Goal: Information Seeking & Learning: Learn about a topic

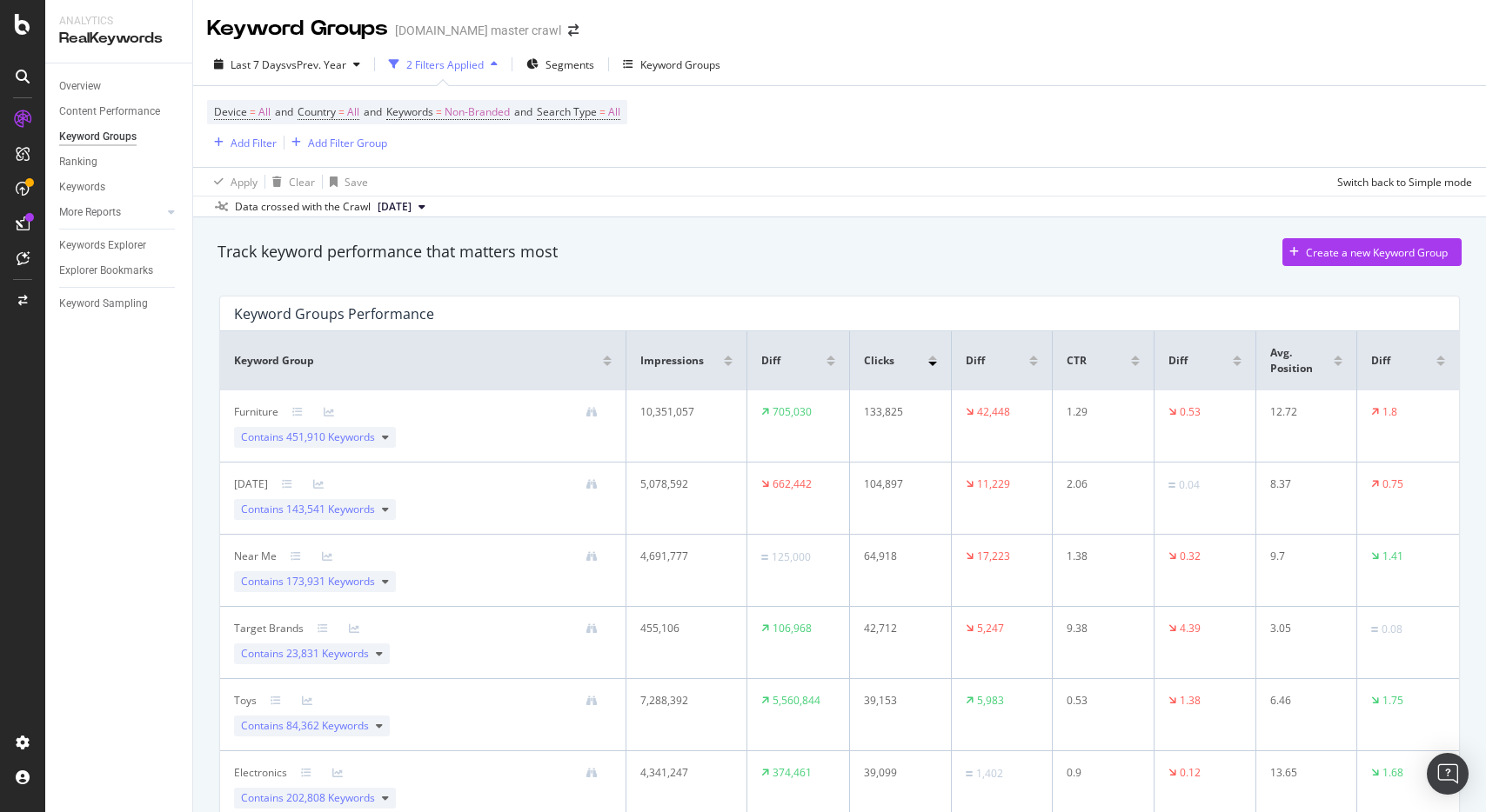
scroll to position [67, 0]
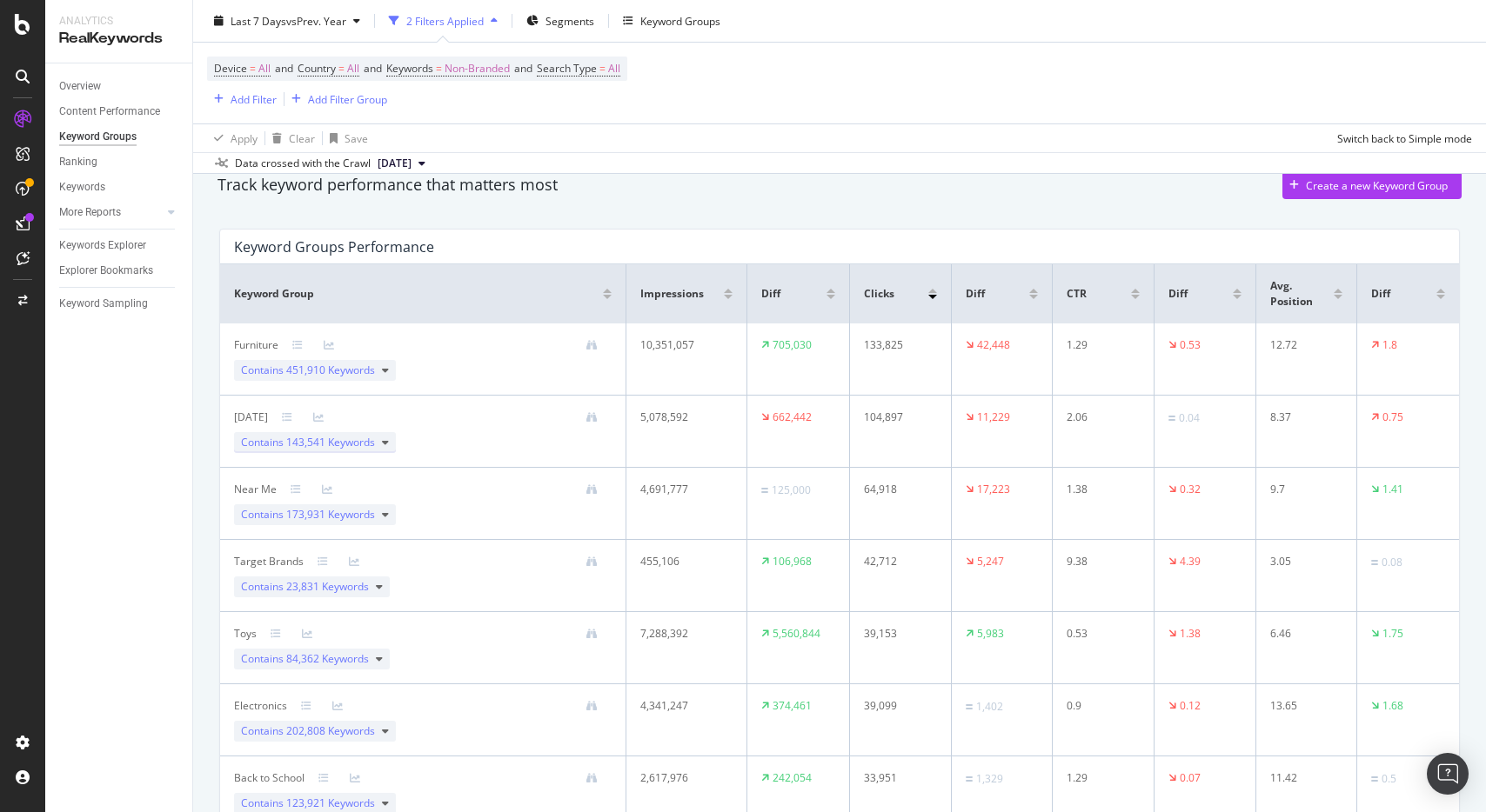
click at [372, 437] on span "143,541 Keywords" at bounding box center [330, 442] width 89 height 15
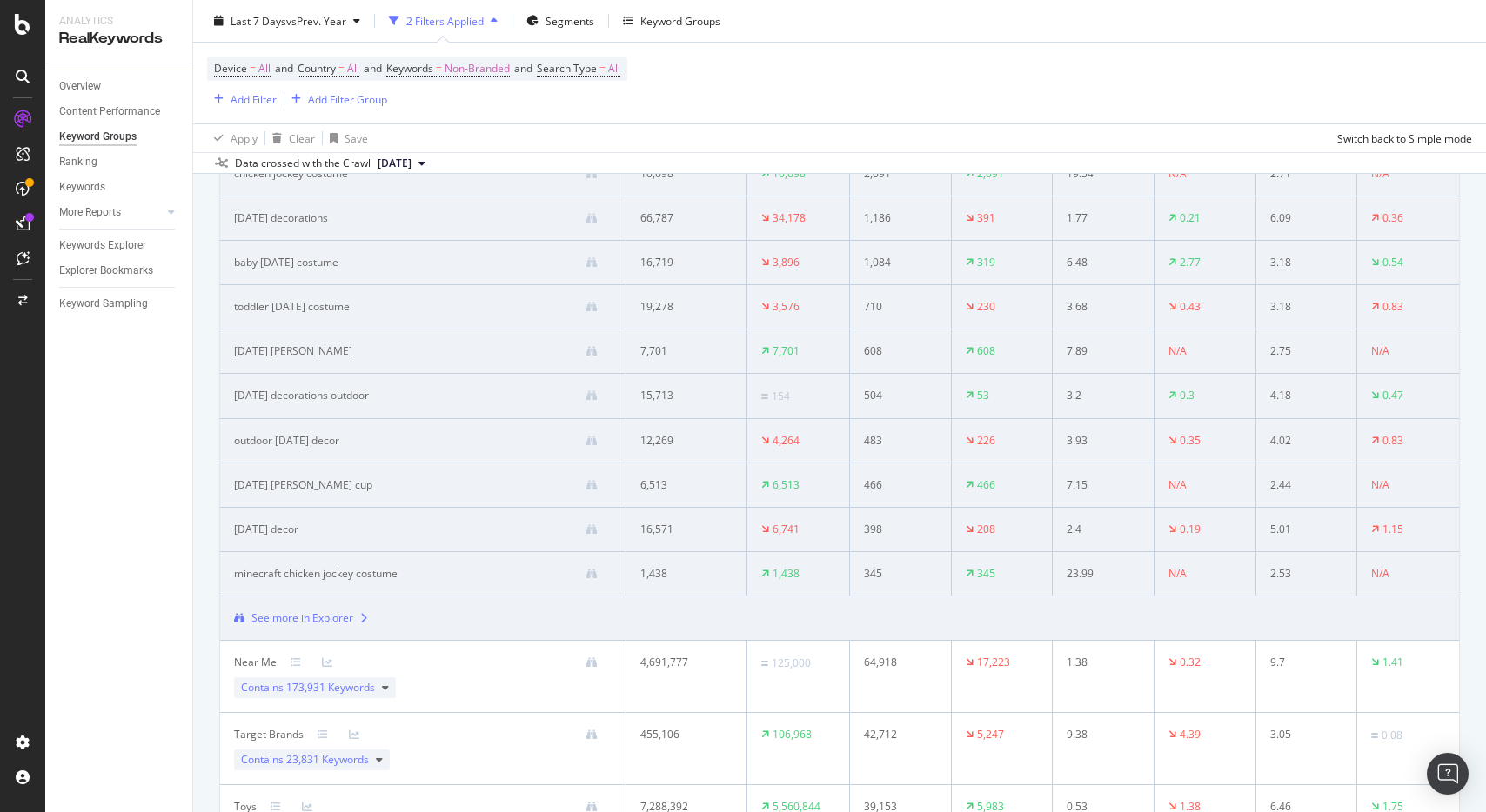
scroll to position [346, 0]
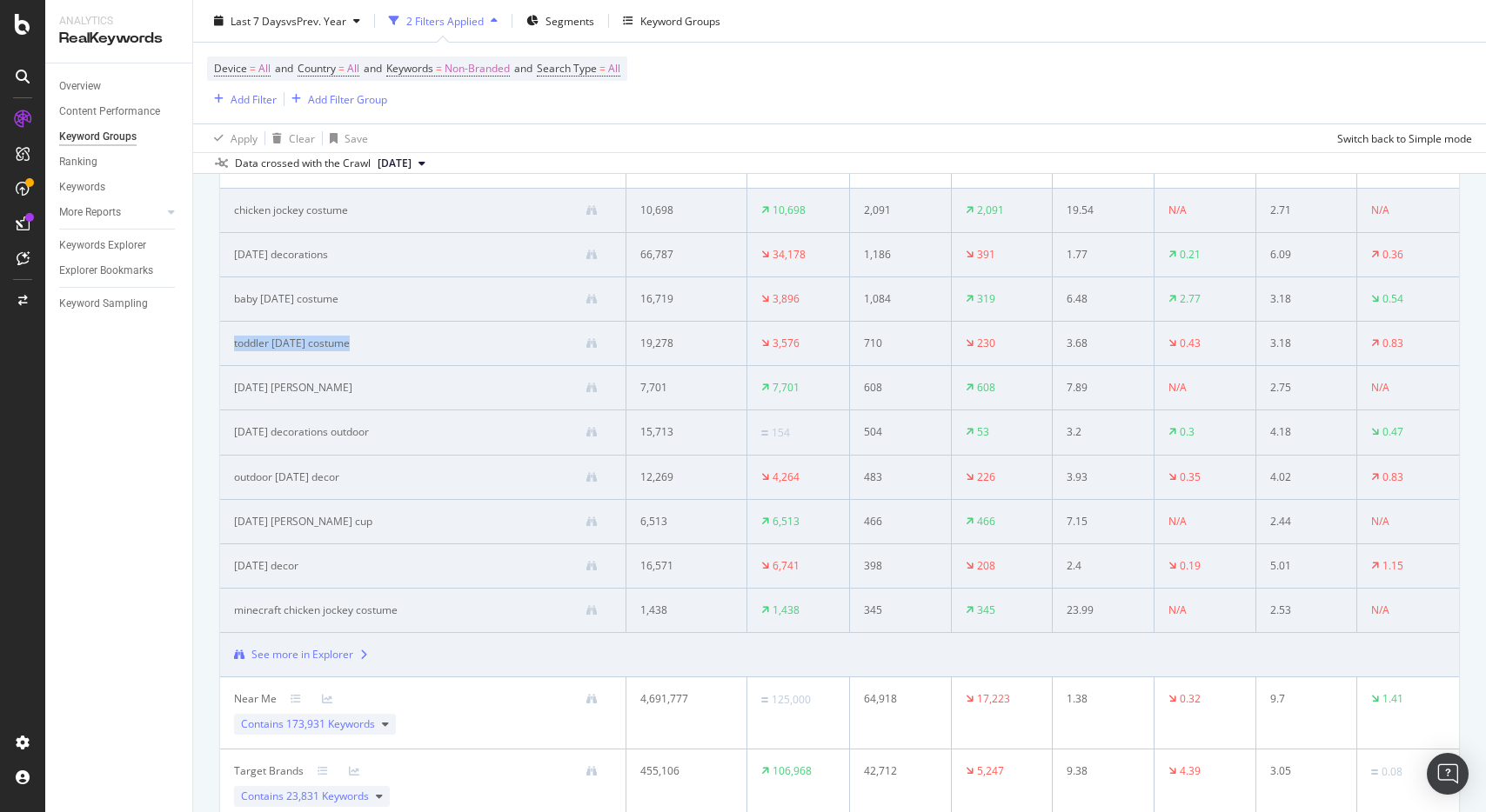
drag, startPoint x: 378, startPoint y: 342, endPoint x: 223, endPoint y: 340, distance: 155.0
click at [223, 340] on td "toddler halloween costume" at bounding box center [423, 344] width 406 height 45
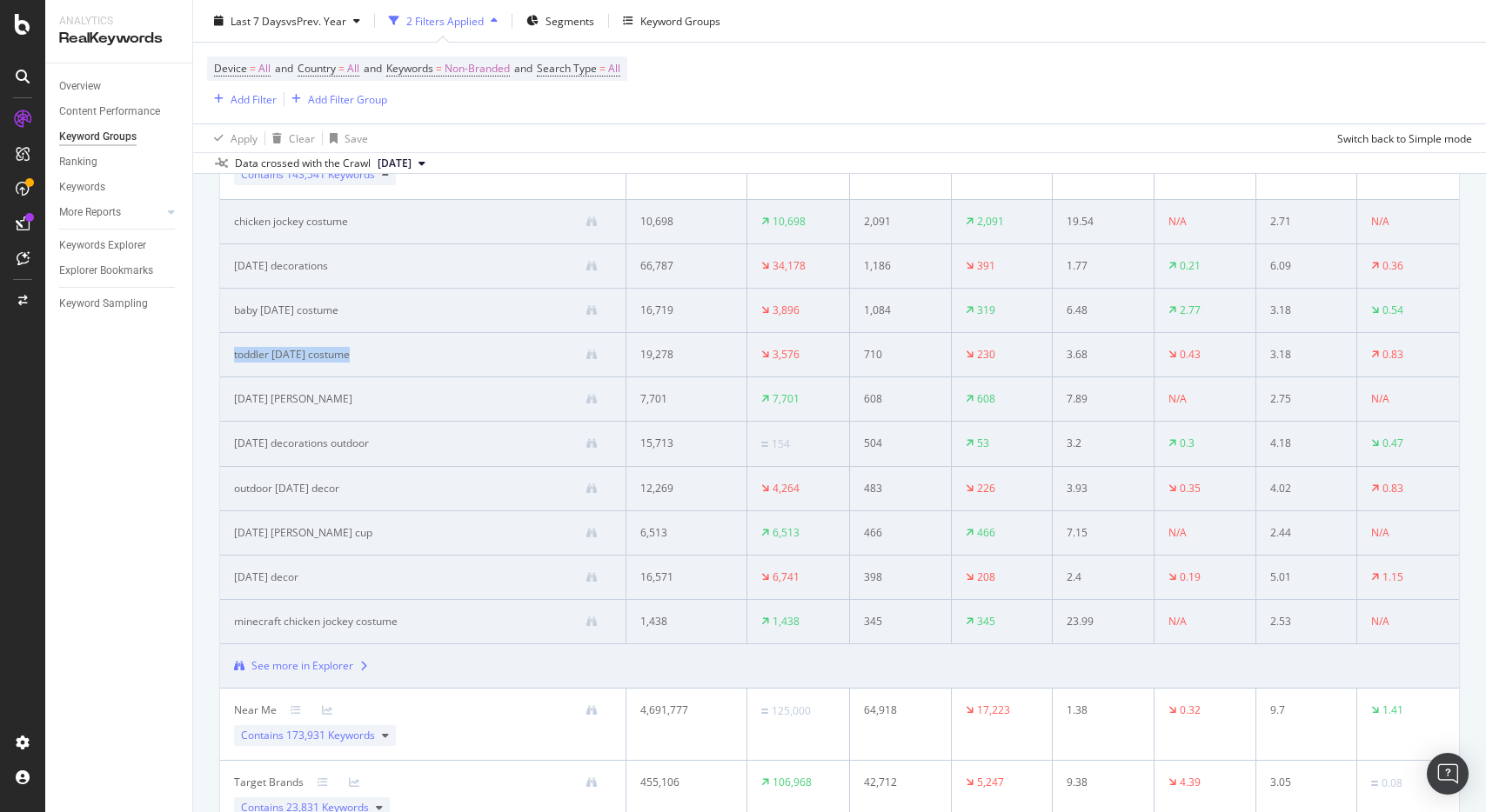
scroll to position [361, 0]
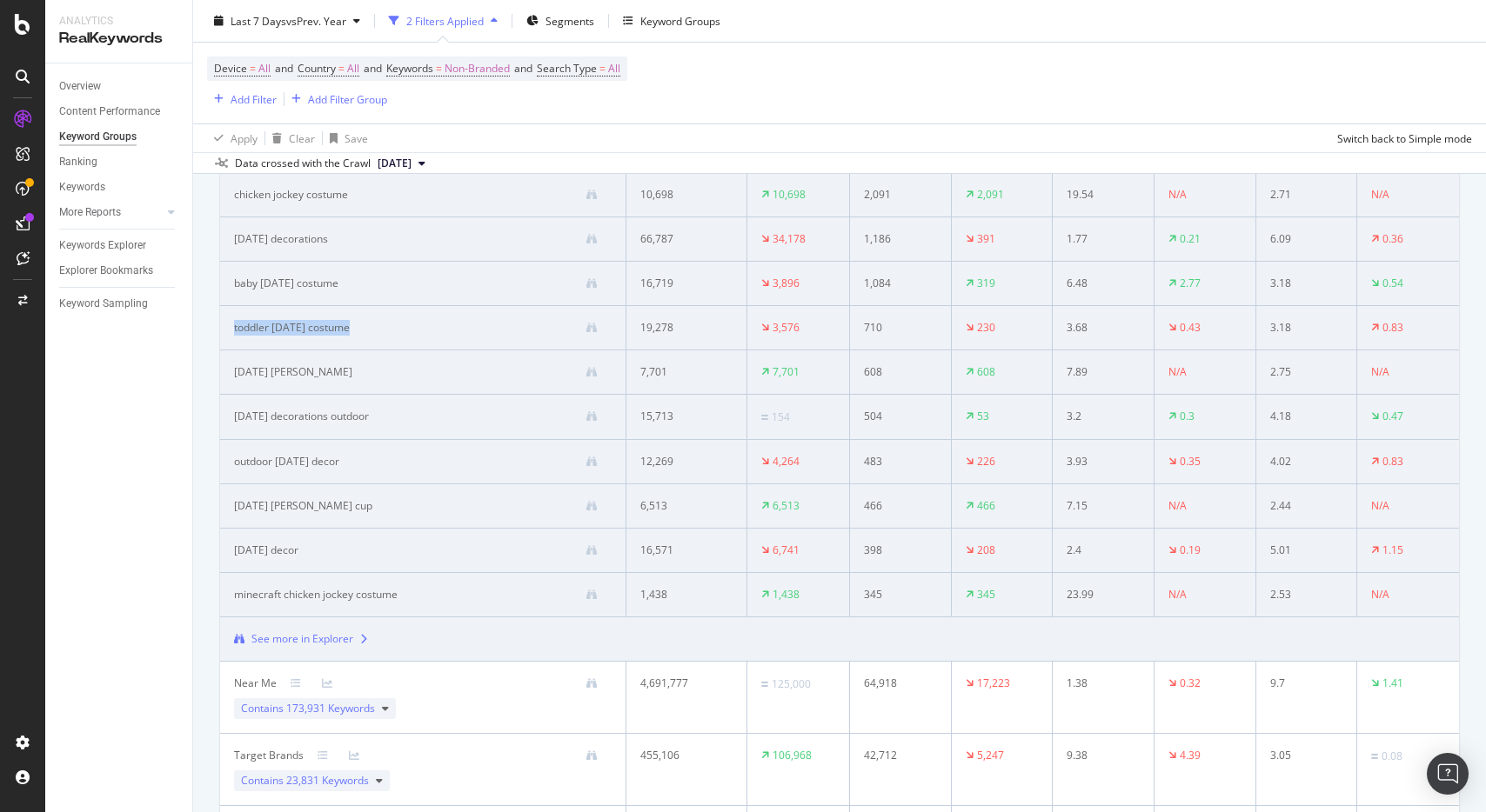
click at [347, 639] on div "See more in Explorer" at bounding box center [302, 639] width 102 height 16
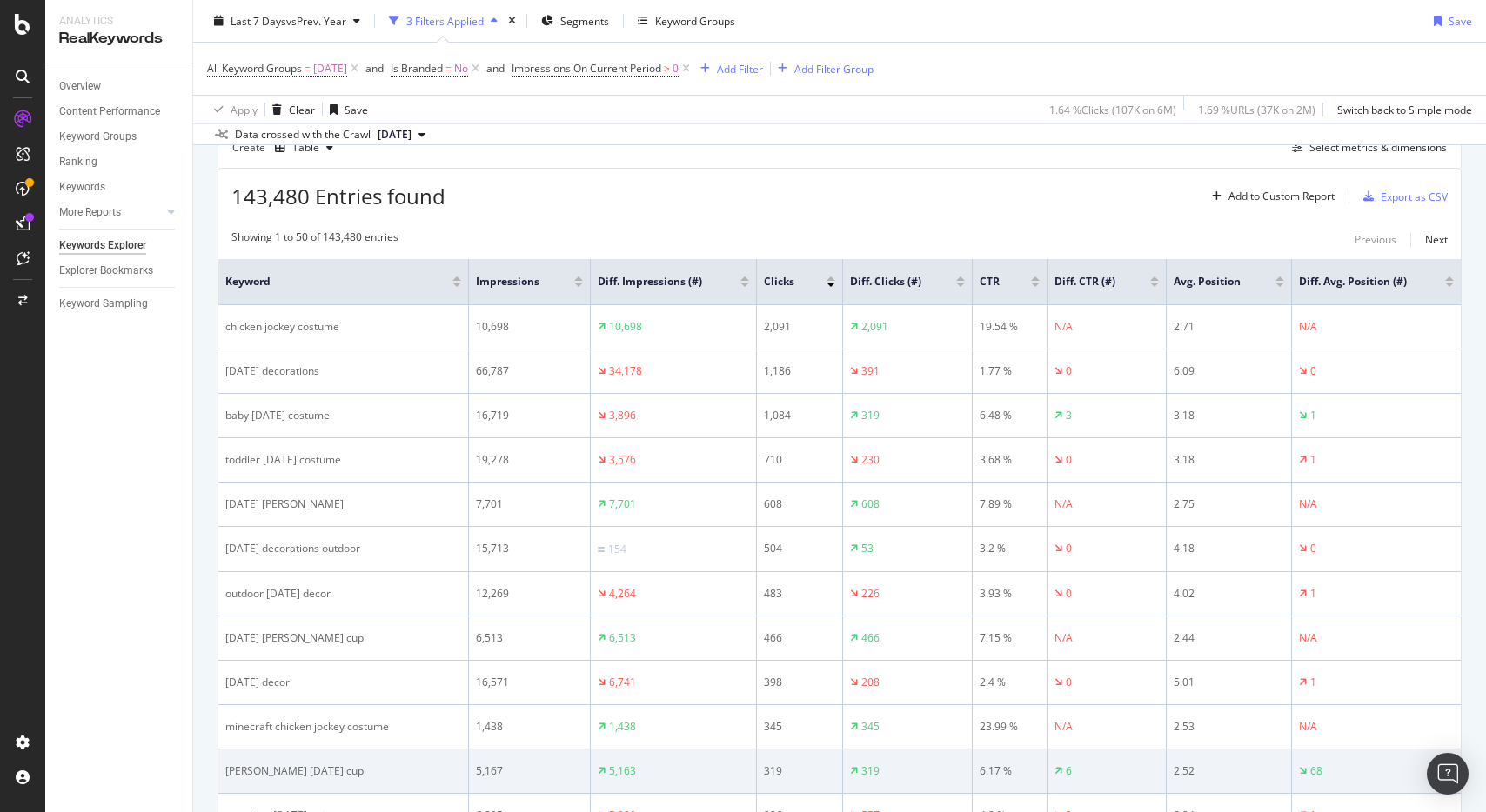
scroll to position [153, 0]
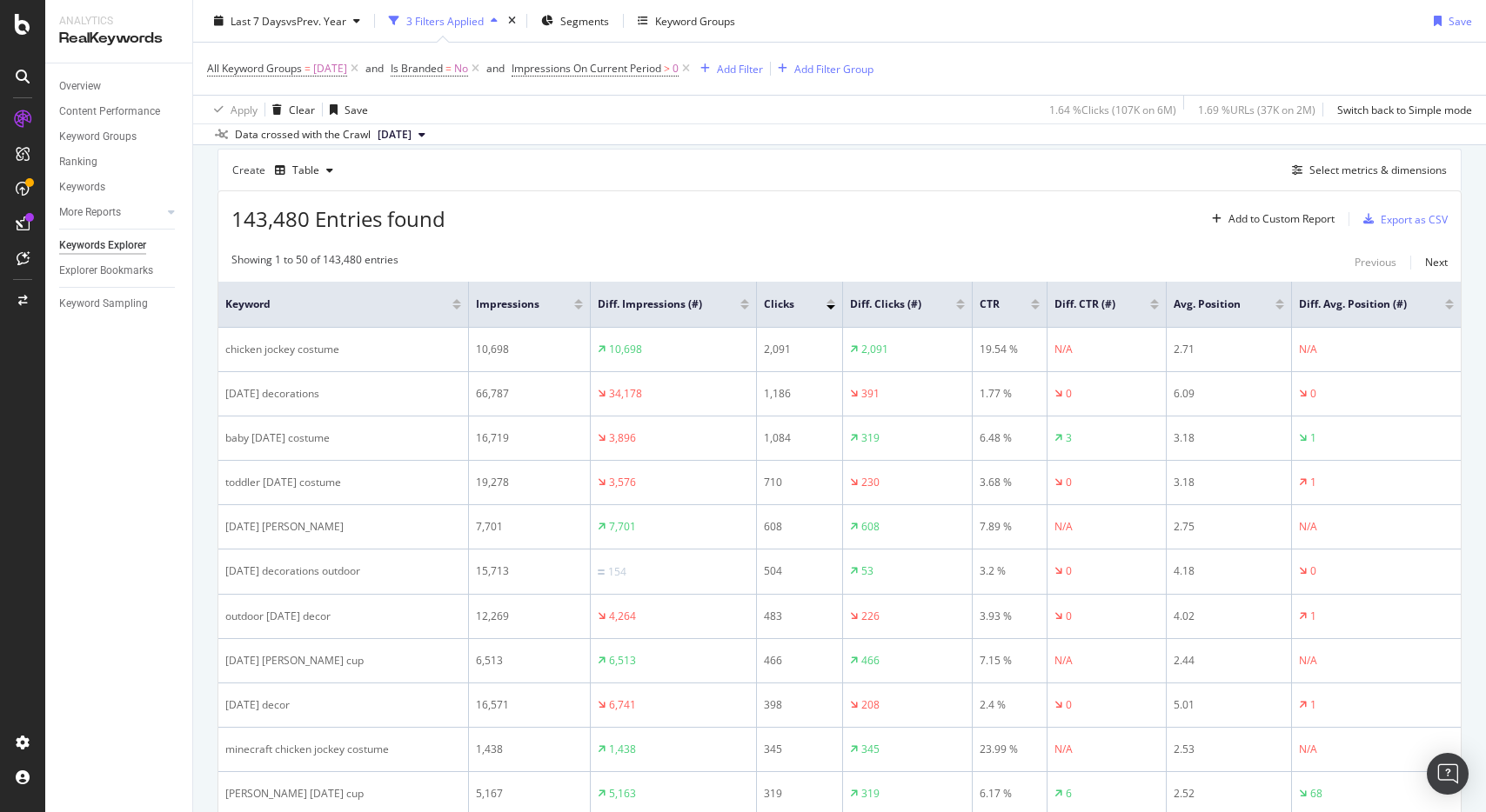
click at [962, 308] on div at bounding box center [961, 307] width 9 height 4
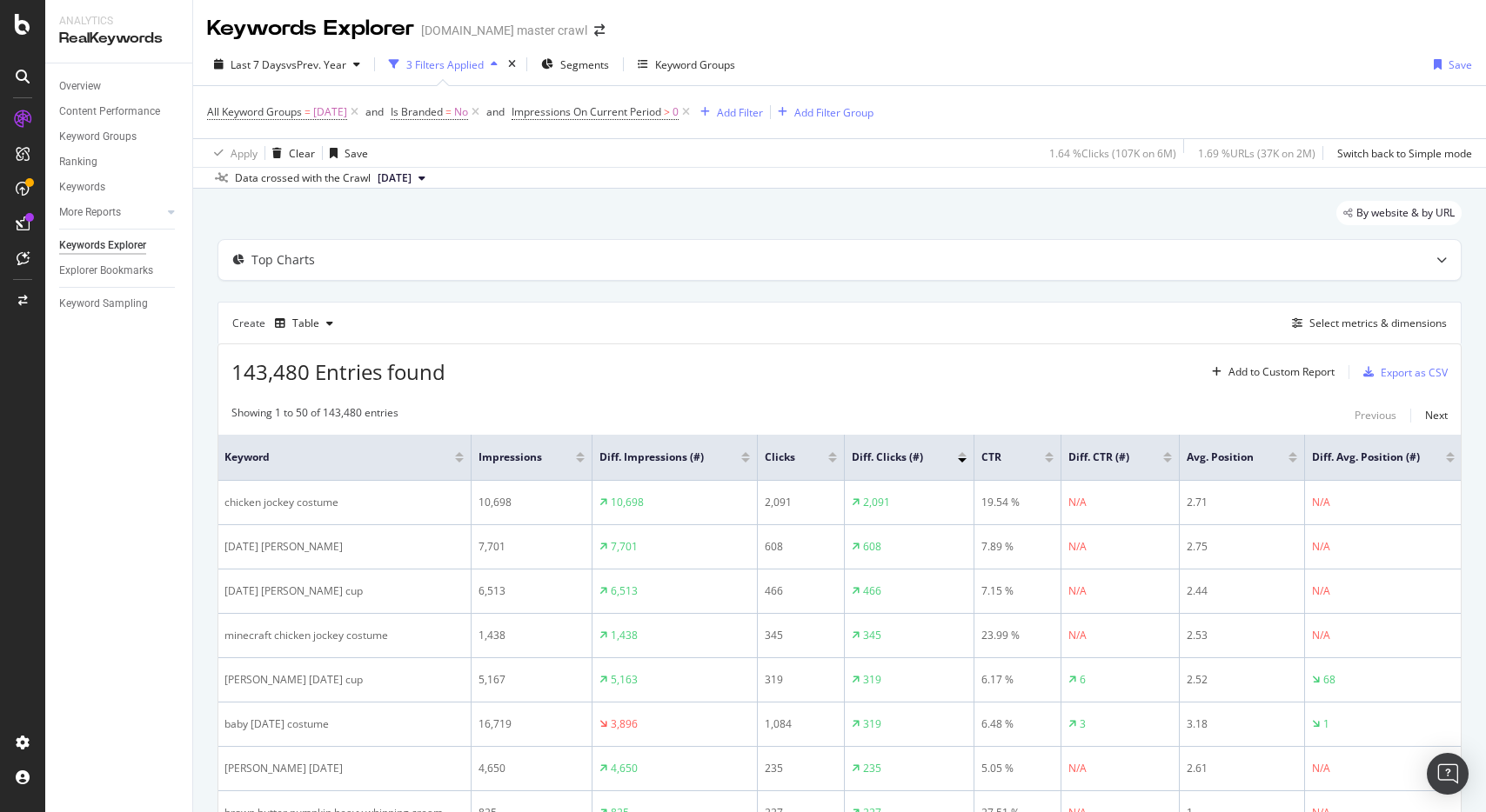
click at [962, 453] on div at bounding box center [962, 454] width 9 height 4
click at [966, 459] on div at bounding box center [963, 459] width 9 height 4
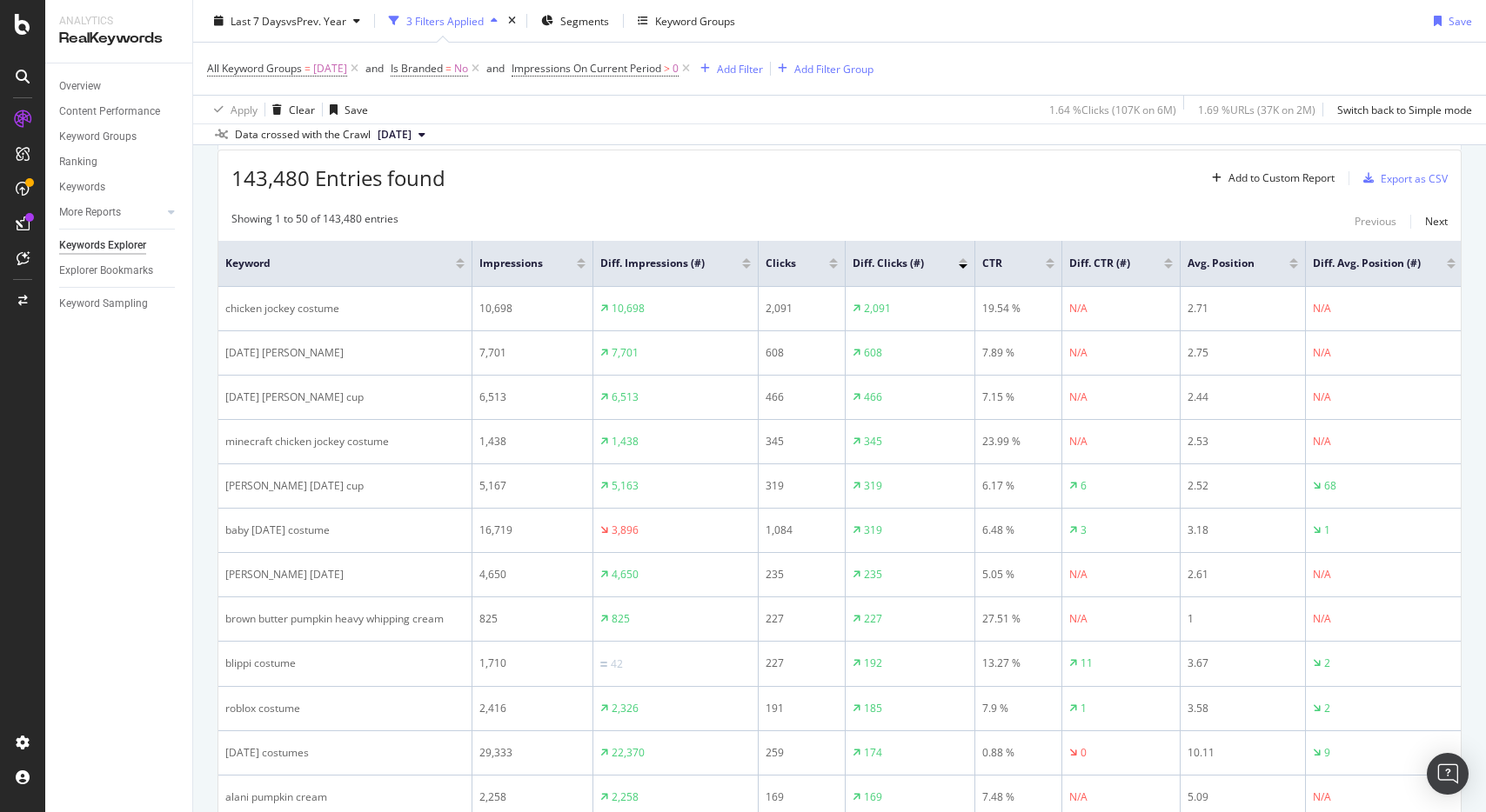
scroll to position [198, 0]
click at [747, 264] on div at bounding box center [746, 263] width 9 height 4
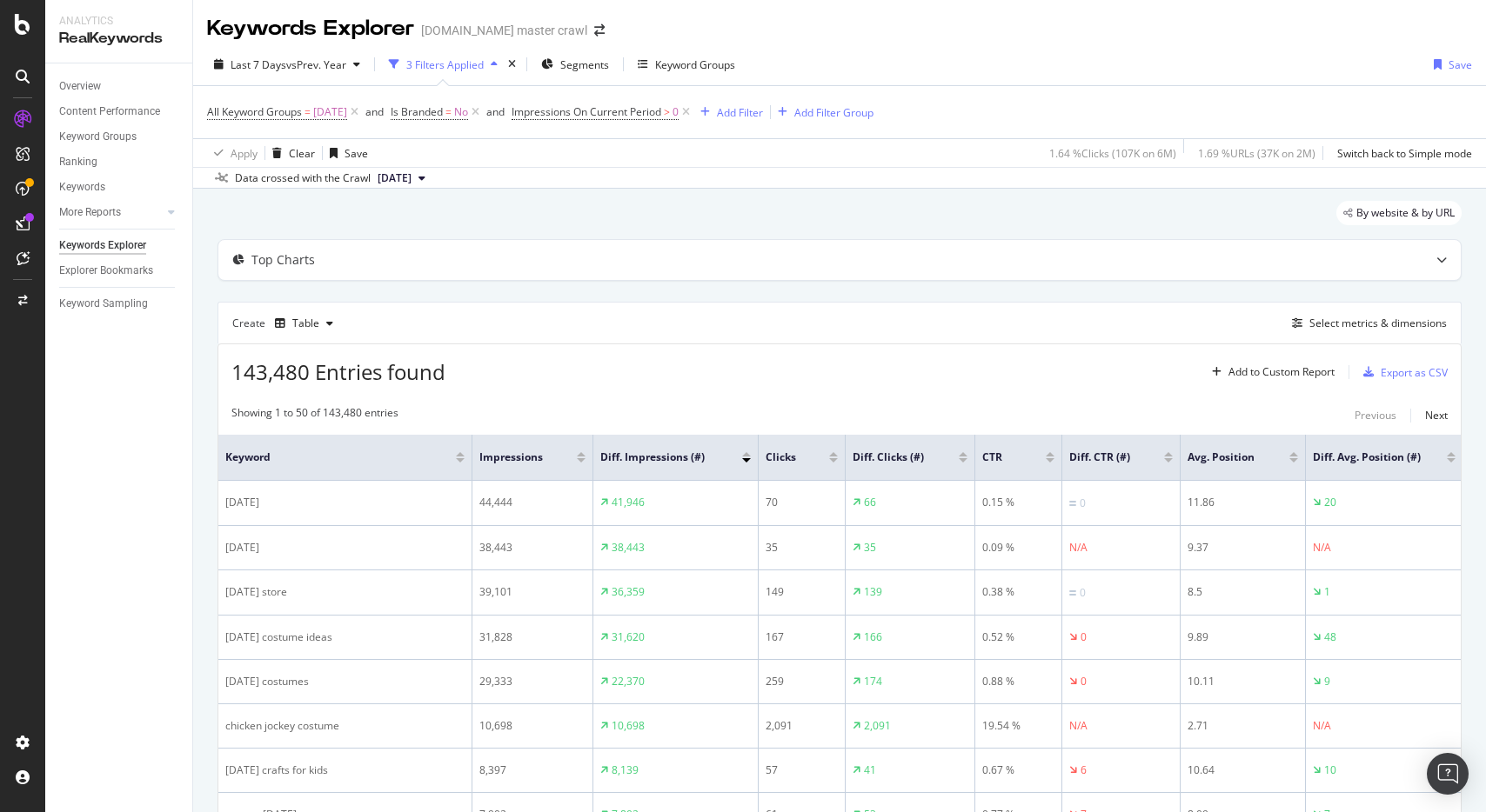
click at [964, 462] on div at bounding box center [963, 460] width 9 height 4
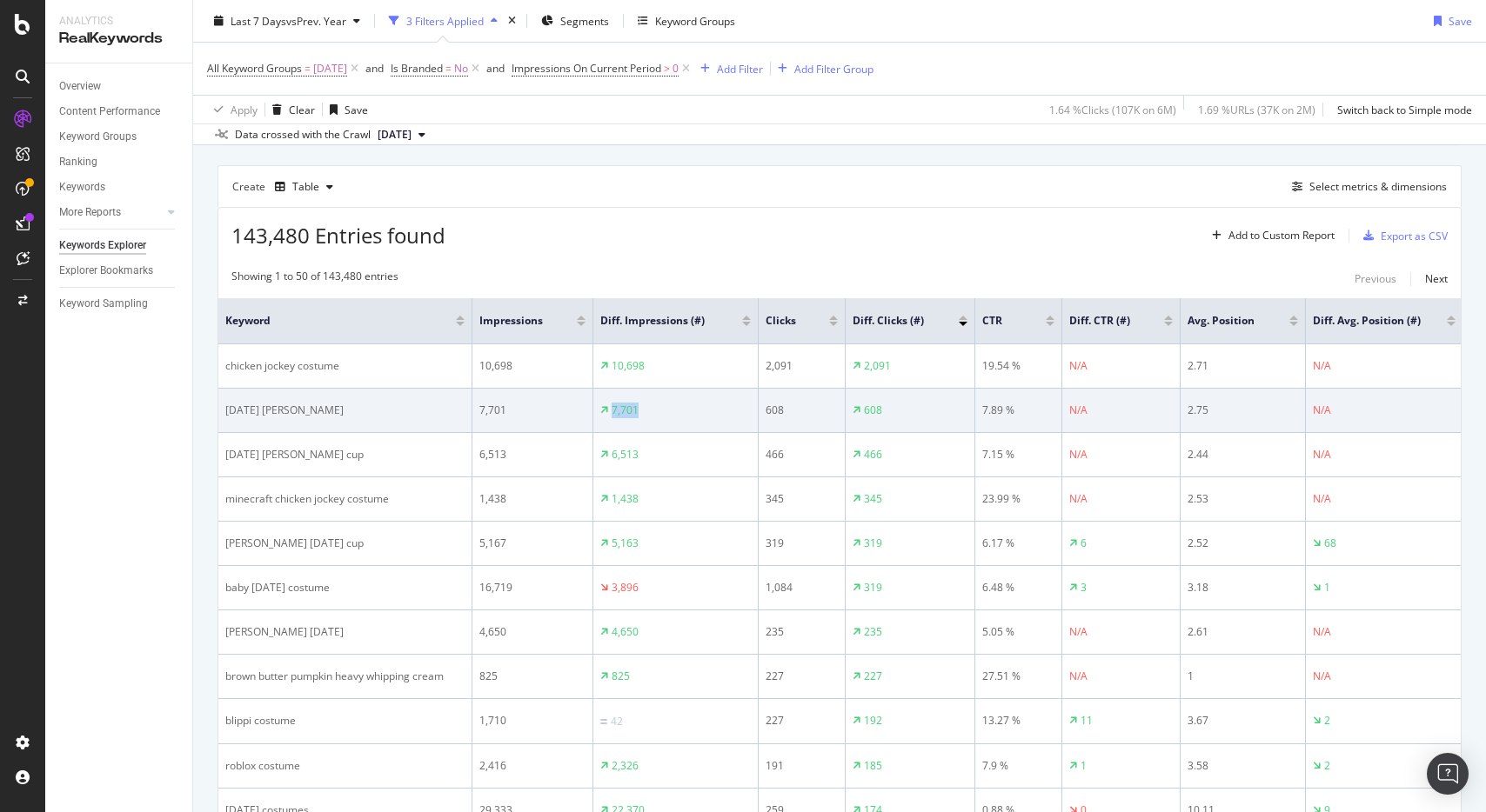
drag, startPoint x: 648, startPoint y: 407, endPoint x: 514, endPoint y: 400, distance: 134.2
click at [516, 401] on tr "halloween stanley 7,701 7,701 608 608 7.89 % N/A 2.75 N/A" at bounding box center [840, 411] width 1244 height 45
click at [316, 402] on div "halloween stanley" at bounding box center [345, 410] width 240 height 16
drag, startPoint x: 310, startPoint y: 407, endPoint x: 241, endPoint y: 408, distance: 69.0
click at [236, 408] on div "halloween stanley" at bounding box center [345, 410] width 240 height 16
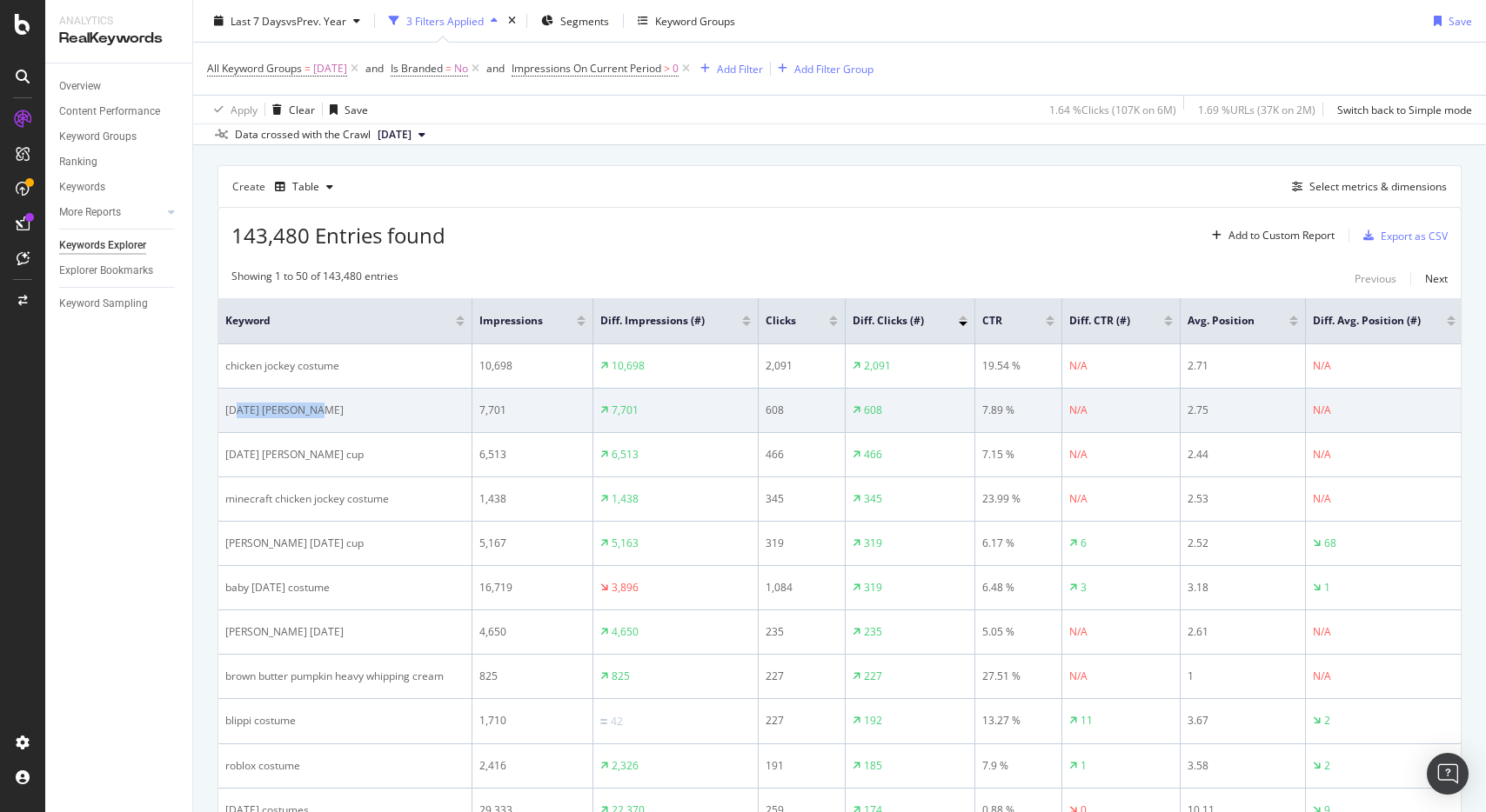
drag, startPoint x: 300, startPoint y: 410, endPoint x: 312, endPoint y: 408, distance: 12.2
click at [302, 410] on div "halloween stanley" at bounding box center [345, 410] width 240 height 16
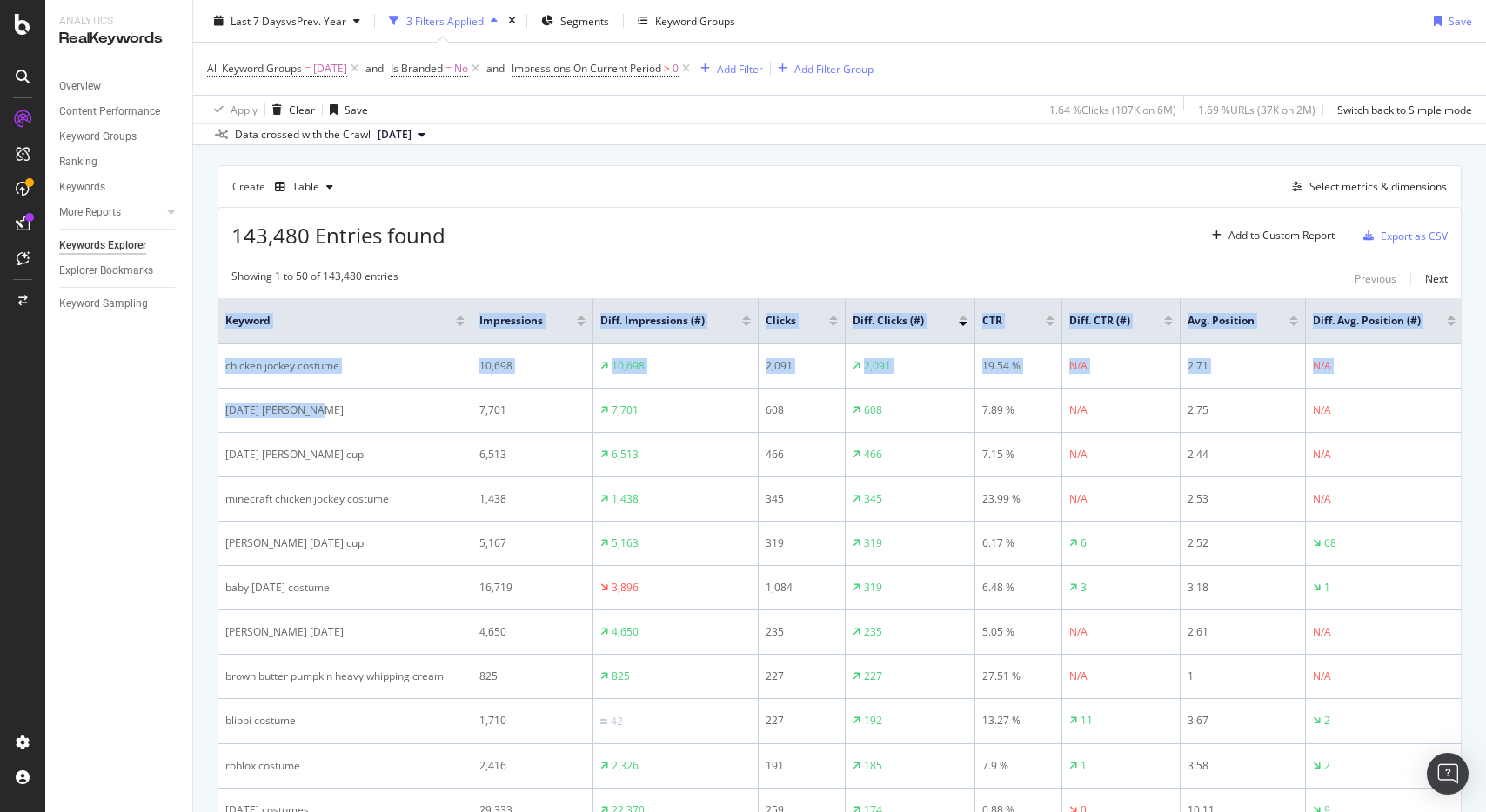
drag, startPoint x: 313, startPoint y: 409, endPoint x: 247, endPoint y: 388, distance: 69.3
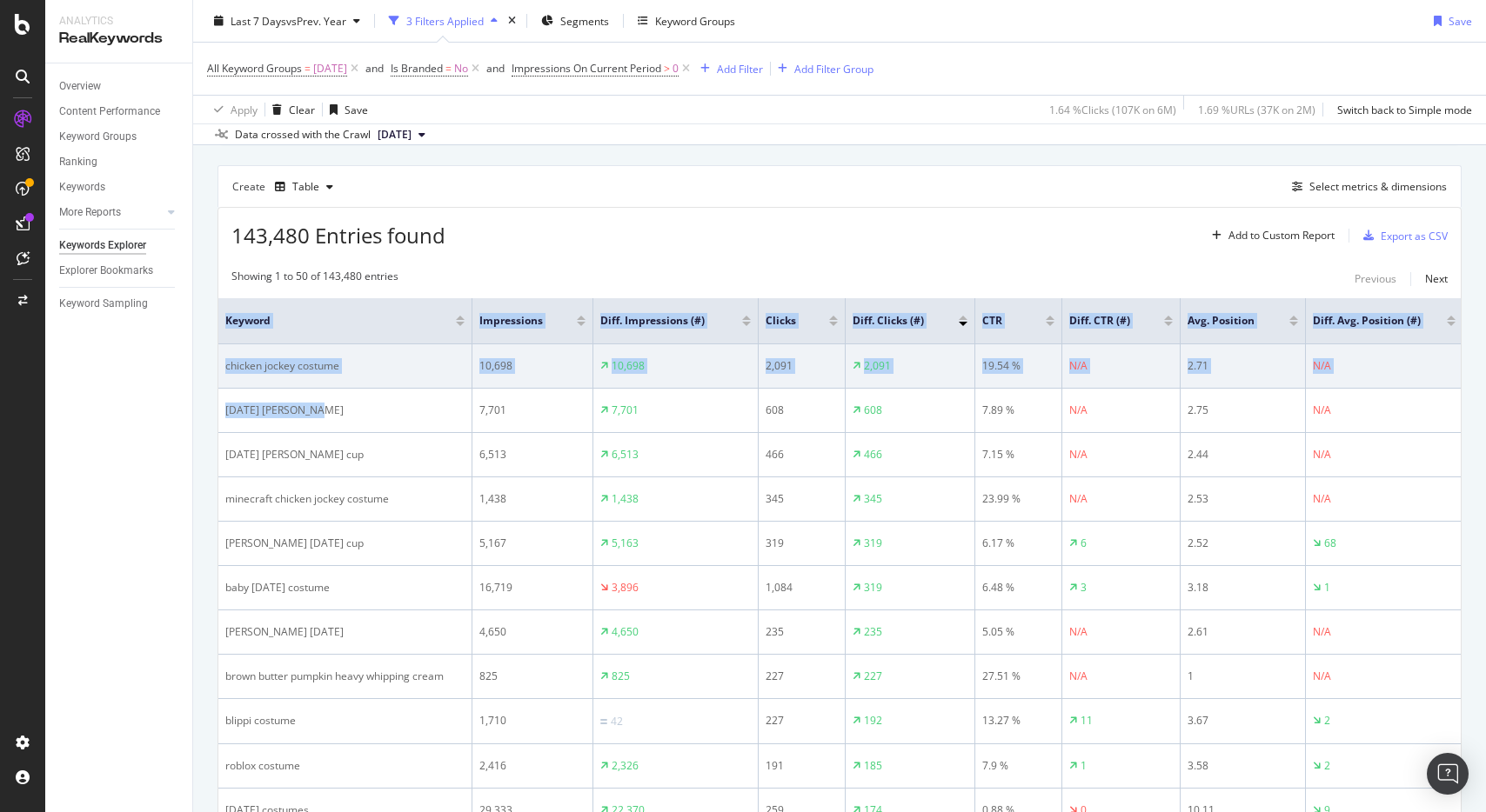
drag, startPoint x: 338, startPoint y: 369, endPoint x: 406, endPoint y: 369, distance: 68.0
click at [342, 369] on div "chicken jockey costume" at bounding box center [345, 366] width 240 height 16
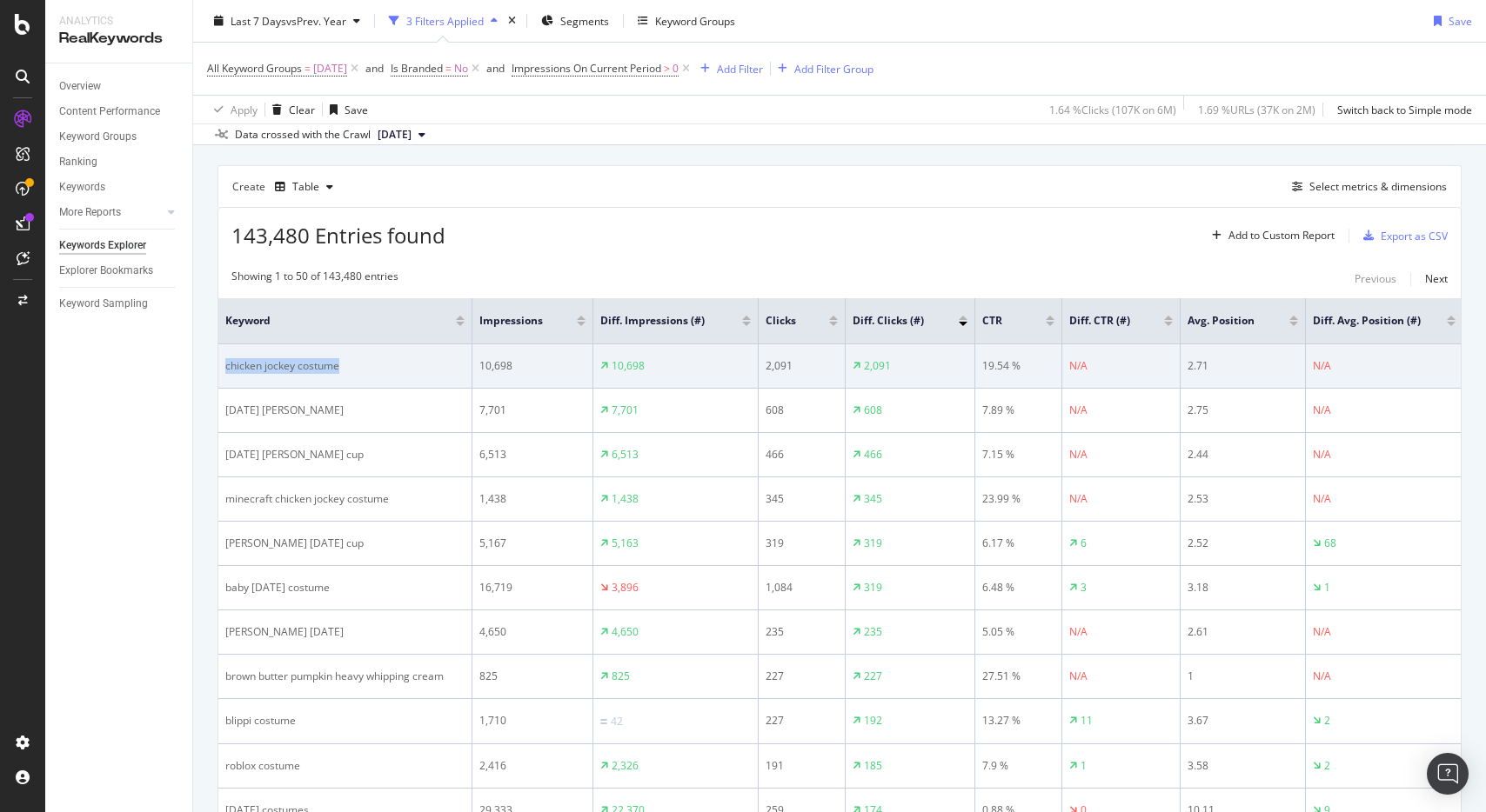
drag, startPoint x: 347, startPoint y: 366, endPoint x: 227, endPoint y: 364, distance: 120.0
click at [227, 364] on div "chicken jockey costume" at bounding box center [345, 366] width 240 height 16
drag, startPoint x: 651, startPoint y: 361, endPoint x: 590, endPoint y: 364, distance: 61.1
click at [590, 364] on tr "chicken jockey costume 10,698 10,698 2,091 2,091 19.54 % N/A 2.71 N/A" at bounding box center [840, 367] width 1244 height 45
drag, startPoint x: 357, startPoint y: 372, endPoint x: 223, endPoint y: 370, distance: 134.0
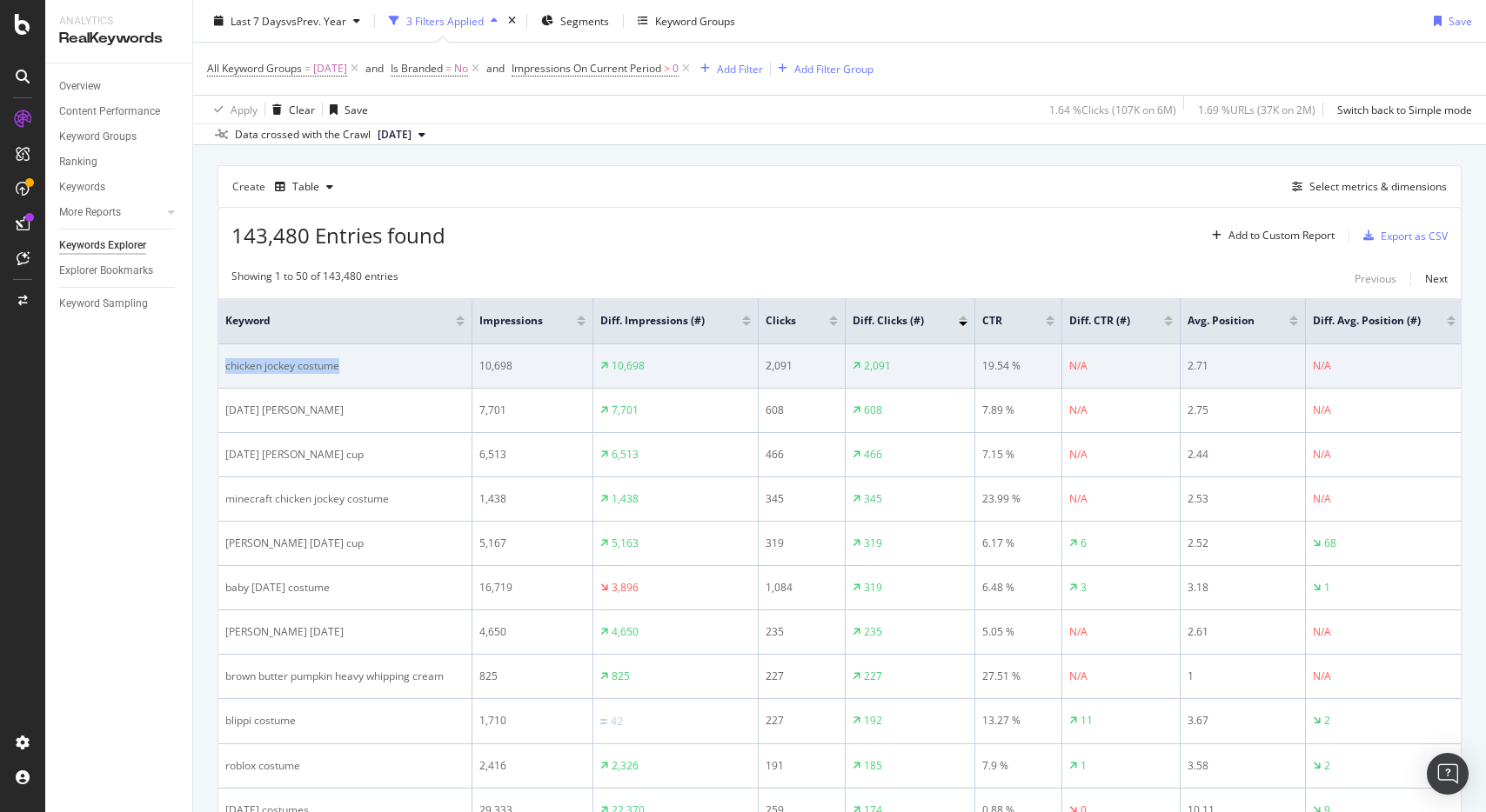
click at [223, 370] on td "chicken jockey costume" at bounding box center [345, 367] width 254 height 45
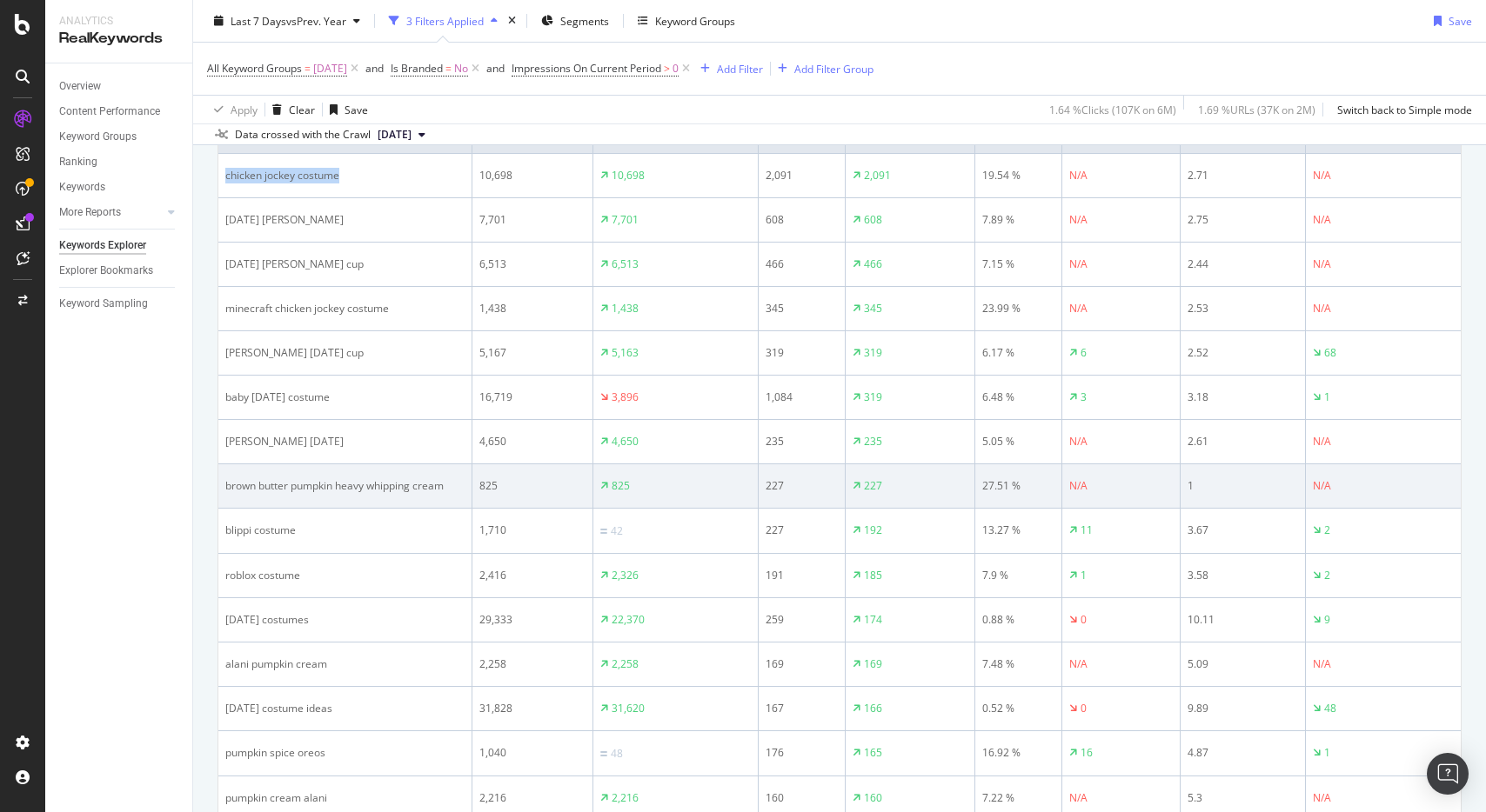
scroll to position [329, 0]
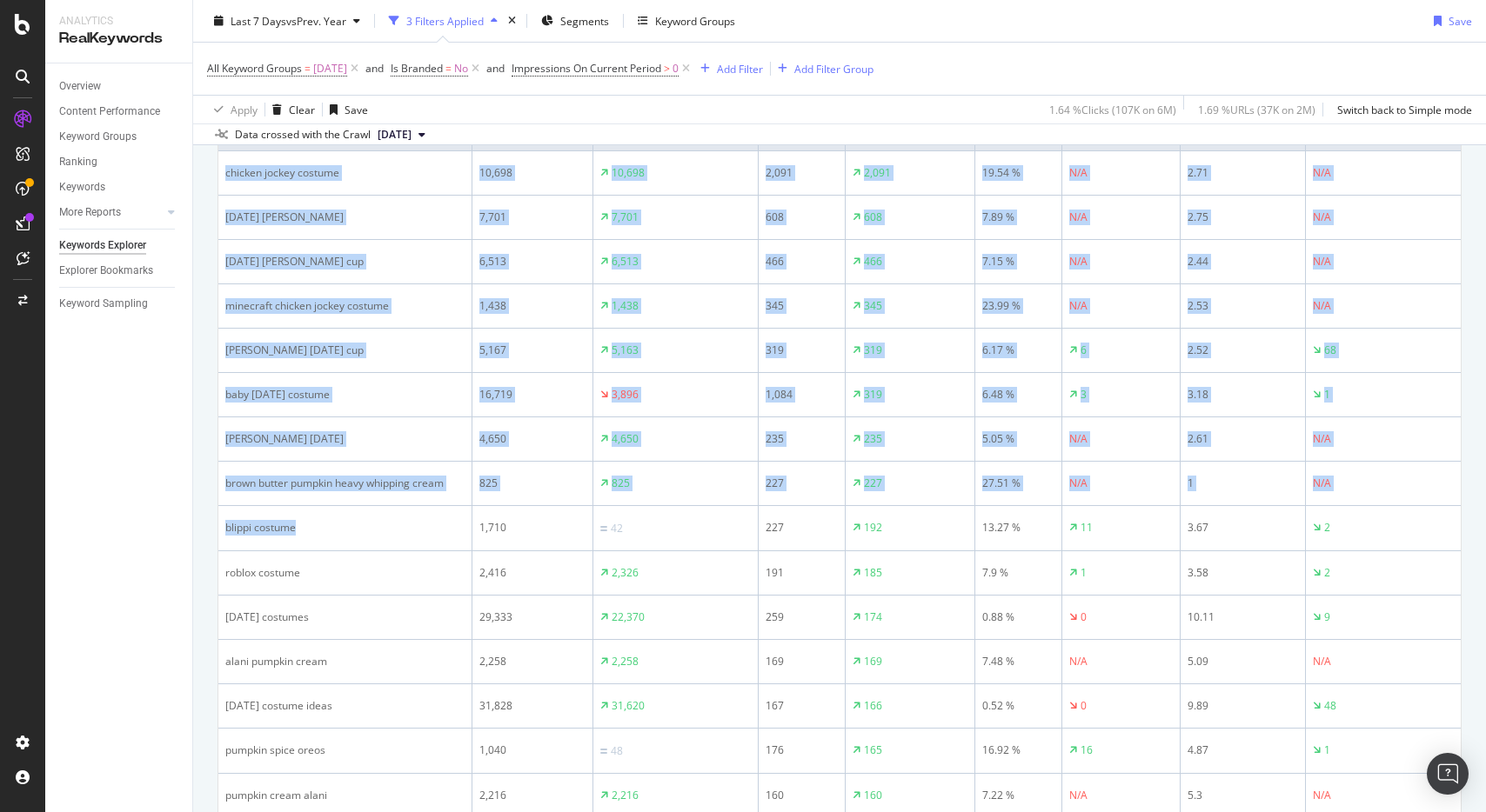
drag, startPoint x: 294, startPoint y: 529, endPoint x: 212, endPoint y: 524, distance: 82.2
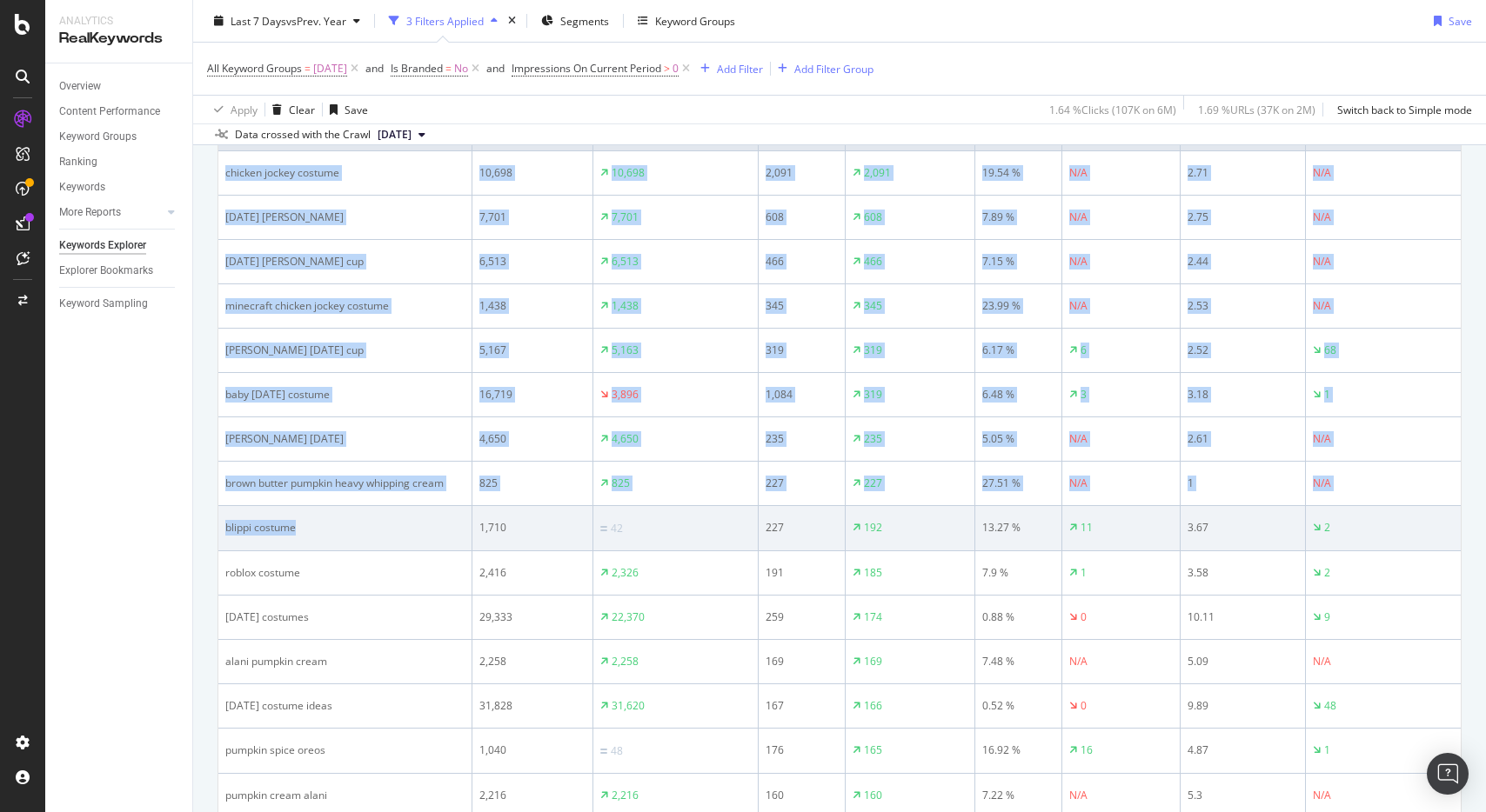
click at [365, 525] on div "blippi costume" at bounding box center [345, 528] width 240 height 16
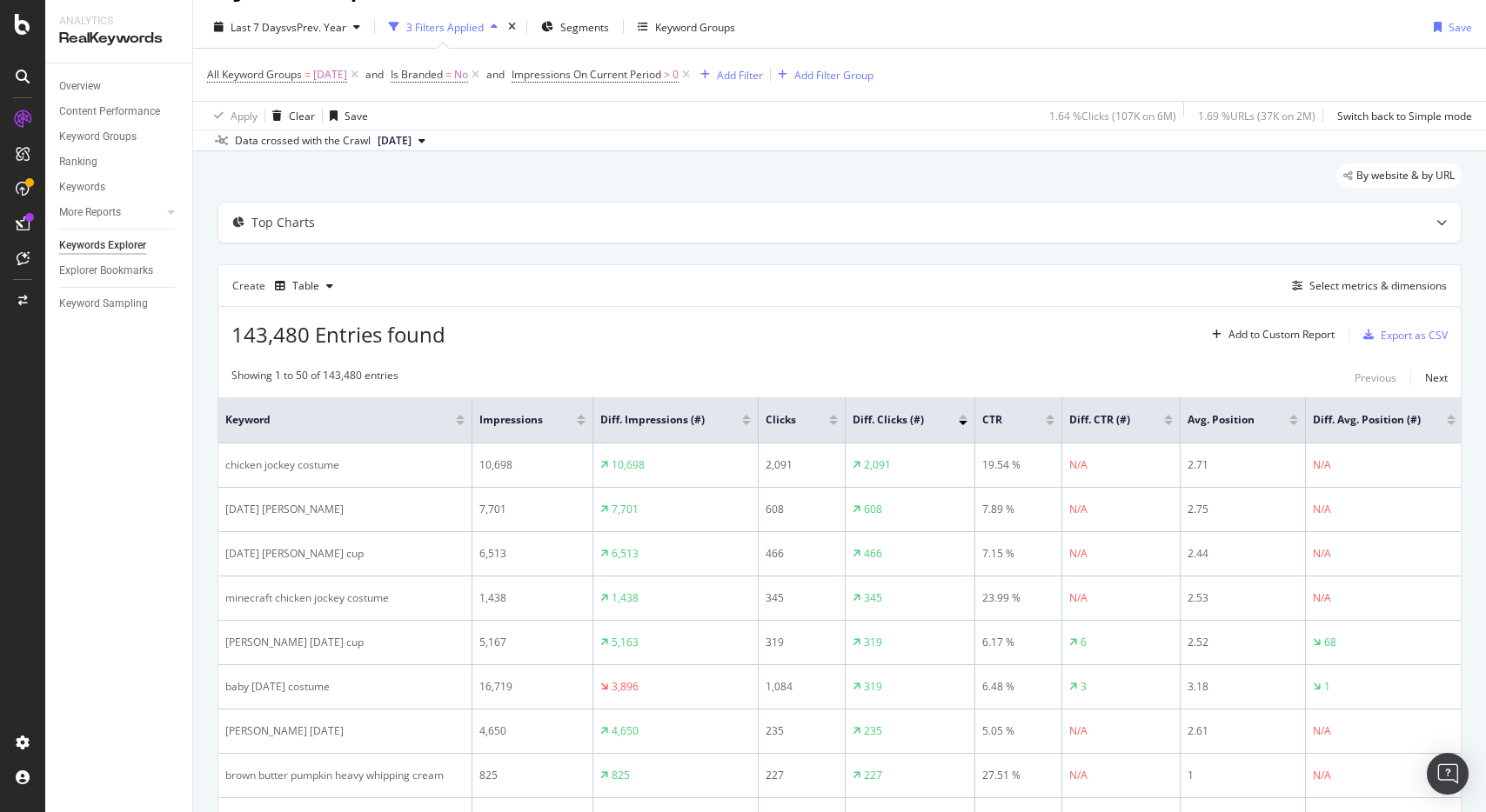
scroll to position [0, 0]
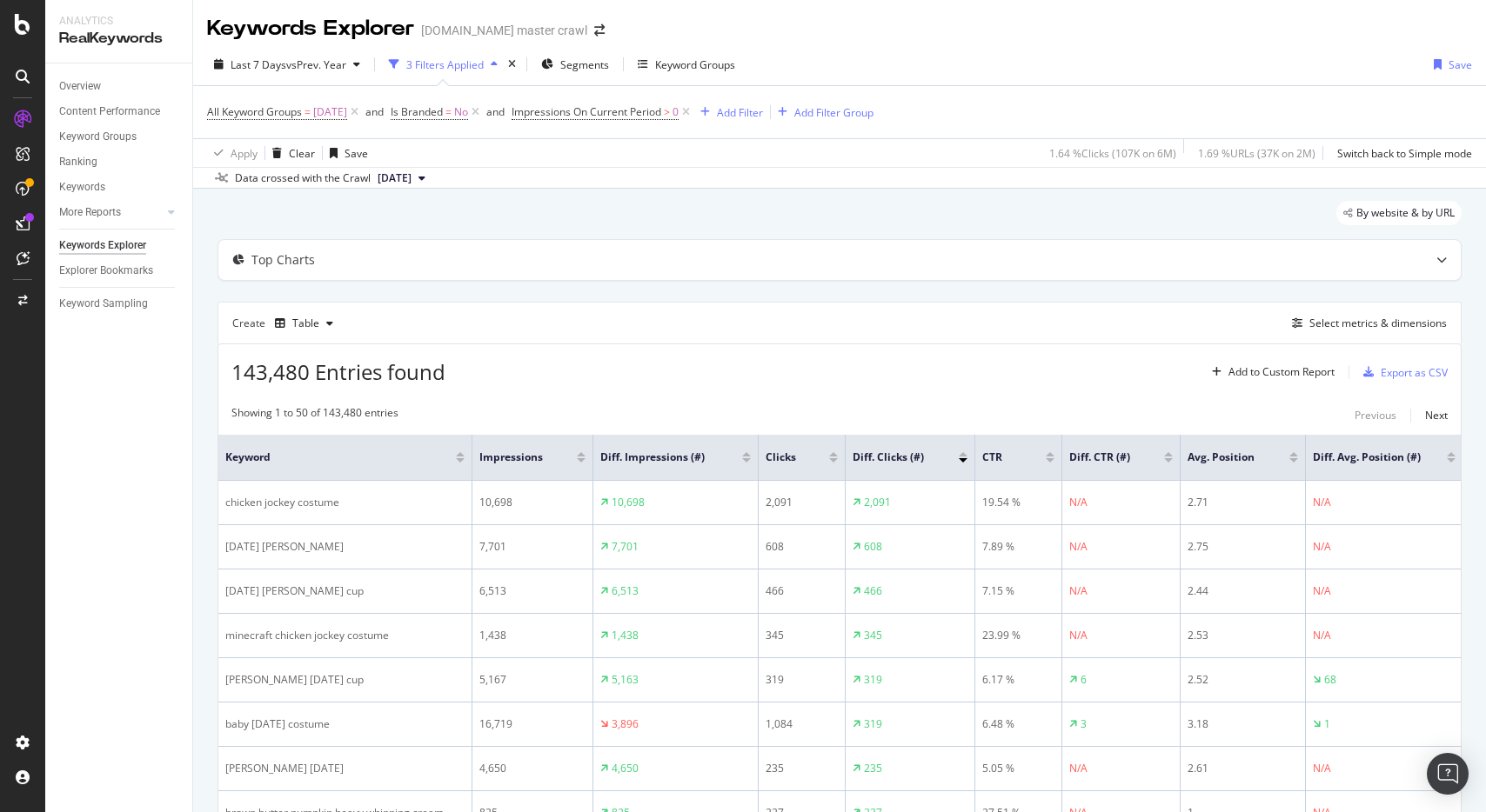
click at [746, 460] on div at bounding box center [746, 460] width 9 height 4
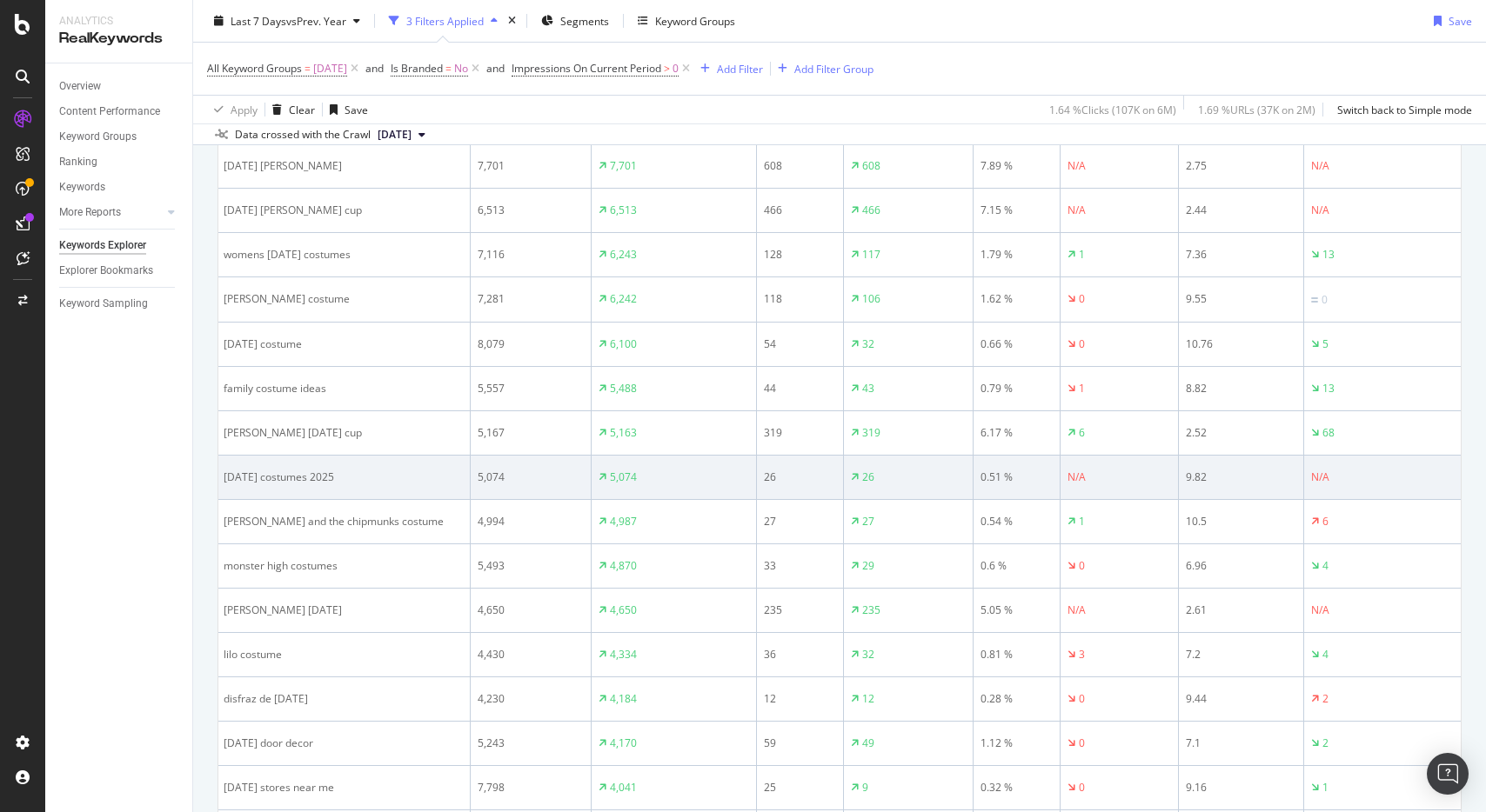
scroll to position [705, 0]
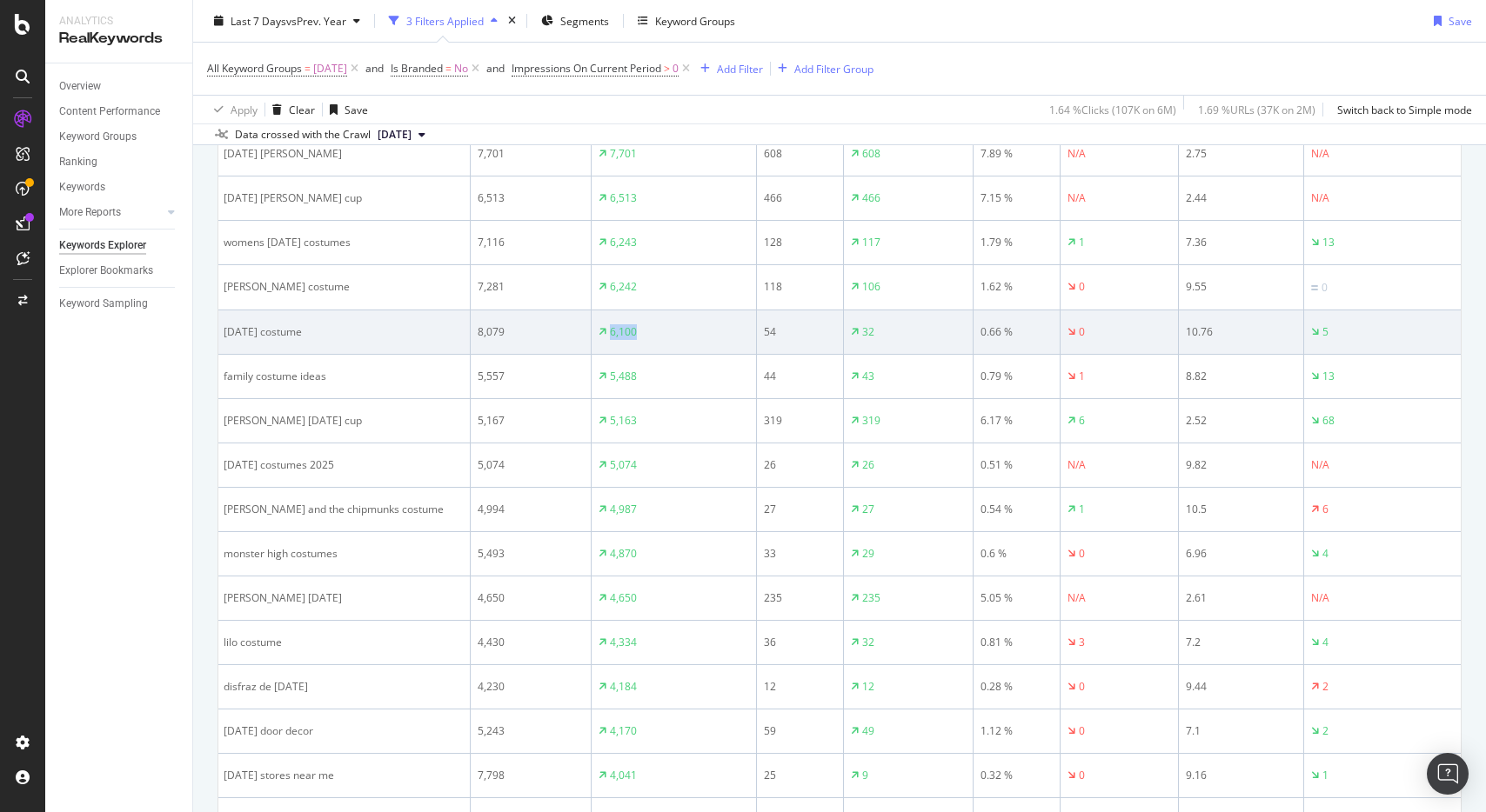
drag, startPoint x: 647, startPoint y: 331, endPoint x: 574, endPoint y: 329, distance: 73.0
click at [574, 329] on tr "halloween costume 8,079 6,100 54 32 0.66 % 0 10.76 5" at bounding box center [838, 333] width 1244 height 45
click at [528, 329] on div "8,079" at bounding box center [530, 332] width 106 height 16
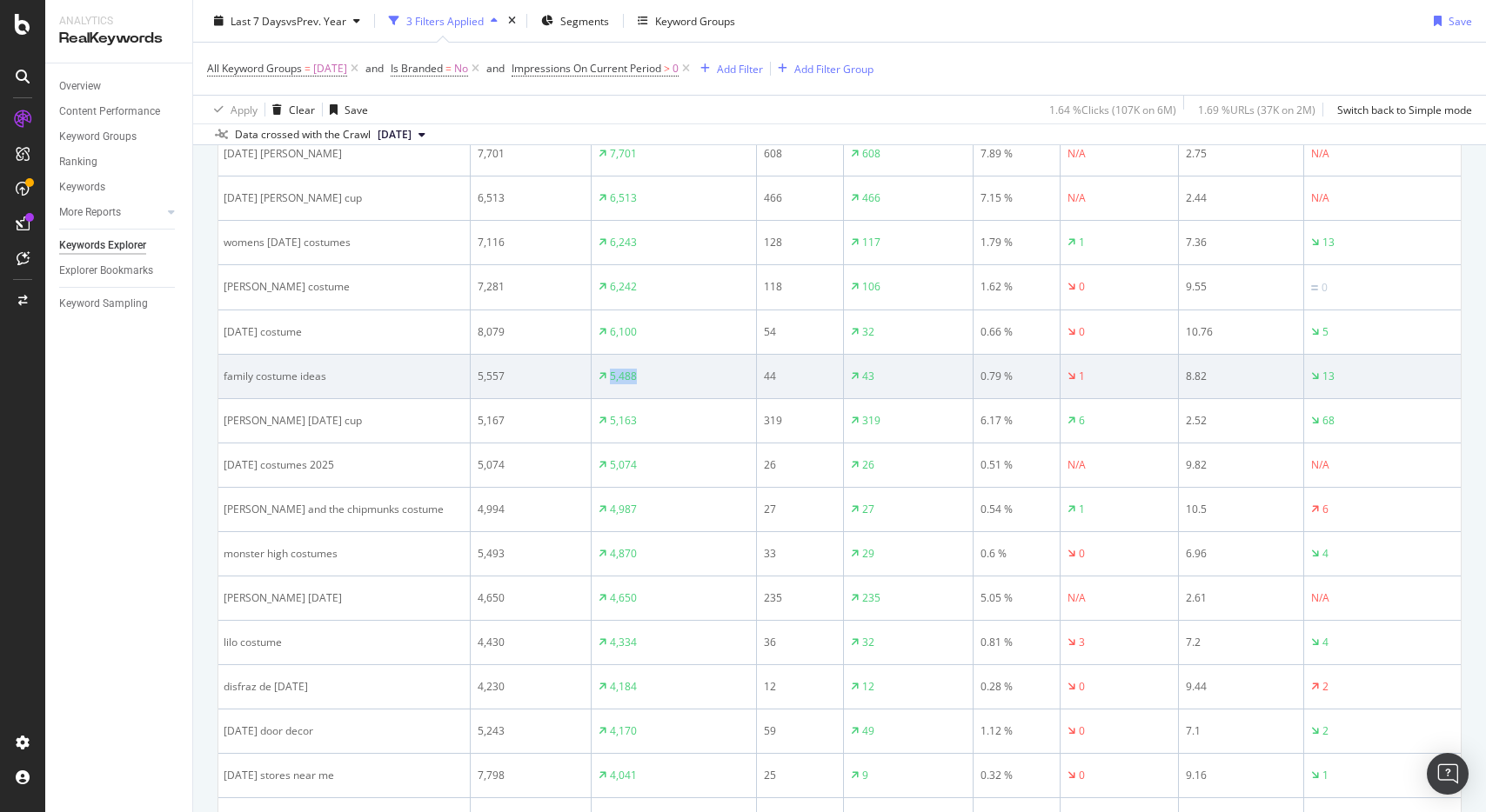
drag, startPoint x: 632, startPoint y: 374, endPoint x: 565, endPoint y: 370, distance: 67.1
click at [565, 370] on tr "family costume ideas 5,557 5,488 44 43 0.79 % 1 8.82 13" at bounding box center [838, 378] width 1244 height 45
click at [557, 369] on div "5,557" at bounding box center [530, 377] width 106 height 16
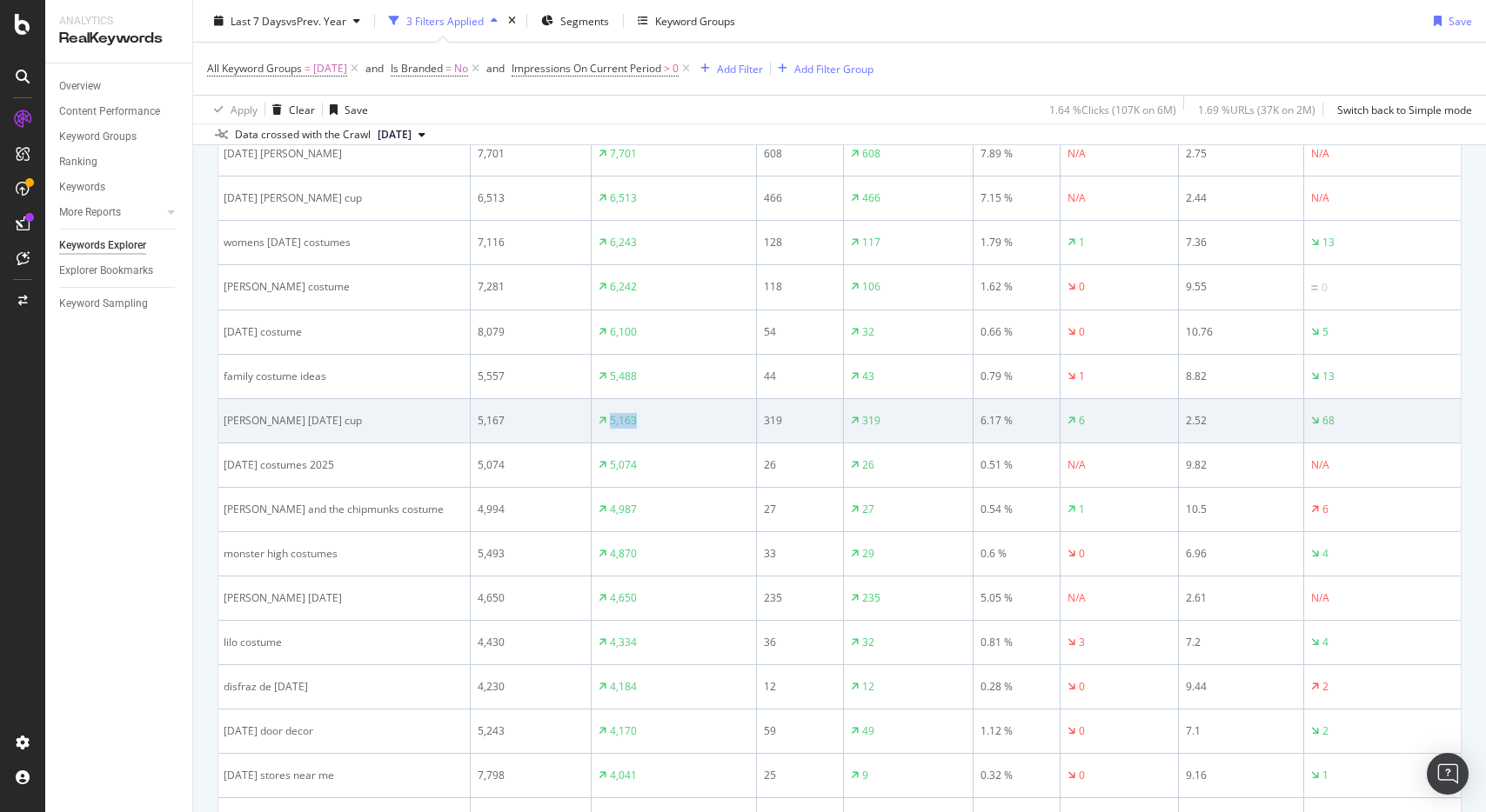
drag, startPoint x: 655, startPoint y: 428, endPoint x: 566, endPoint y: 421, distance: 89.3
click at [572, 425] on tr "stanley halloween cup 5,167 5,163 319 319 6.17 % 6 2.52 68" at bounding box center [838, 421] width 1244 height 45
click at [556, 418] on div "5,167" at bounding box center [530, 421] width 106 height 16
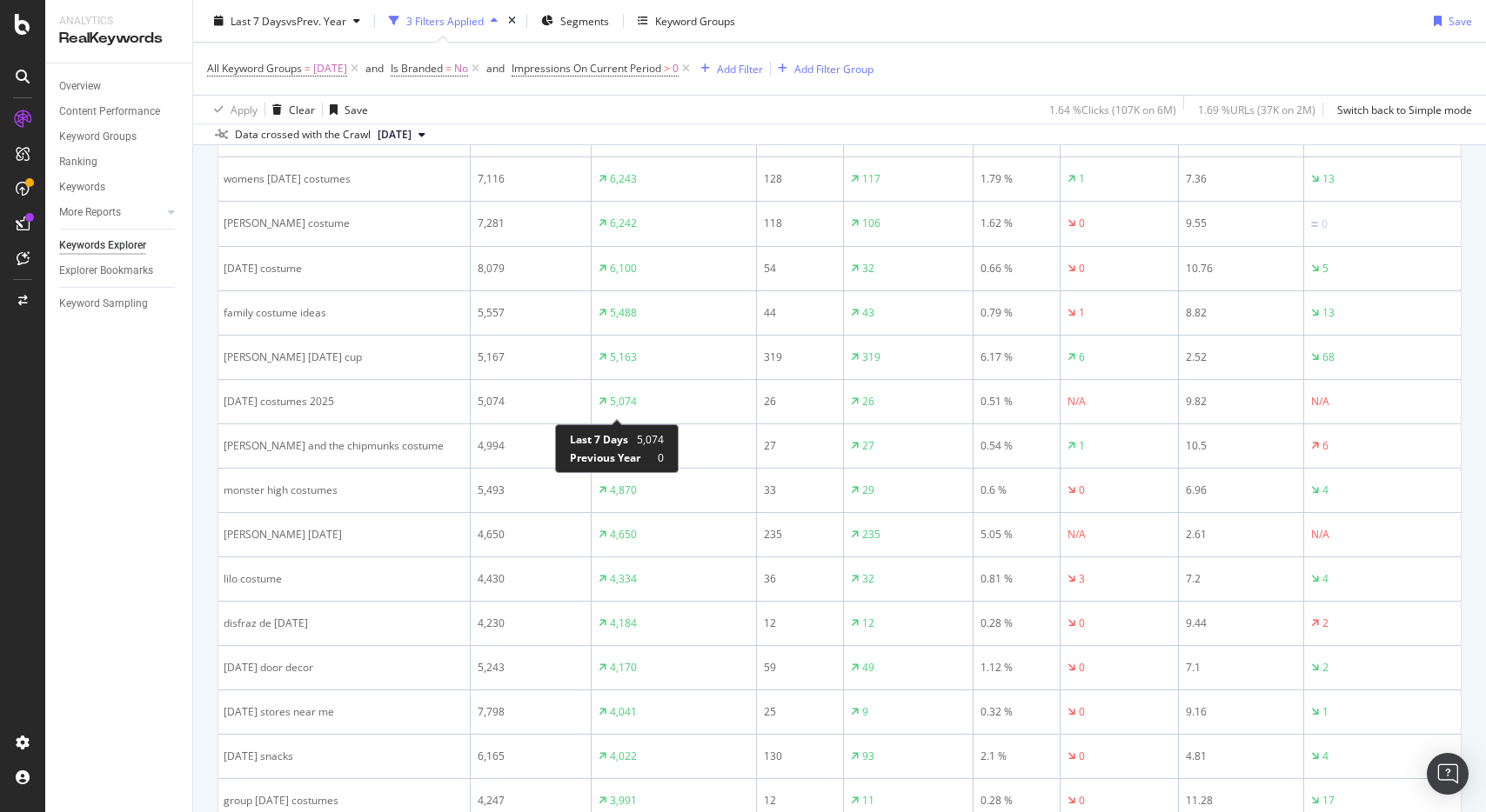
scroll to position [771, 0]
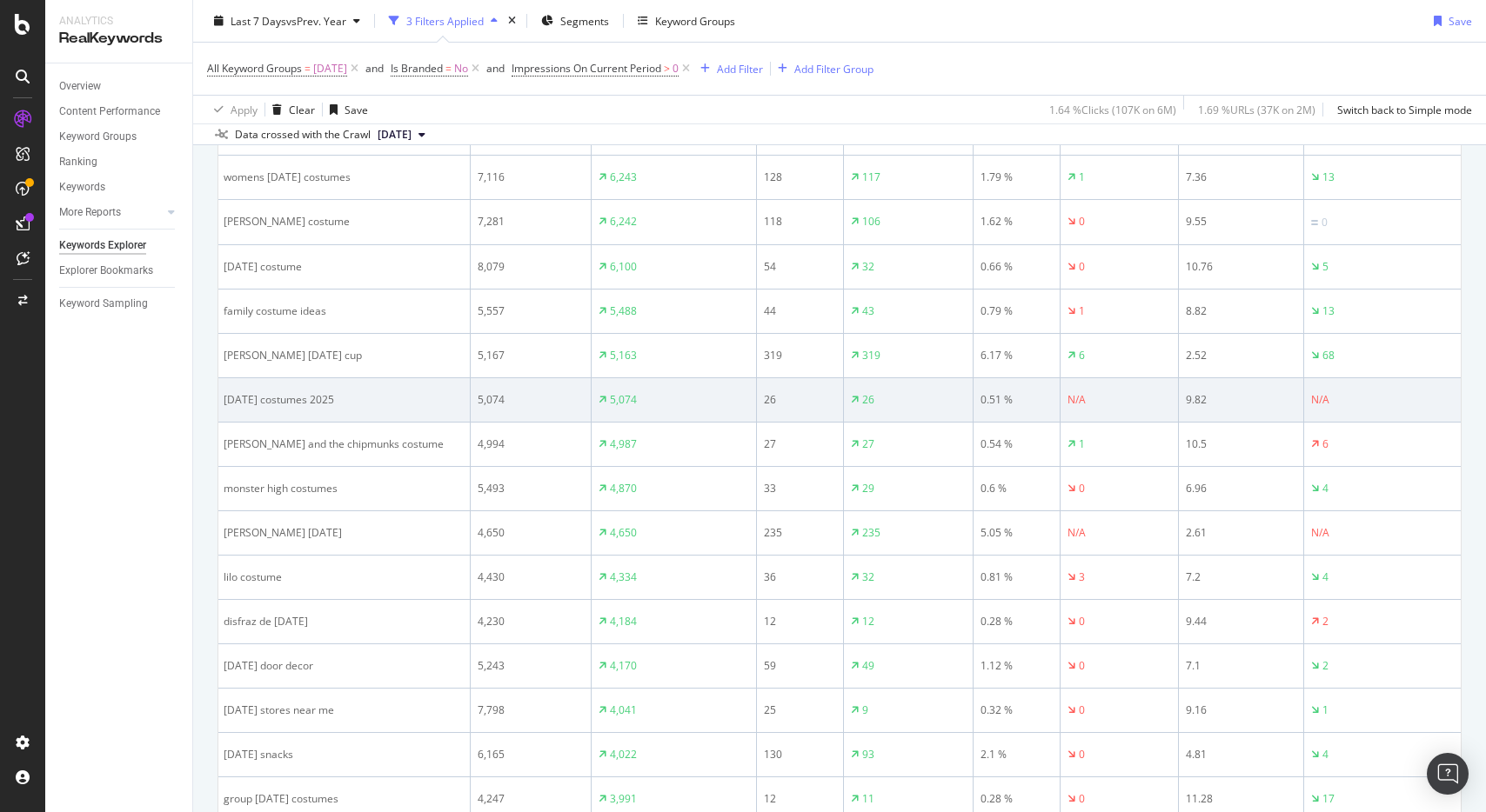
drag, startPoint x: 646, startPoint y: 391, endPoint x: 573, endPoint y: 393, distance: 73.0
click at [574, 394] on tr "halloween costumes 2025 5,074 5,074 26 26 0.51 % N/A 9.82 N/A" at bounding box center [838, 401] width 1244 height 45
drag, startPoint x: 664, startPoint y: 400, endPoint x: 561, endPoint y: 396, distance: 103.1
click at [561, 397] on tr "halloween costumes 2025 5,074 5,074 26 26 0.51 % N/A 9.82 N/A" at bounding box center [838, 401] width 1244 height 45
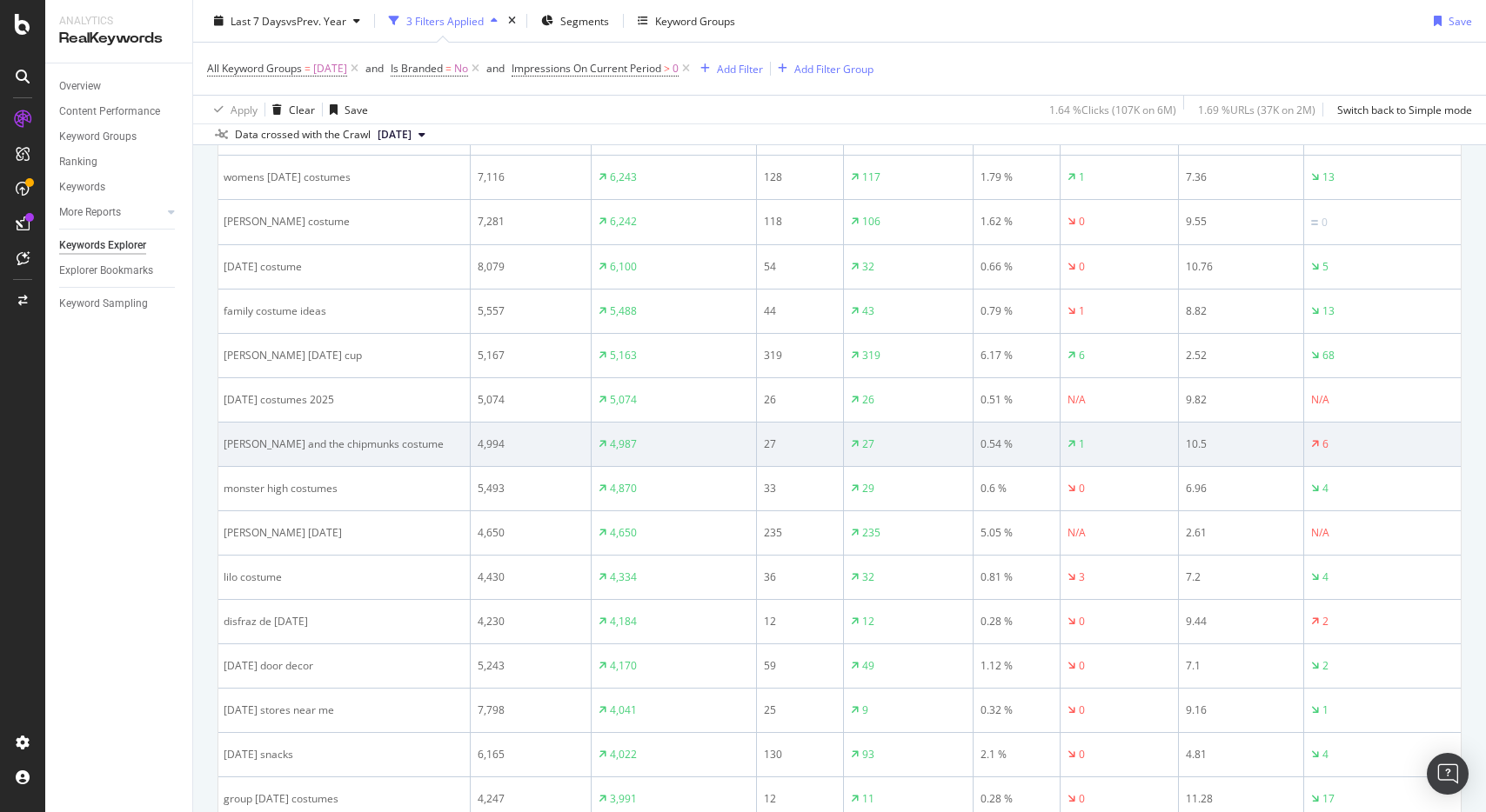
click at [434, 436] on div "alvin and the chipmunks costume" at bounding box center [343, 444] width 240 height 16
drag, startPoint x: 640, startPoint y: 444, endPoint x: 559, endPoint y: 442, distance: 81.0
click at [564, 443] on tr "alvin and the chipmunks costume 4,994 4,987 27 27 0.54 % 1 10.5 6" at bounding box center [838, 445] width 1244 height 45
click at [513, 438] on div "4,994" at bounding box center [530, 444] width 106 height 16
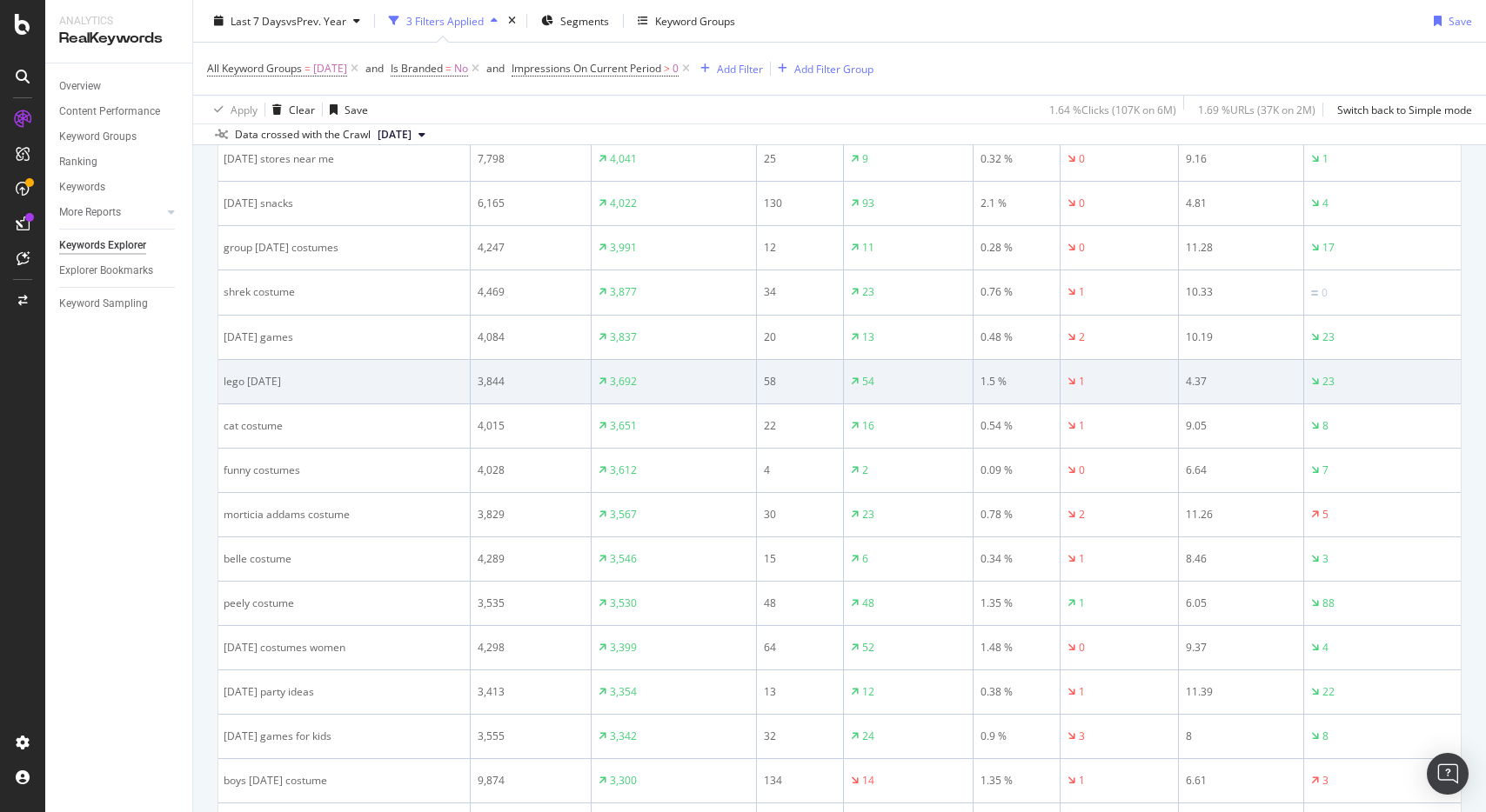
scroll to position [0, 0]
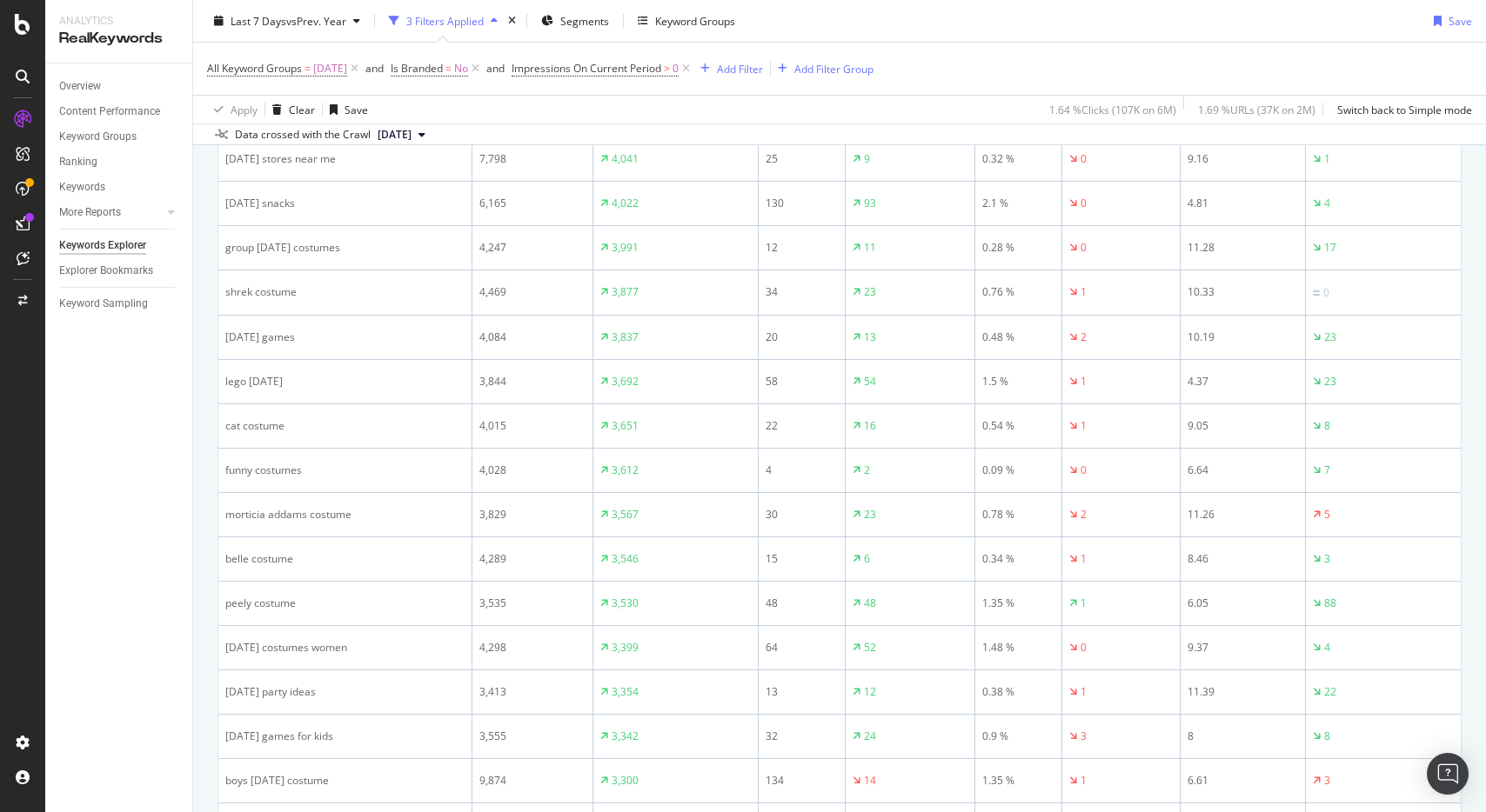
drag, startPoint x: 354, startPoint y: 386, endPoint x: 207, endPoint y: 383, distance: 147.0
click at [207, 383] on div "By website & by URL Top Charts Create Table Select metrics & dimensions 143,480…" at bounding box center [840, 174] width 1293 height 2615
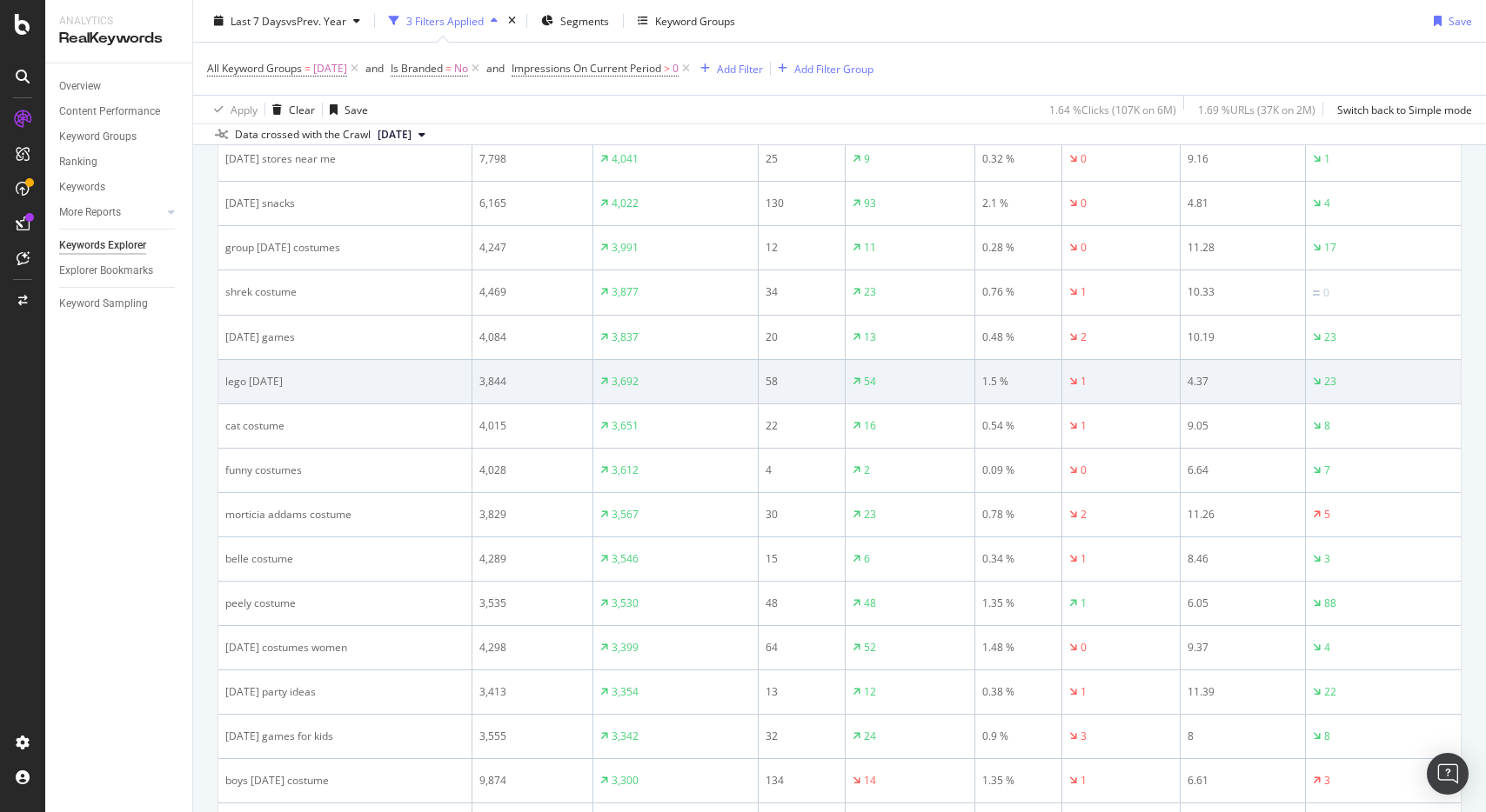
click at [321, 382] on div "lego halloween" at bounding box center [345, 382] width 240 height 16
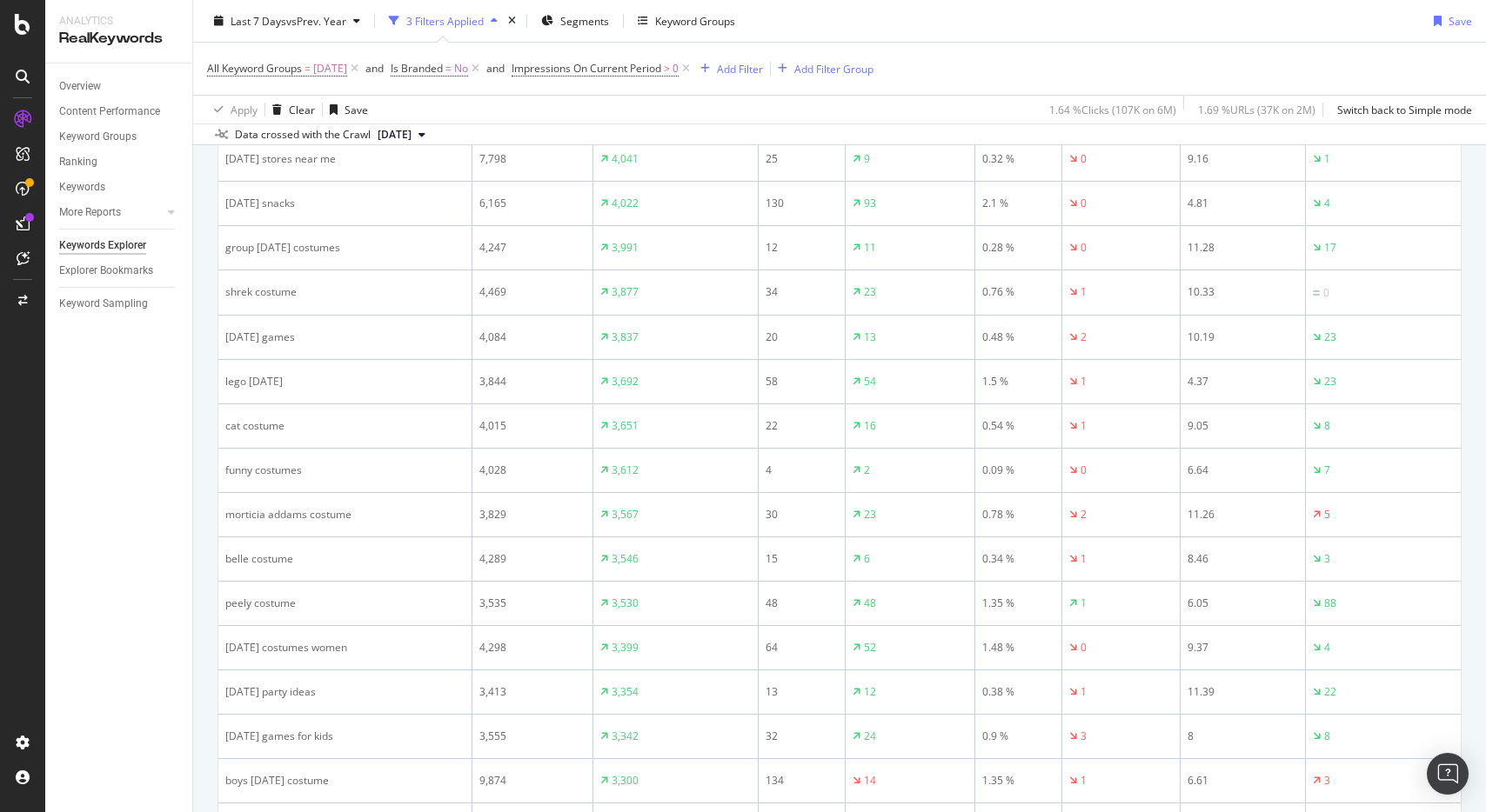
drag, startPoint x: 285, startPoint y: 380, endPoint x: 214, endPoint y: 379, distance: 71.0
click at [214, 379] on div "By website & by URL Top Charts Create Table Select metrics & dimensions 143,480…" at bounding box center [840, 174] width 1293 height 2615
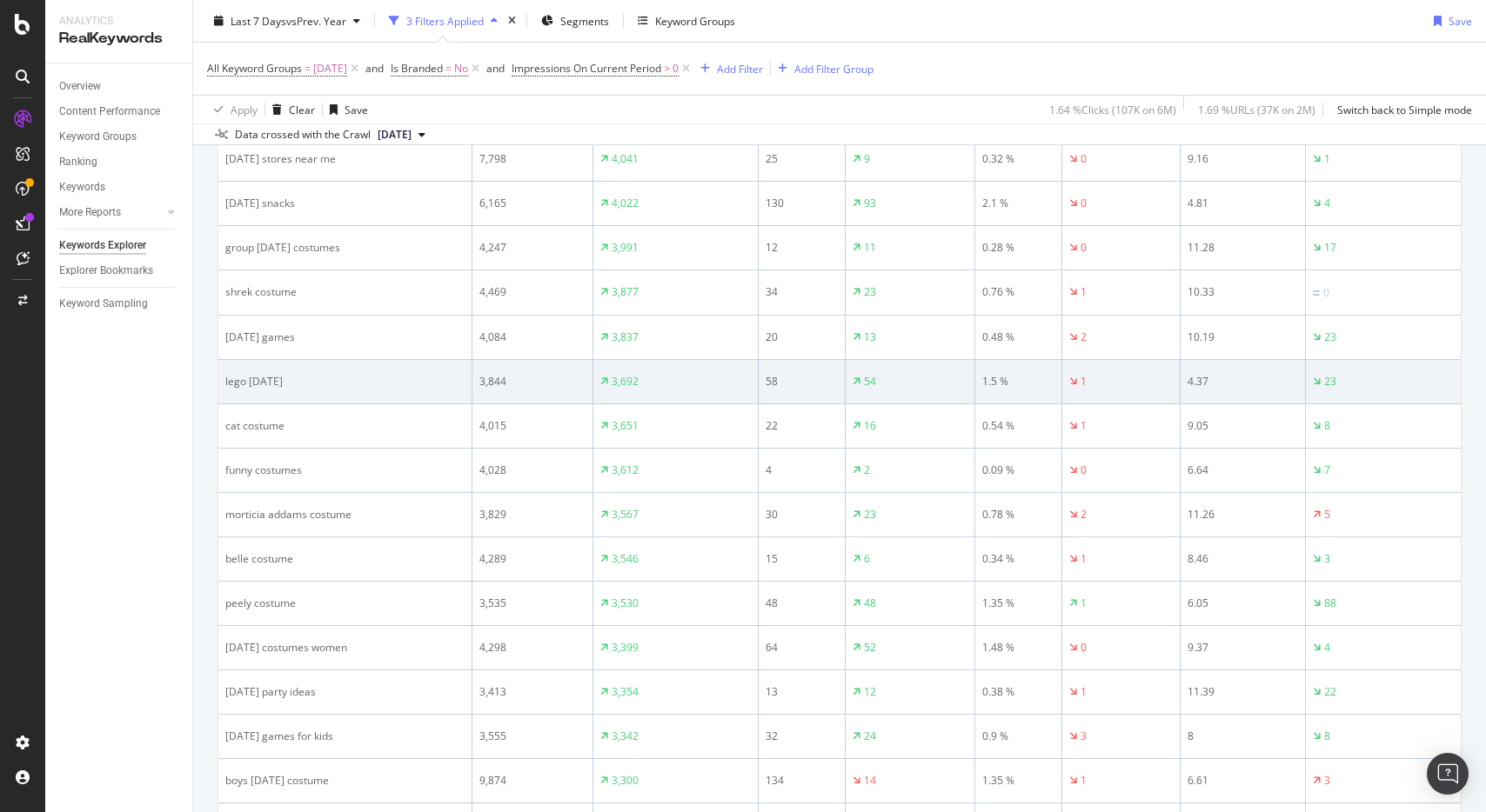
click at [321, 384] on div "lego halloween" at bounding box center [345, 382] width 240 height 16
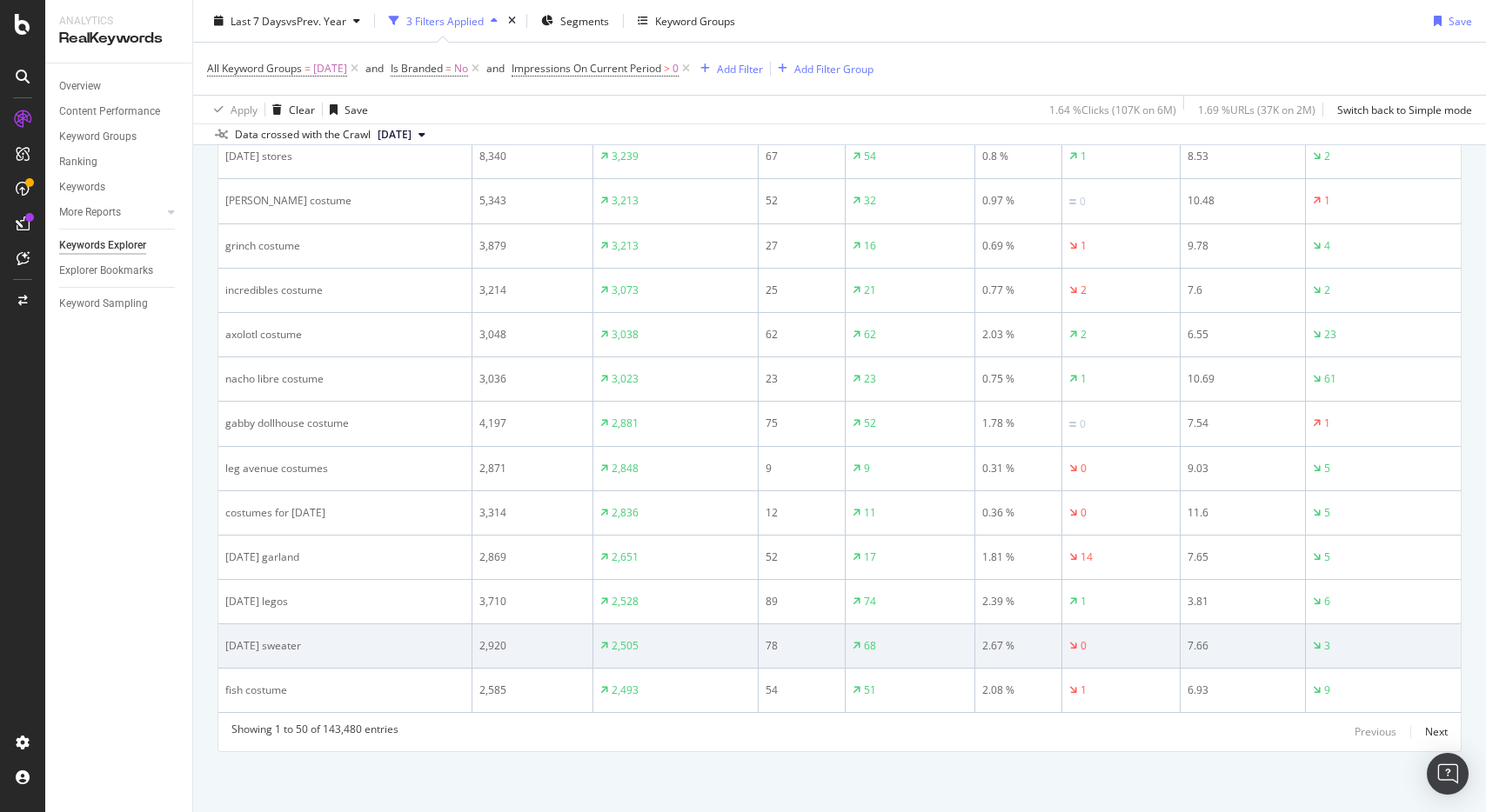
drag, startPoint x: 333, startPoint y: 652, endPoint x: 224, endPoint y: 639, distance: 109.8
click at [225, 639] on div "halloween sweater" at bounding box center [345, 646] width 240 height 16
click at [346, 636] on td "halloween sweater" at bounding box center [345, 646] width 254 height 45
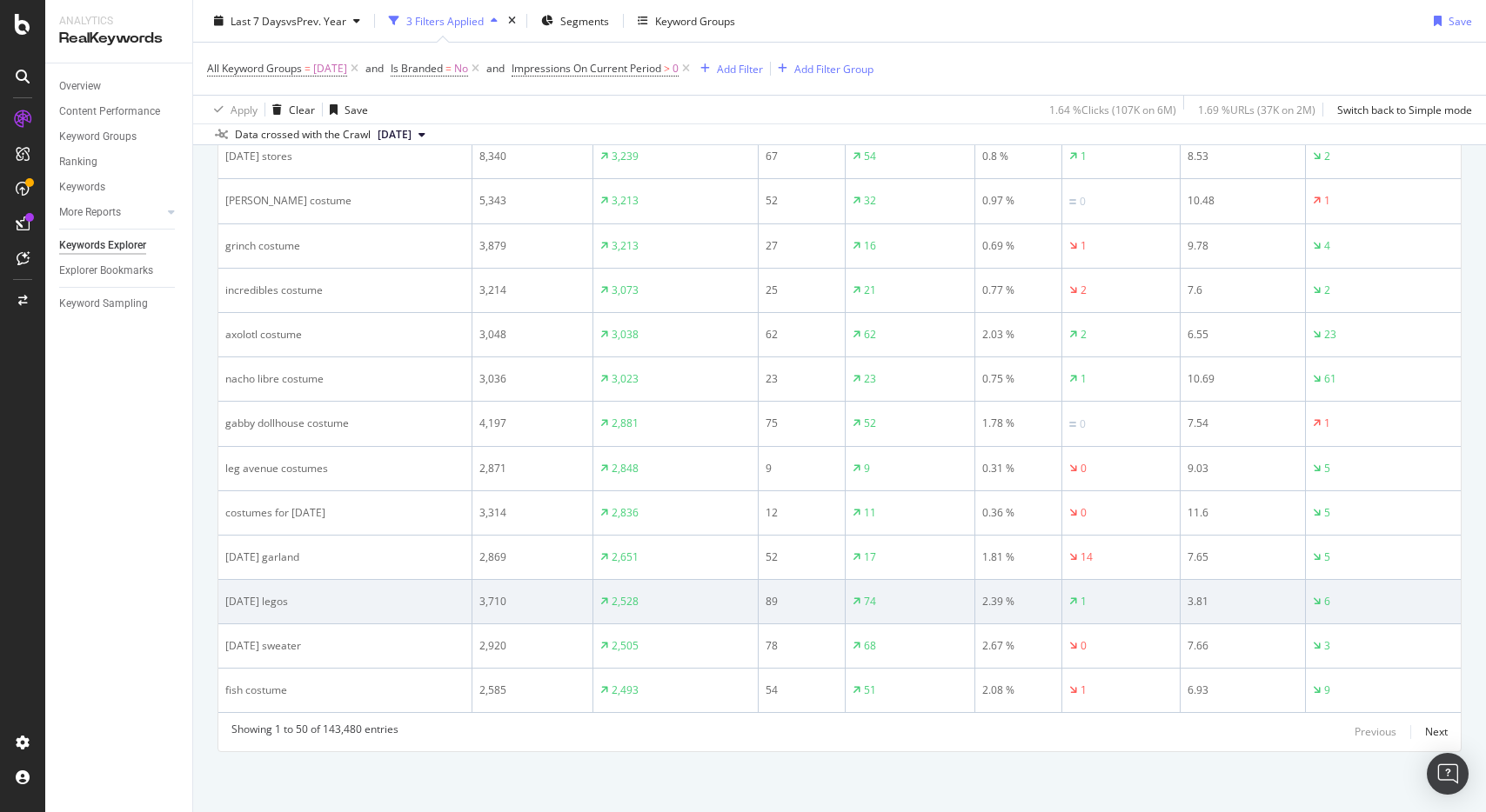
scroll to position [1992, 0]
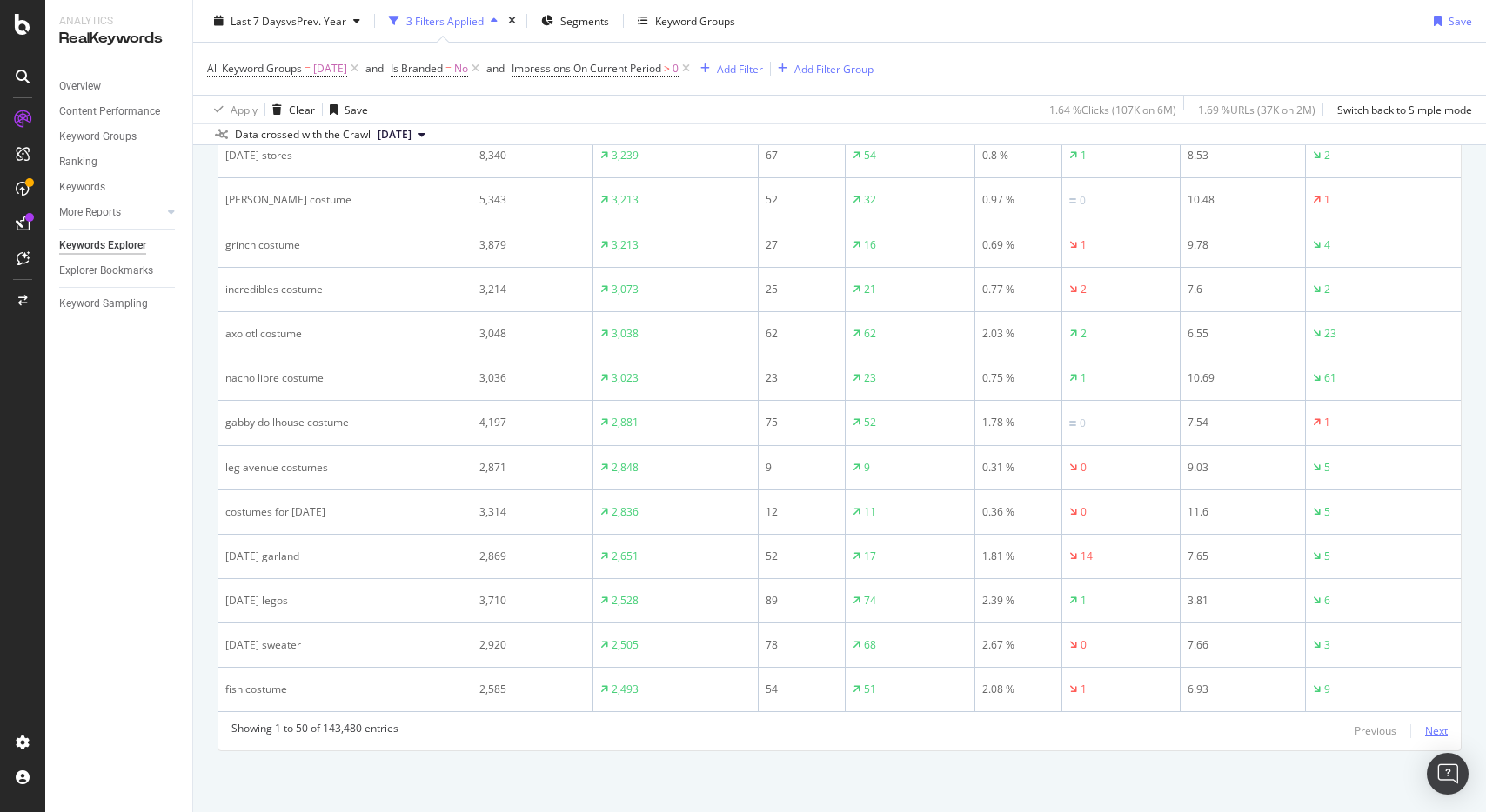
click at [1432, 728] on div "Next" at bounding box center [1435, 731] width 22 height 15
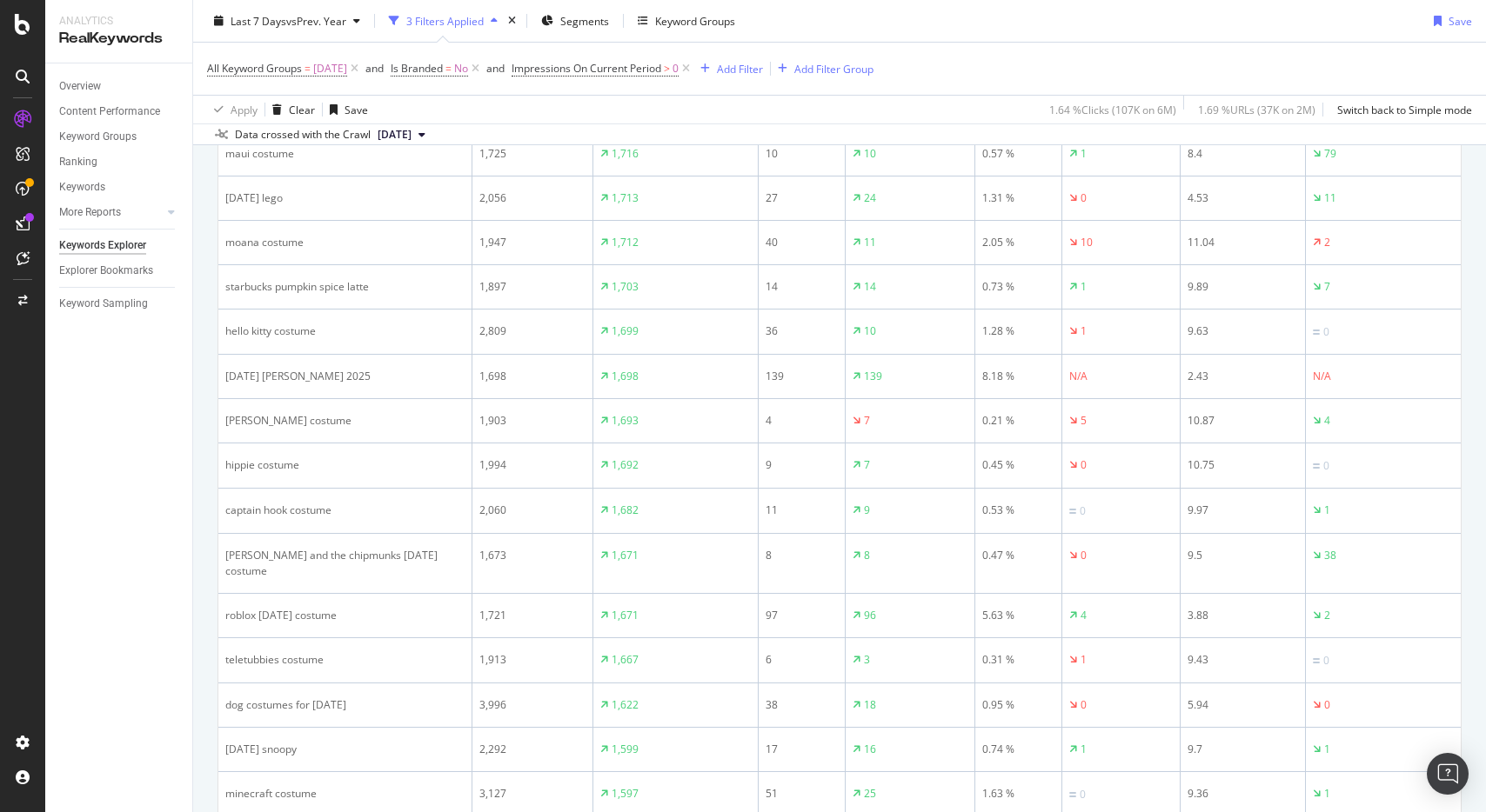
scroll to position [1993, 0]
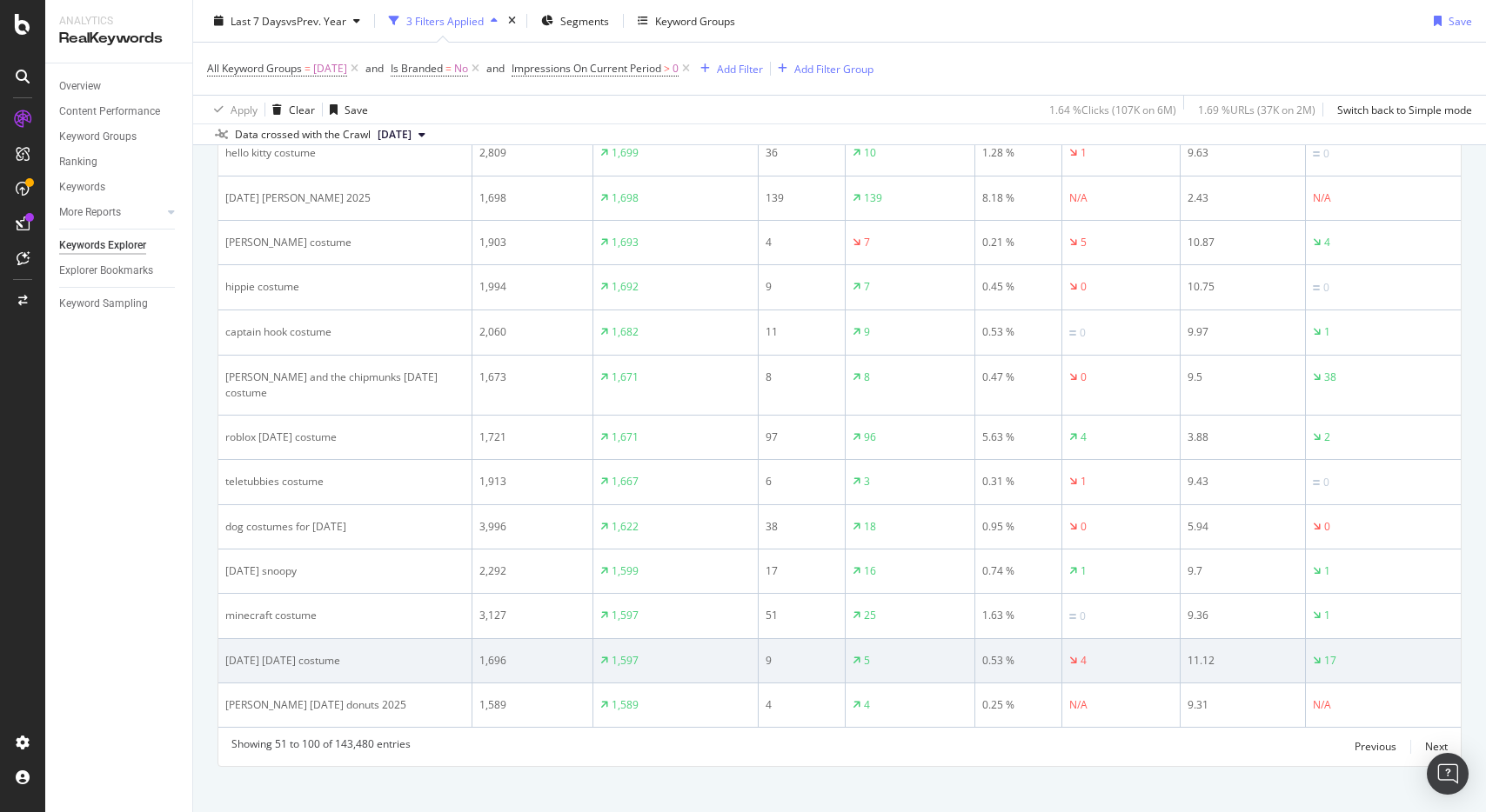
drag, startPoint x: 384, startPoint y: 642, endPoint x: 224, endPoint y: 643, distance: 160.0
click at [225, 654] on div "wednesday halloween costume" at bounding box center [345, 662] width 240 height 16
click at [379, 654] on div "wednesday halloween costume" at bounding box center [345, 662] width 240 height 16
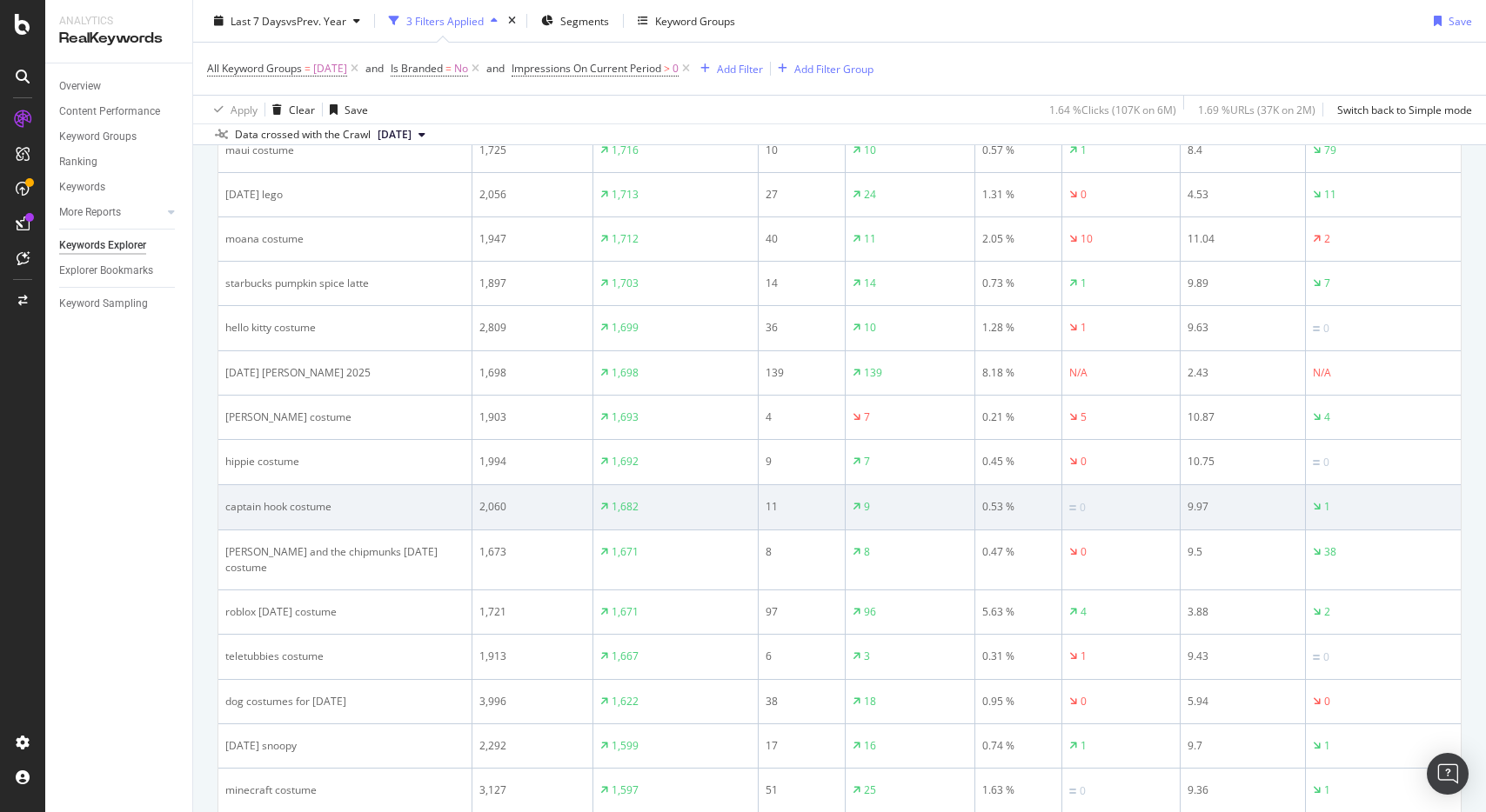
scroll to position [1815, 0]
drag, startPoint x: 377, startPoint y: 503, endPoint x: 232, endPoint y: 502, distance: 145.0
click at [232, 502] on div "captain hook costume" at bounding box center [345, 510] width 240 height 16
drag, startPoint x: 369, startPoint y: 508, endPoint x: 224, endPoint y: 505, distance: 145.0
click at [221, 507] on td "captain hook costume" at bounding box center [345, 510] width 254 height 45
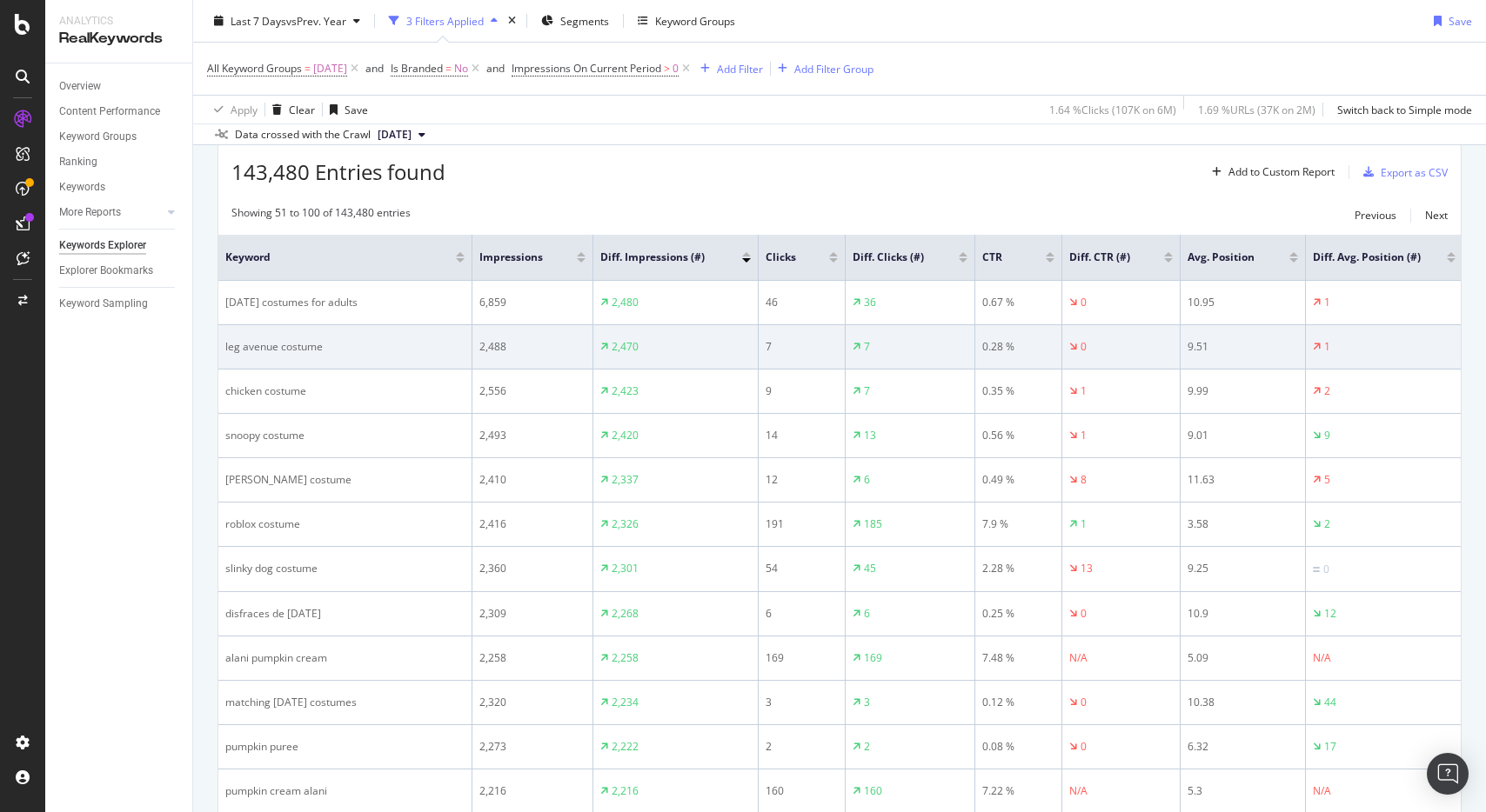
scroll to position [196, 0]
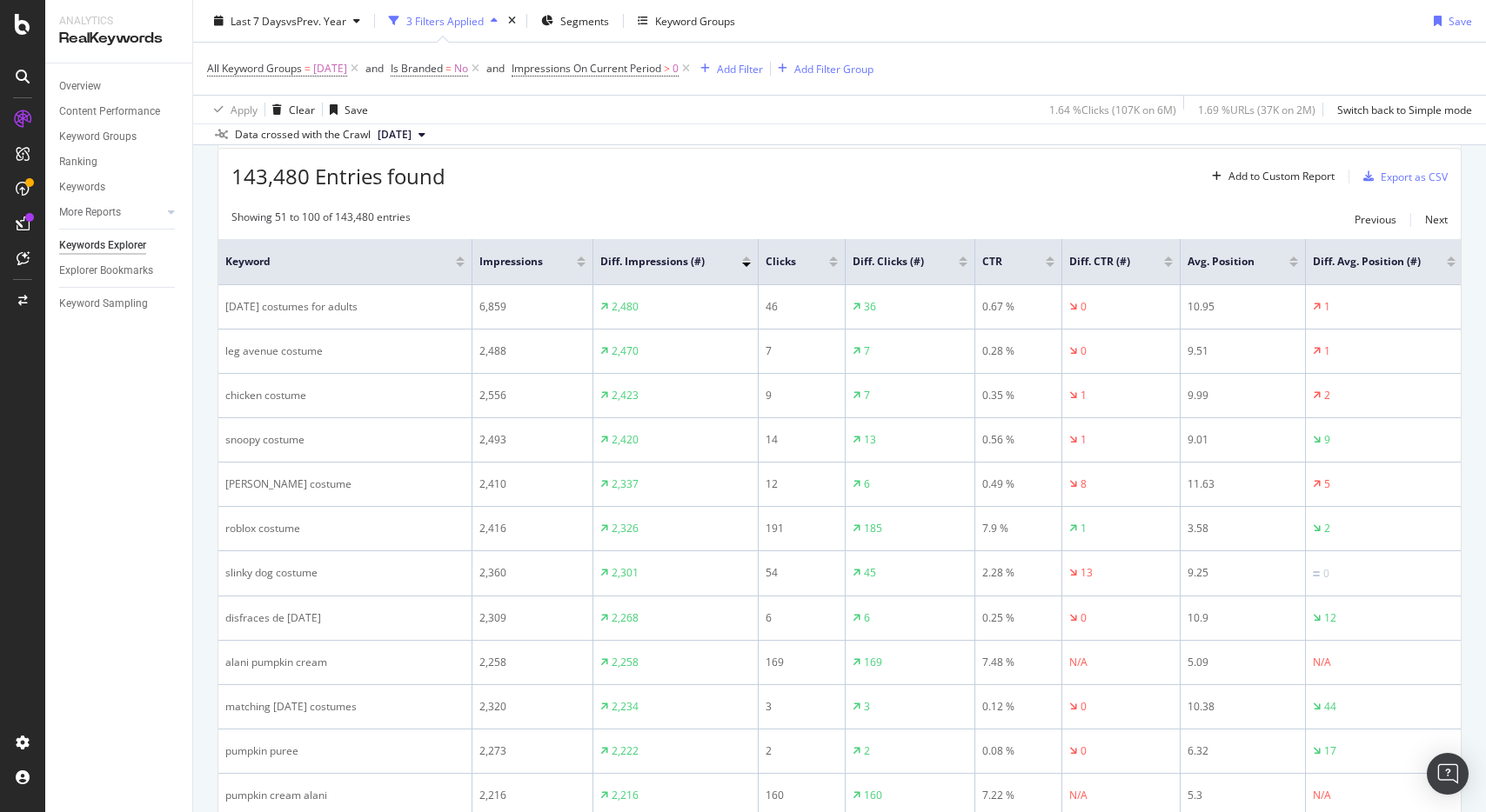
click at [964, 257] on div at bounding box center [963, 258] width 9 height 4
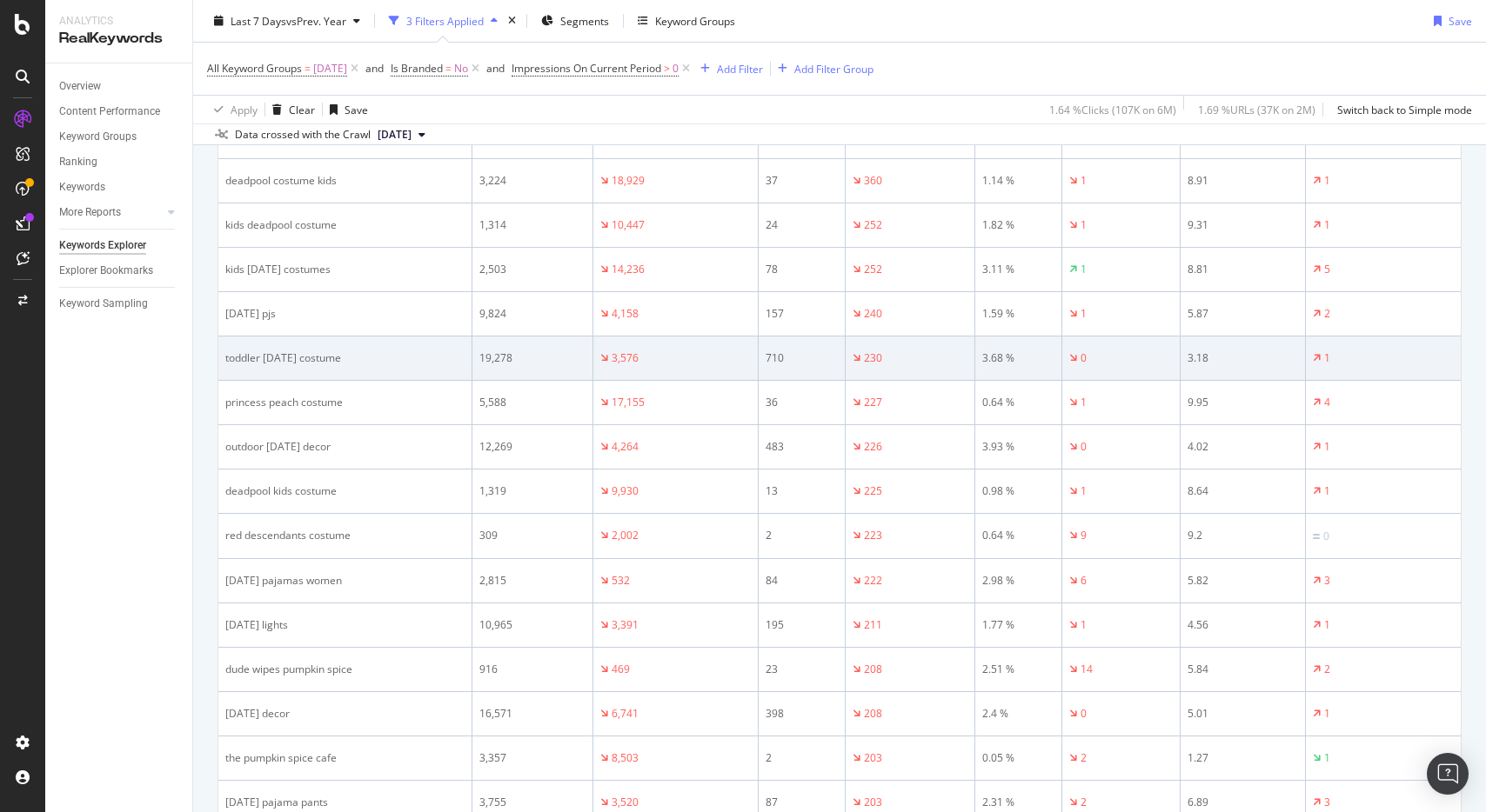
drag, startPoint x: 372, startPoint y: 358, endPoint x: 219, endPoint y: 355, distance: 153.0
click at [219, 355] on td "toddler halloween costume" at bounding box center [345, 359] width 254 height 45
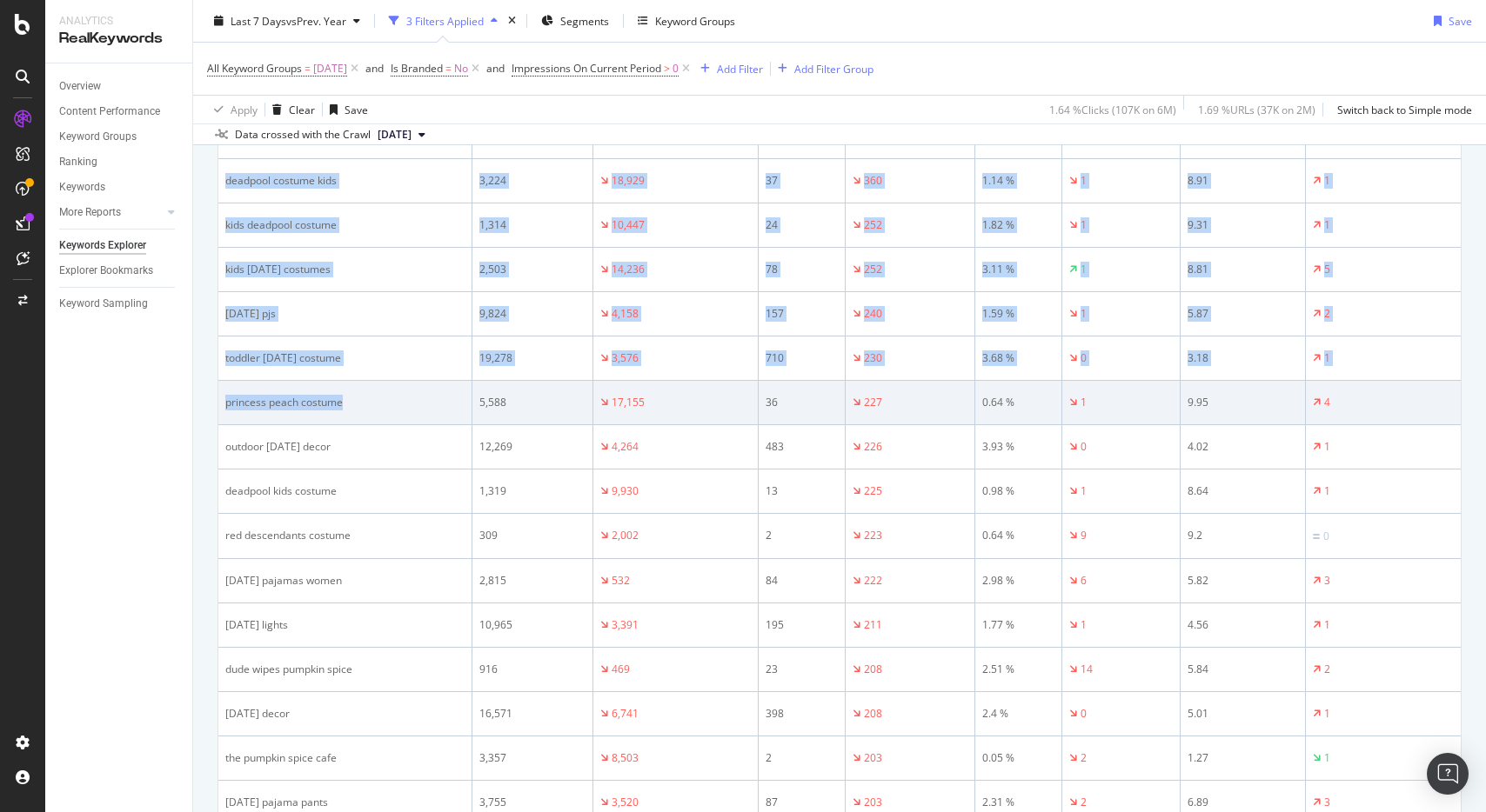
drag, startPoint x: 357, startPoint y: 402, endPoint x: 217, endPoint y: 402, distance: 140.0
click at [218, 402] on td "princess peach costume" at bounding box center [345, 403] width 254 height 45
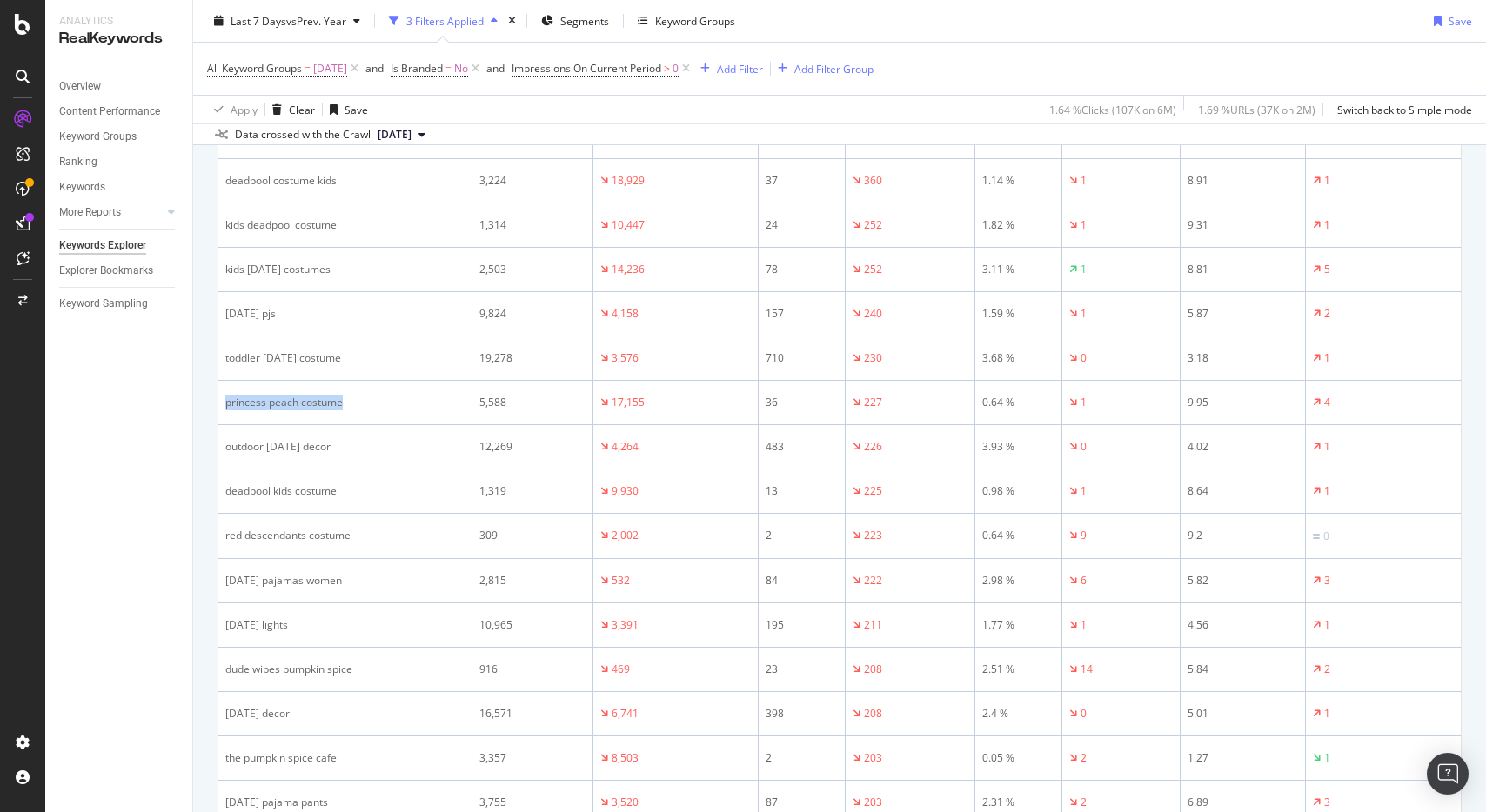
drag, startPoint x: 356, startPoint y: 445, endPoint x: 216, endPoint y: 442, distance: 140.0
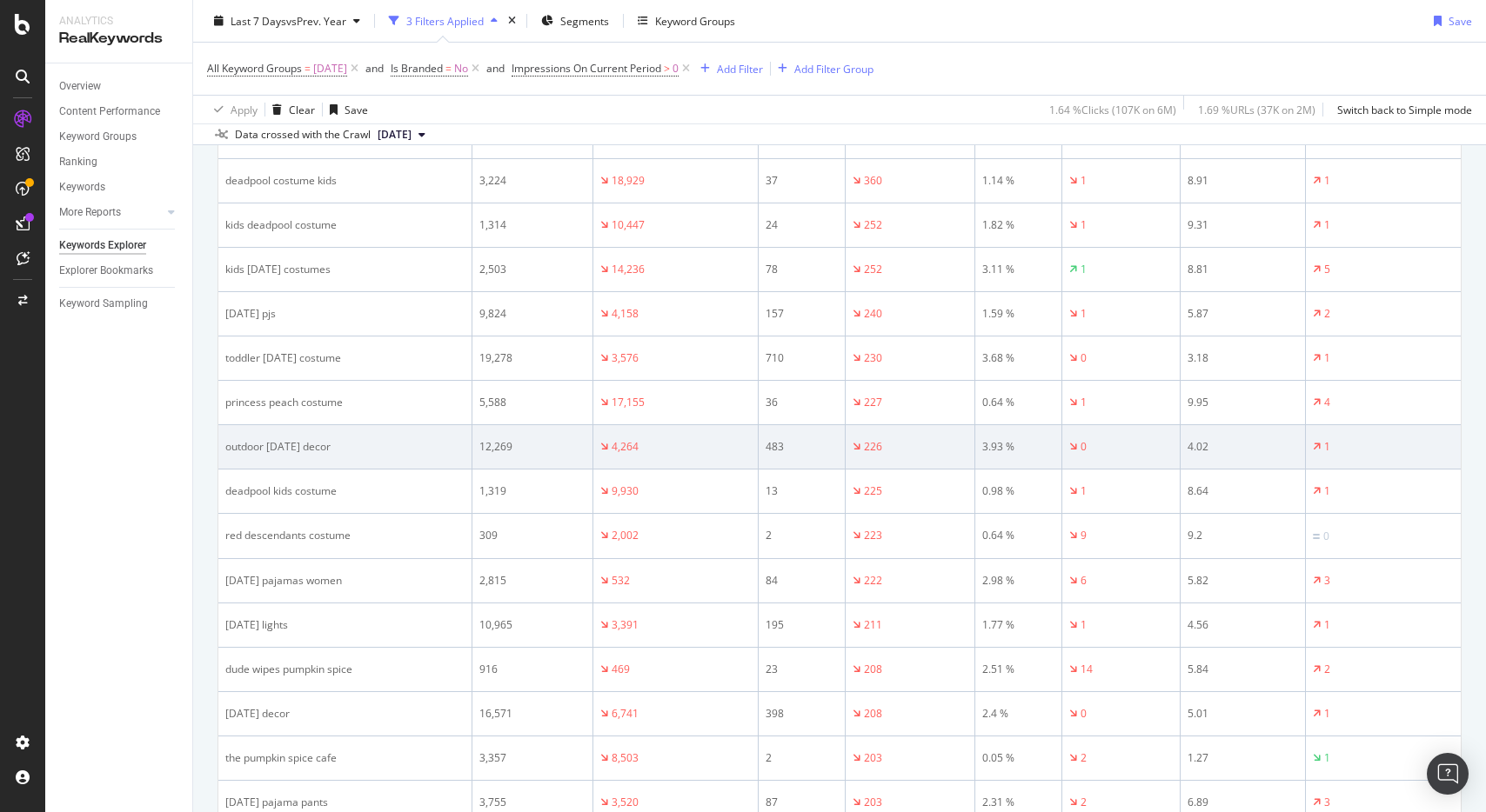
drag, startPoint x: 353, startPoint y: 443, endPoint x: 378, endPoint y: 443, distance: 25.0
click at [354, 443] on div "outdoor halloween decor" at bounding box center [345, 447] width 240 height 16
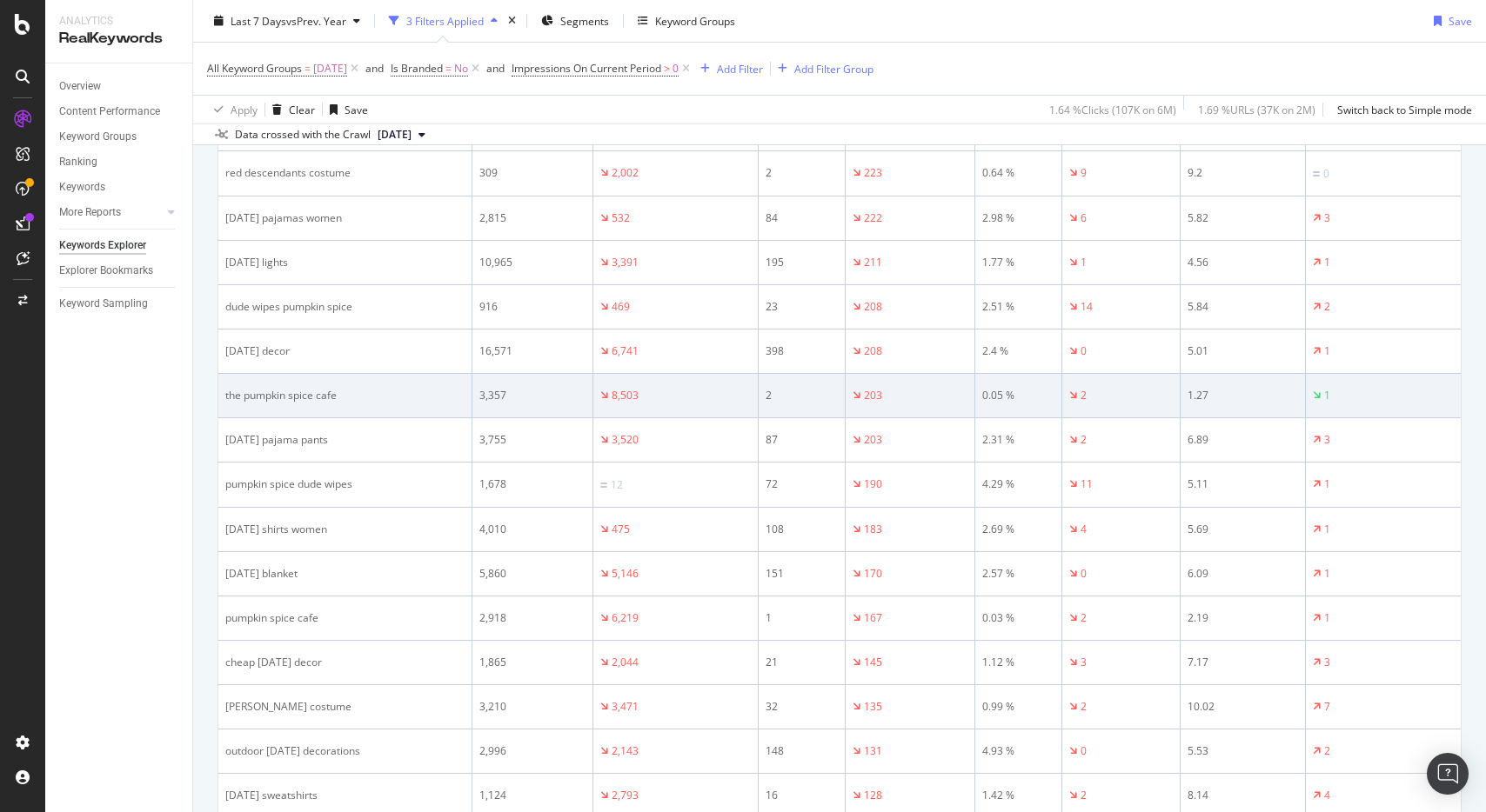
scroll to position [915, 0]
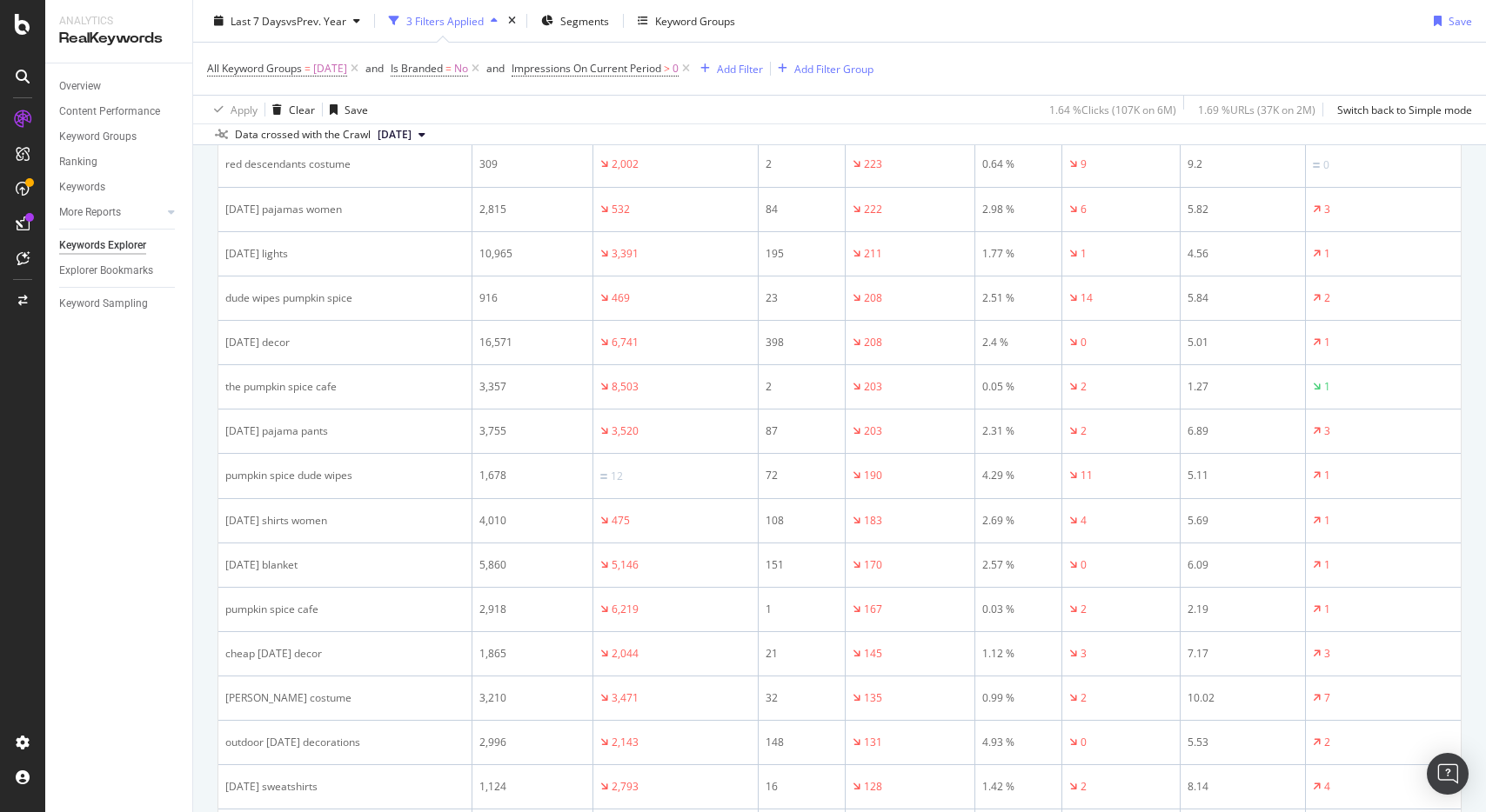
drag, startPoint x: 341, startPoint y: 347, endPoint x: 216, endPoint y: 346, distance: 125.0
click at [217, 346] on div "143,480 Entries found Add to Custom Report Export as CSV Showing 1 to 50 of 143…" at bounding box center [839, 626] width 1244 height 2396
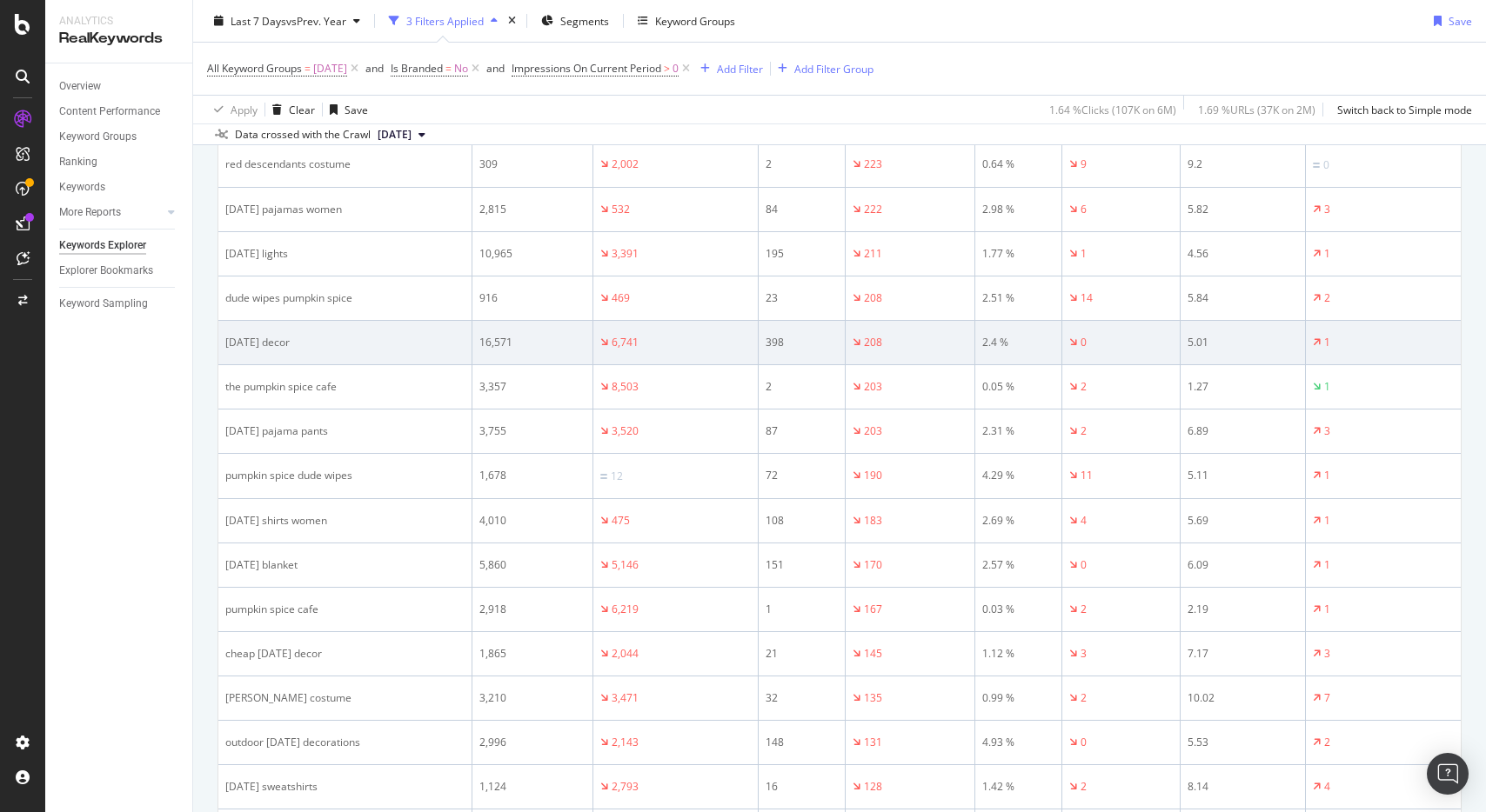
click at [470, 345] on td "halloween decor" at bounding box center [345, 343] width 254 height 45
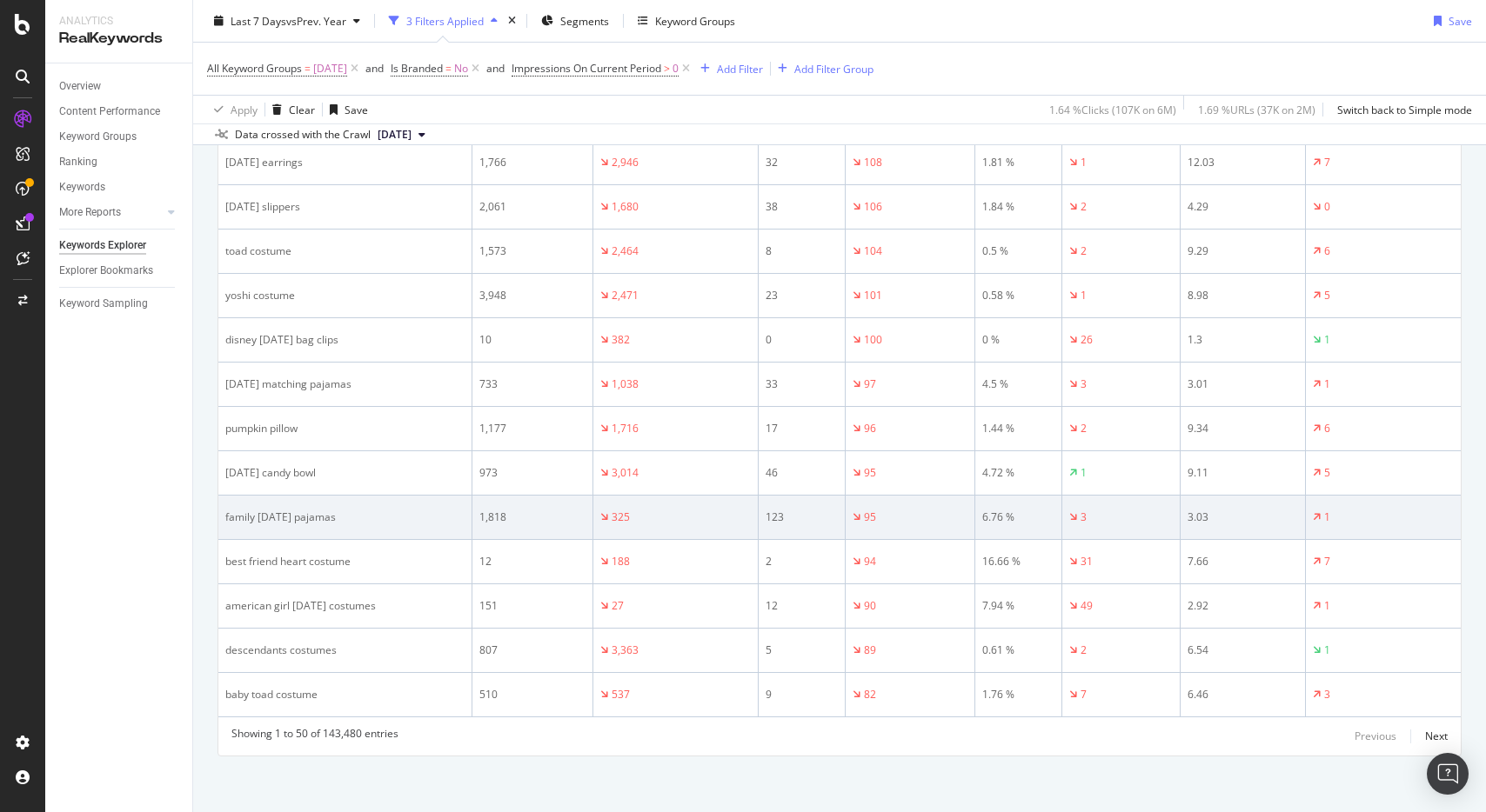
scroll to position [1989, 0]
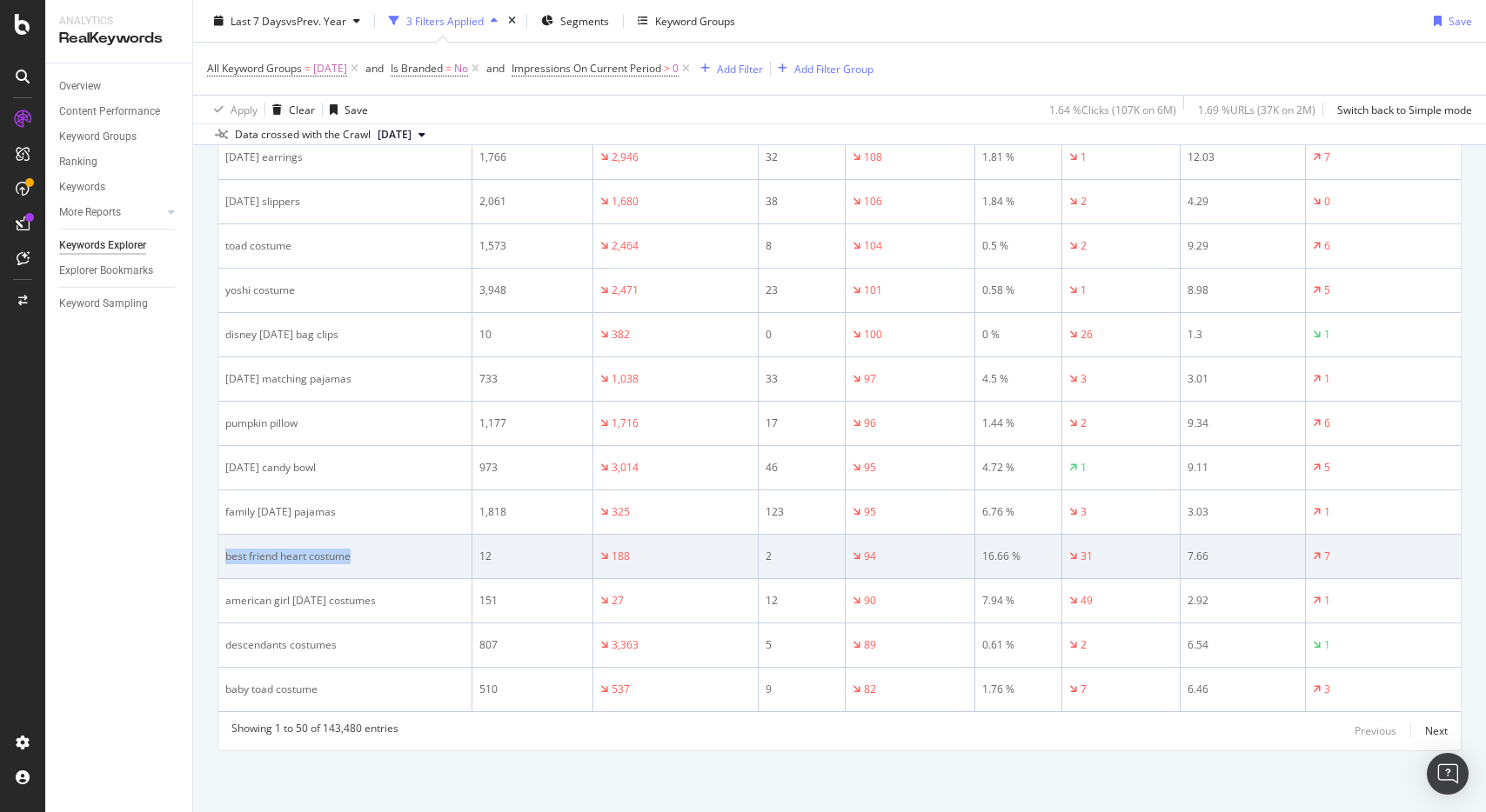
drag, startPoint x: 375, startPoint y: 556, endPoint x: 223, endPoint y: 559, distance: 152.0
click at [223, 559] on td "best friend heart costume" at bounding box center [345, 557] width 254 height 45
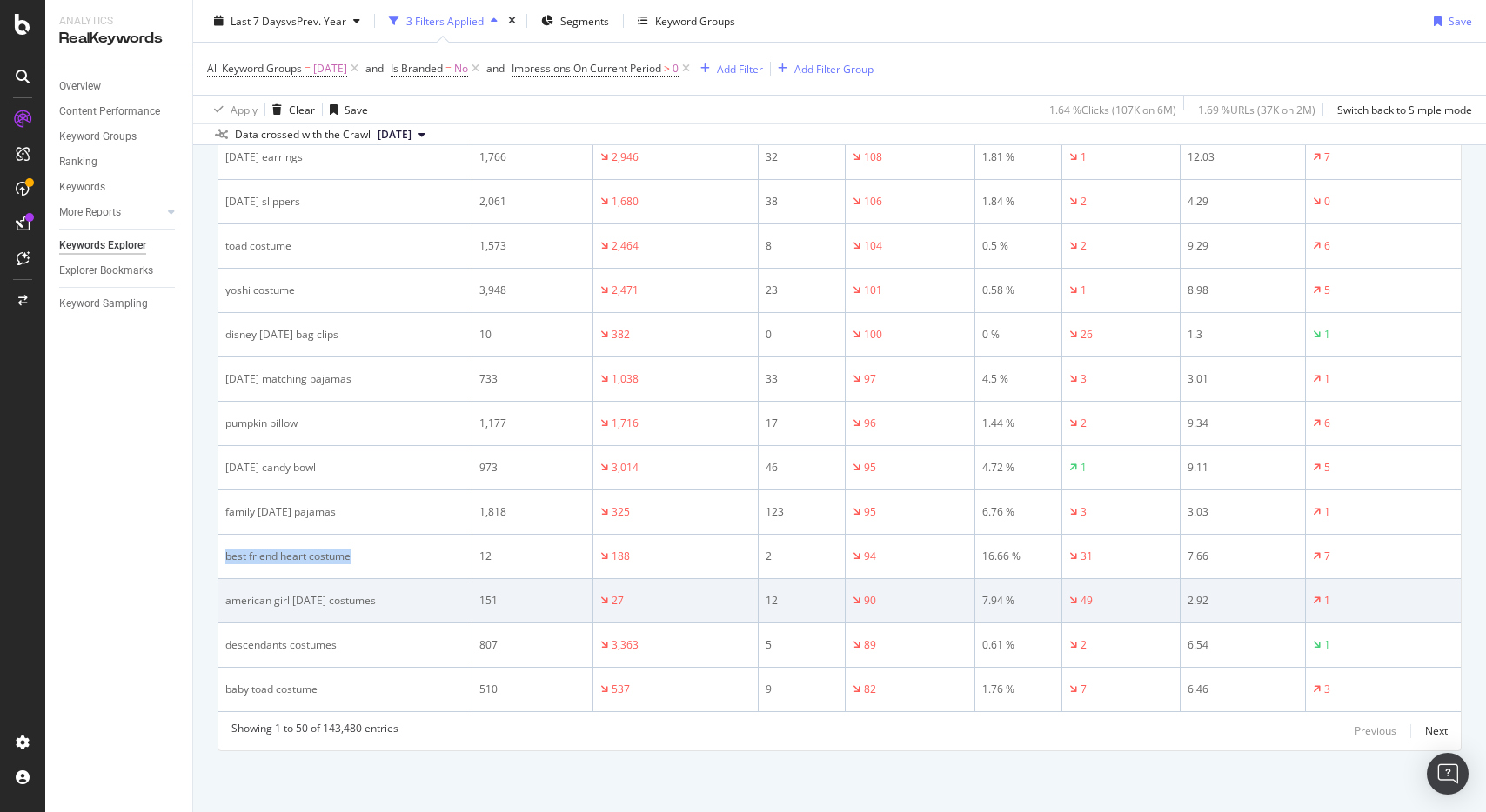
drag, startPoint x: 396, startPoint y: 598, endPoint x: 219, endPoint y: 601, distance: 177.0
click at [220, 601] on td "american girl halloween costumes" at bounding box center [345, 602] width 254 height 45
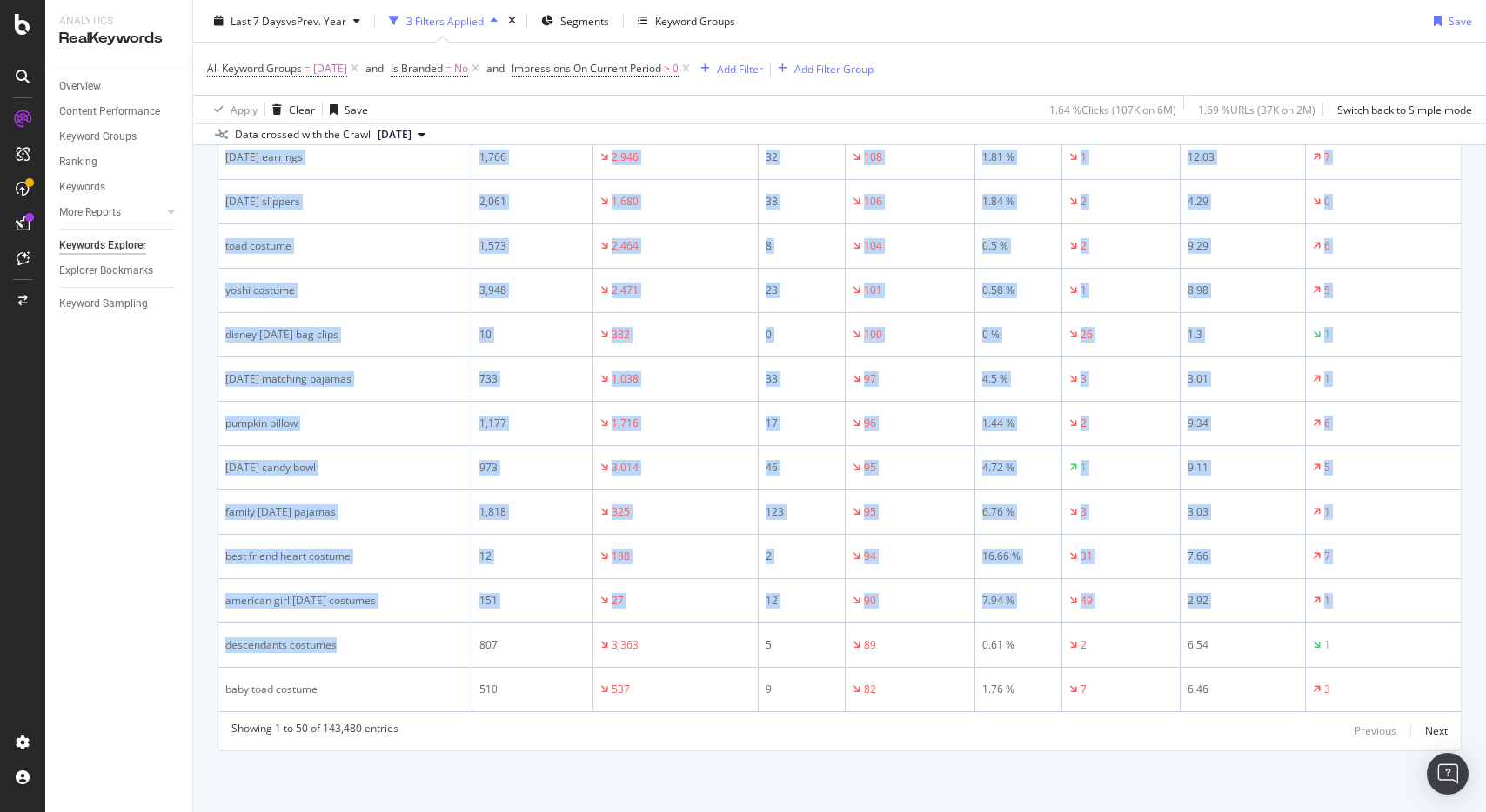
drag, startPoint x: 346, startPoint y: 646, endPoint x: 211, endPoint y: 644, distance: 135.0
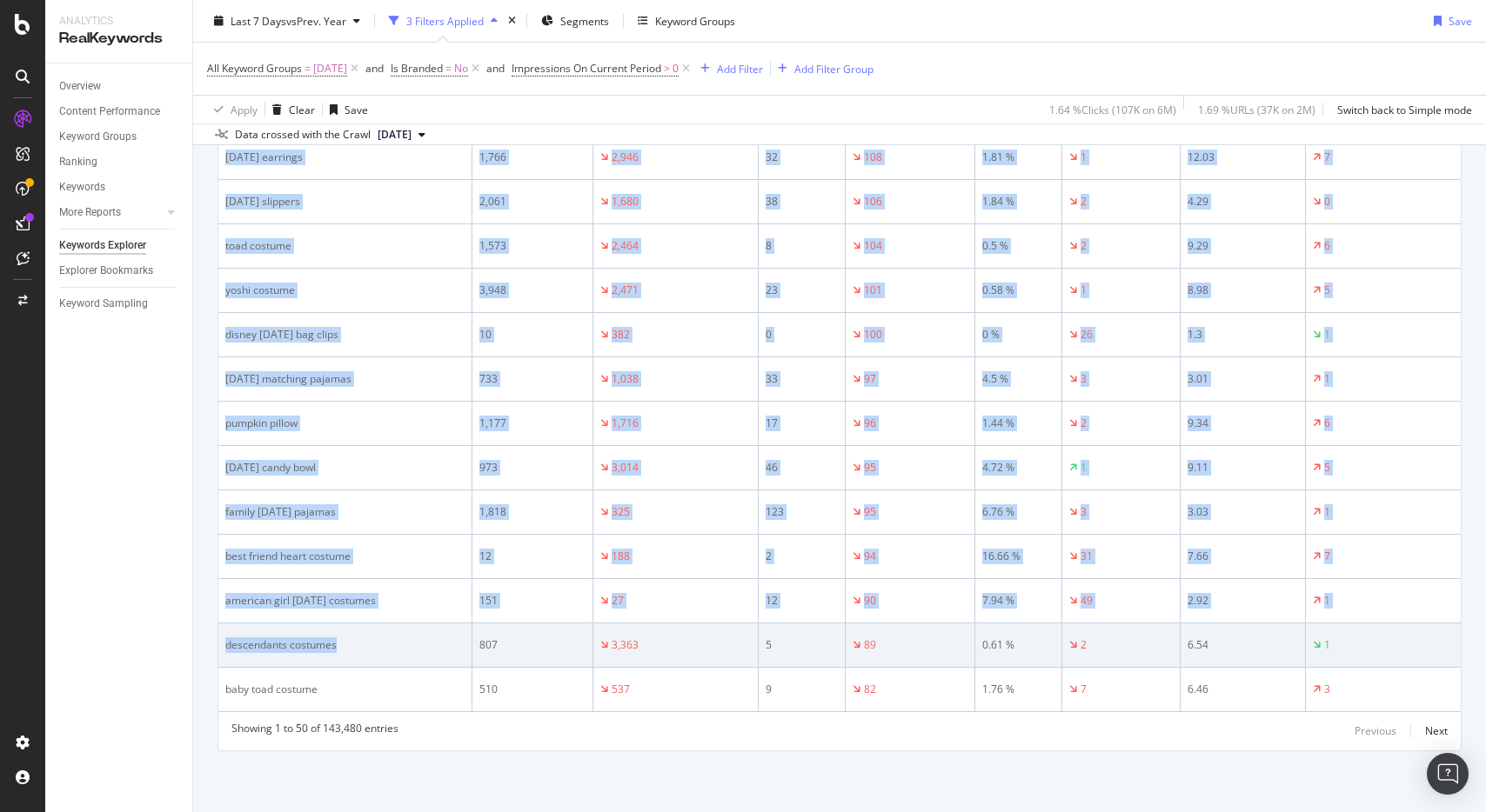
click at [375, 649] on div "descendants costumes" at bounding box center [345, 646] width 240 height 16
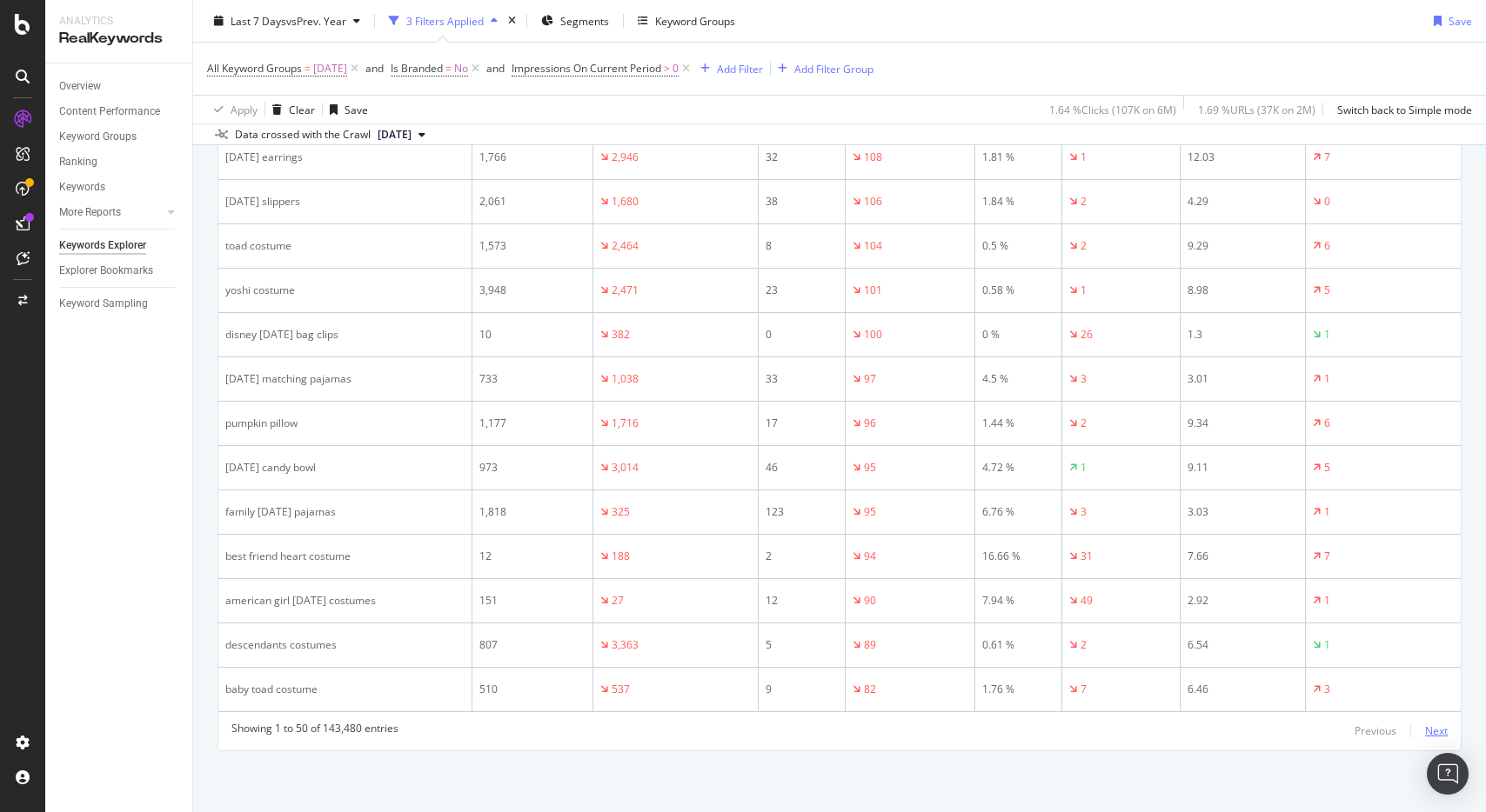
click at [1425, 731] on div "Next" at bounding box center [1435, 731] width 22 height 15
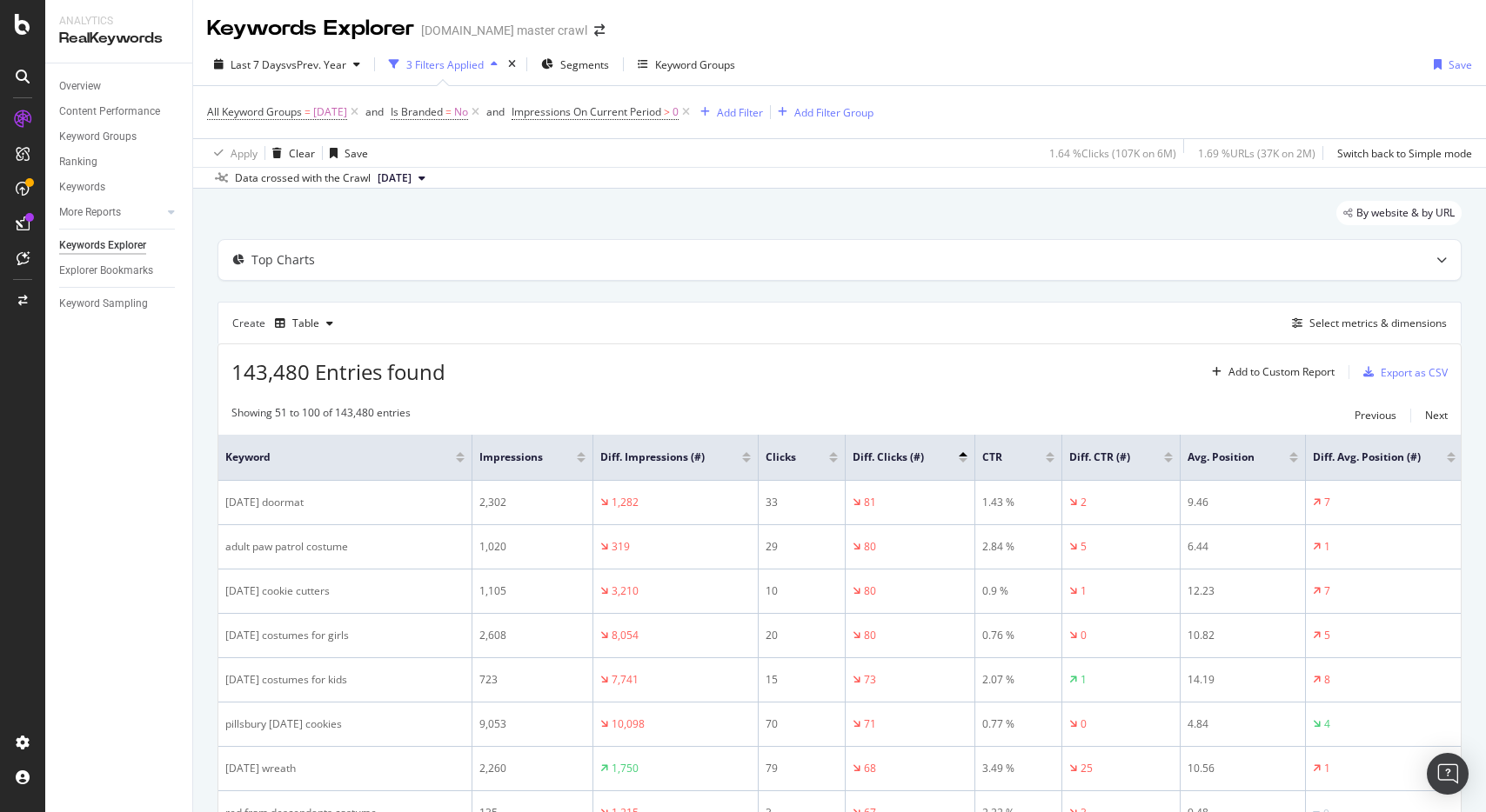
scroll to position [5, 0]
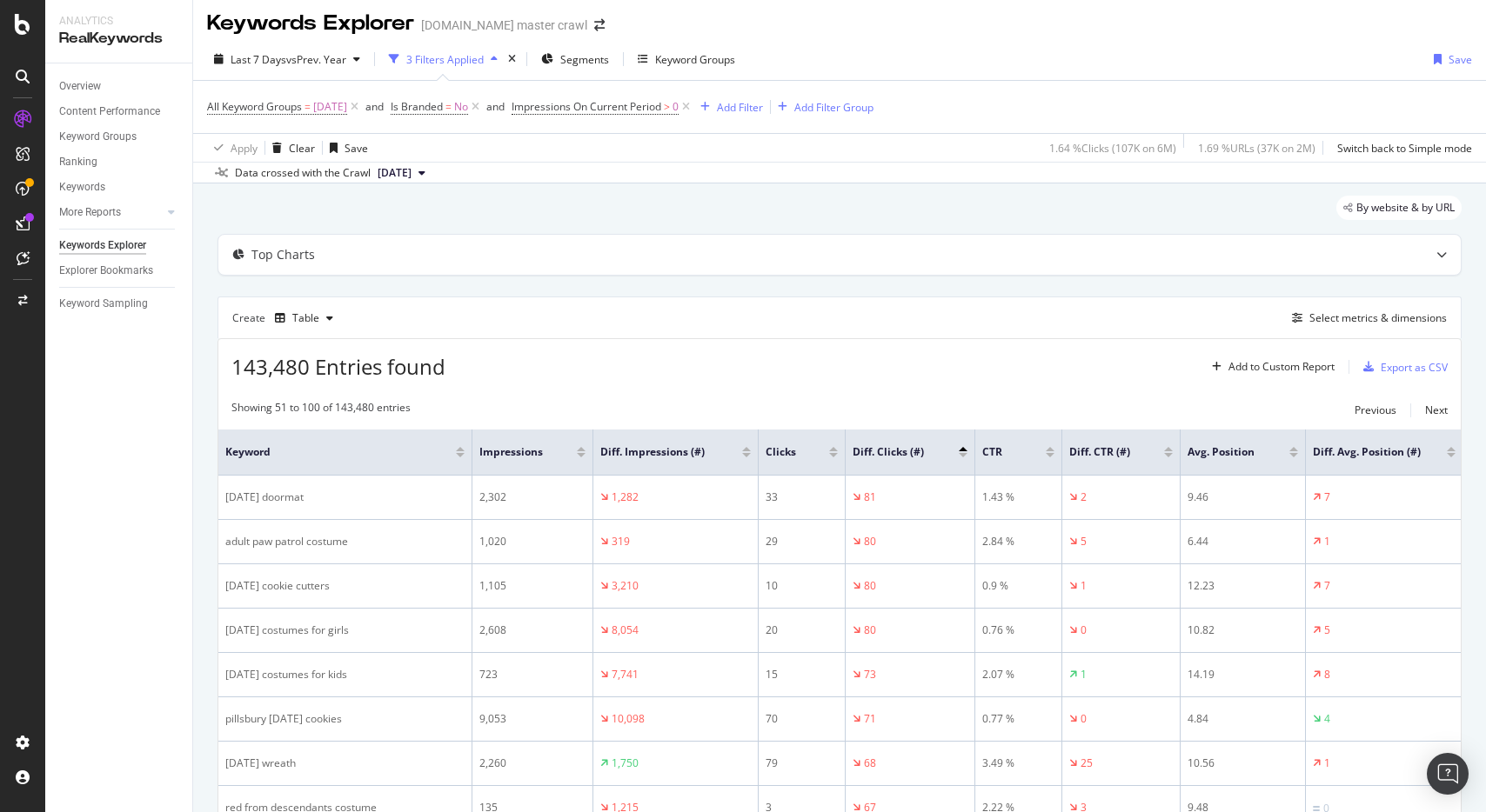
click at [747, 458] on div "Diff. Impressions (#)" at bounding box center [675, 452] width 150 height 18
click at [746, 454] on div at bounding box center [746, 455] width 9 height 4
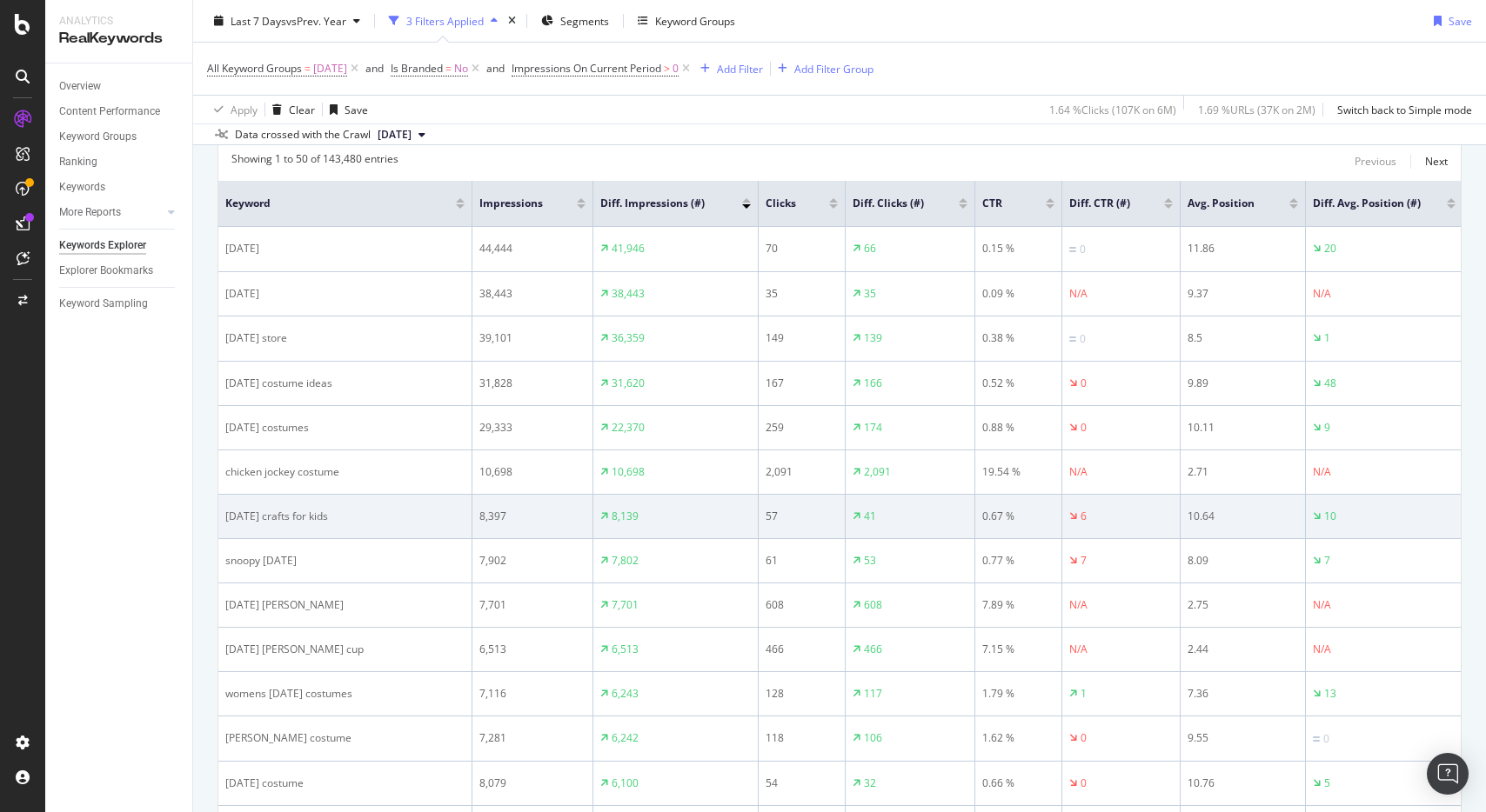
scroll to position [258, 0]
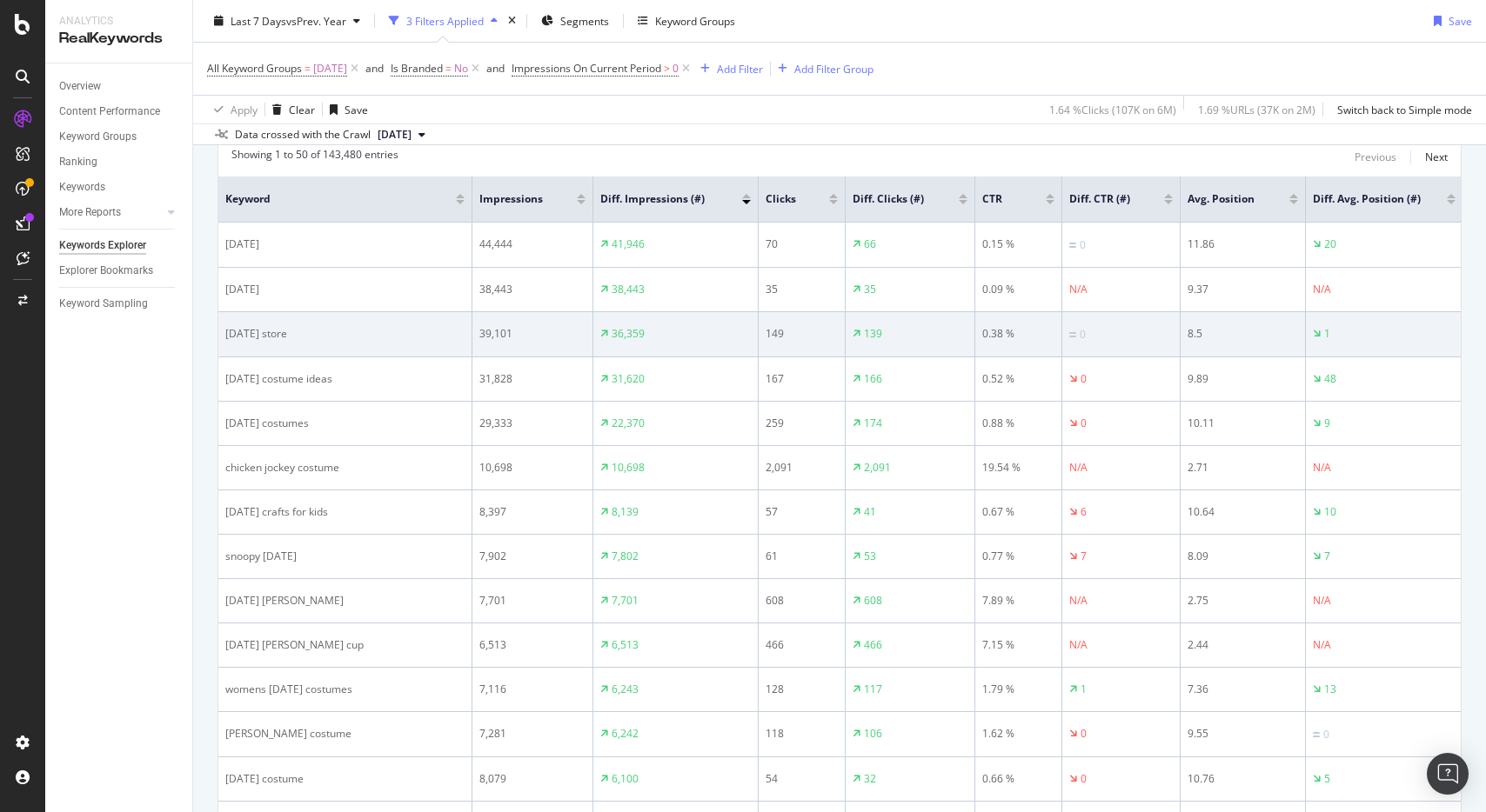
drag, startPoint x: 305, startPoint y: 426, endPoint x: 226, endPoint y: 352, distance: 108.2
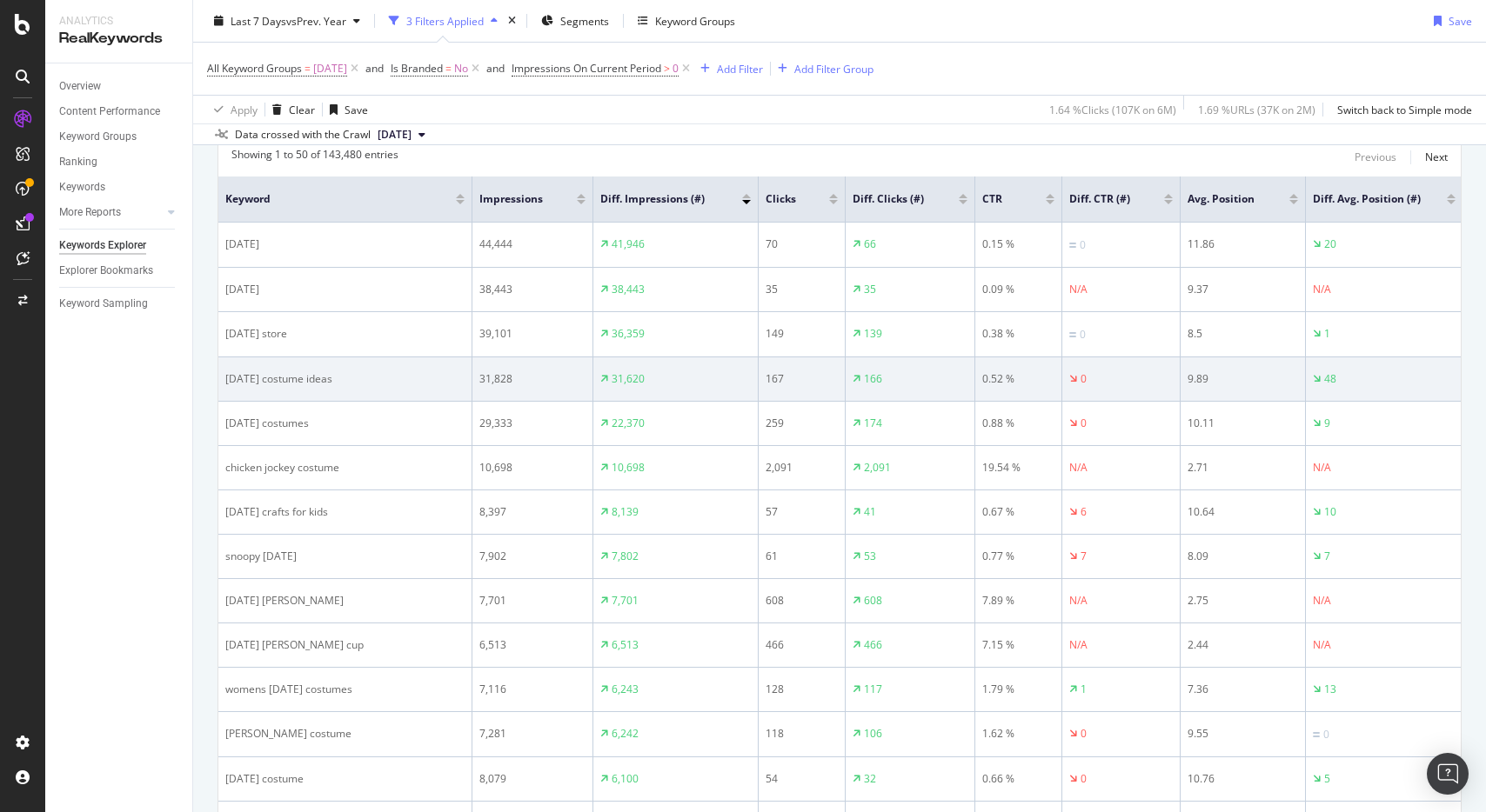
click at [261, 362] on td "halloween costume ideas" at bounding box center [345, 380] width 254 height 45
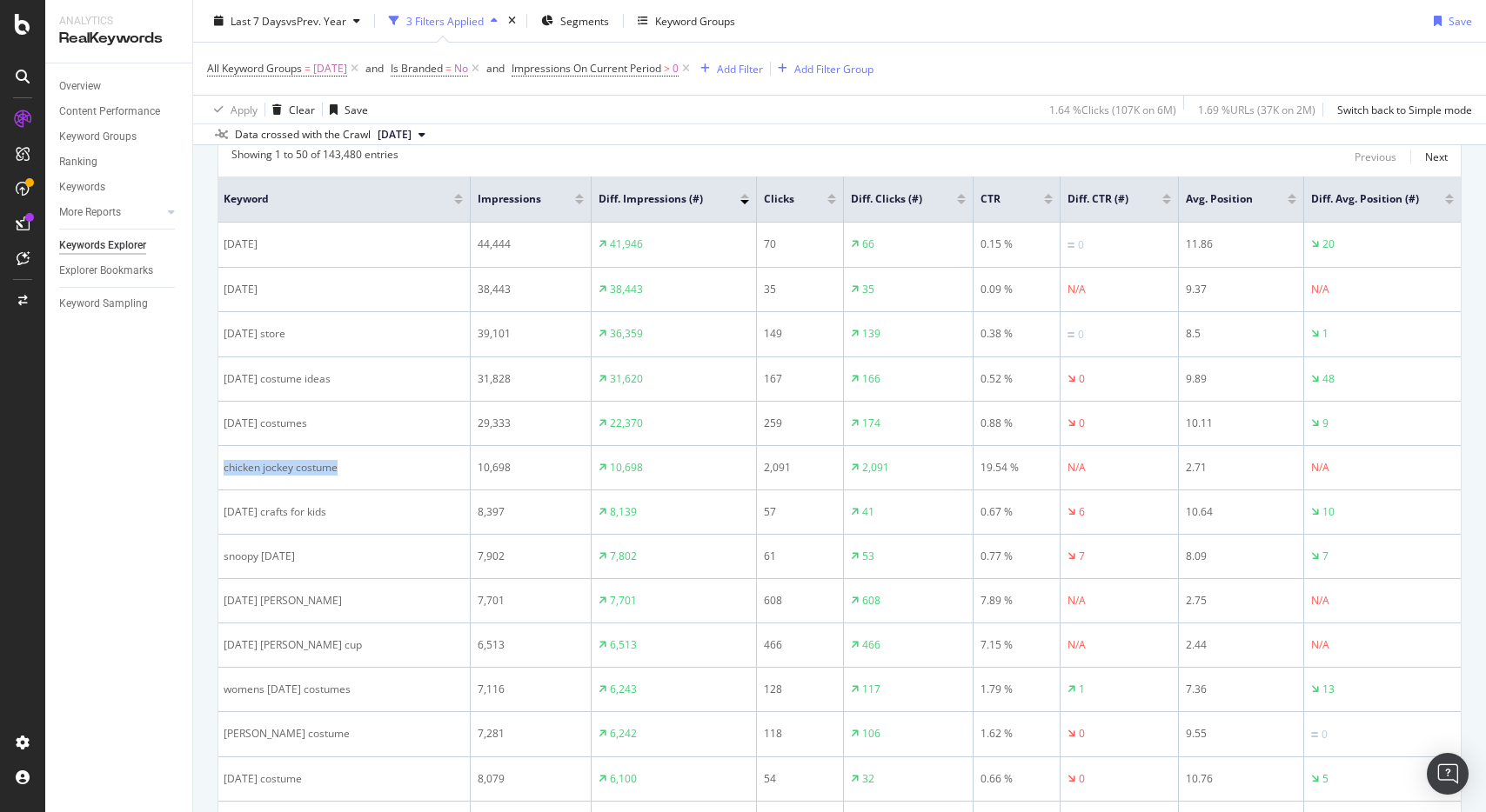
scroll to position [0, 0]
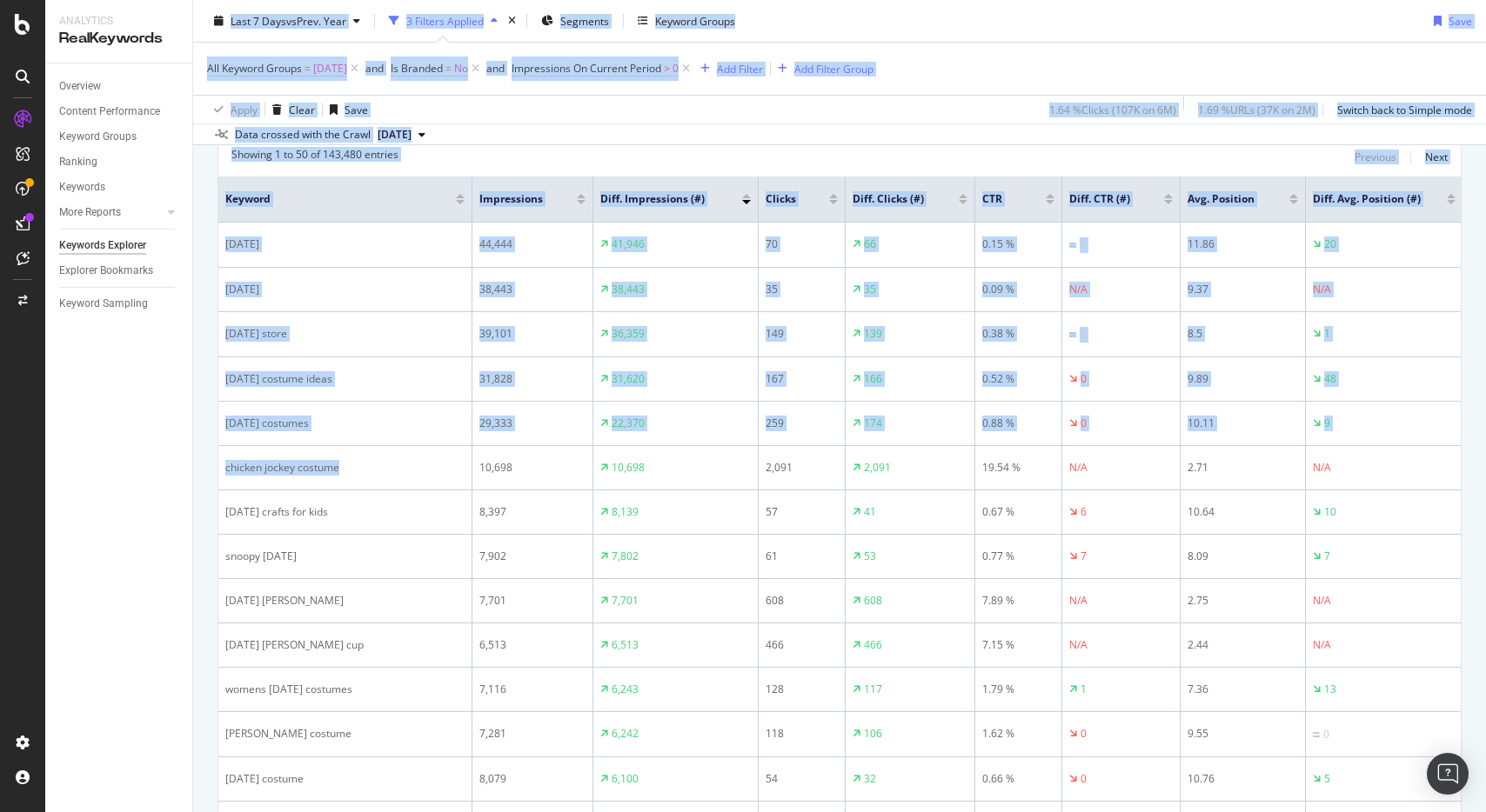
drag, startPoint x: 361, startPoint y: 463, endPoint x: 215, endPoint y: 445, distance: 147.1
click at [182, 451] on div "Analytics RealKeywords Overview Content Performance Keyword Groups Ranking Keyw…" at bounding box center [766, 406] width 1441 height 812
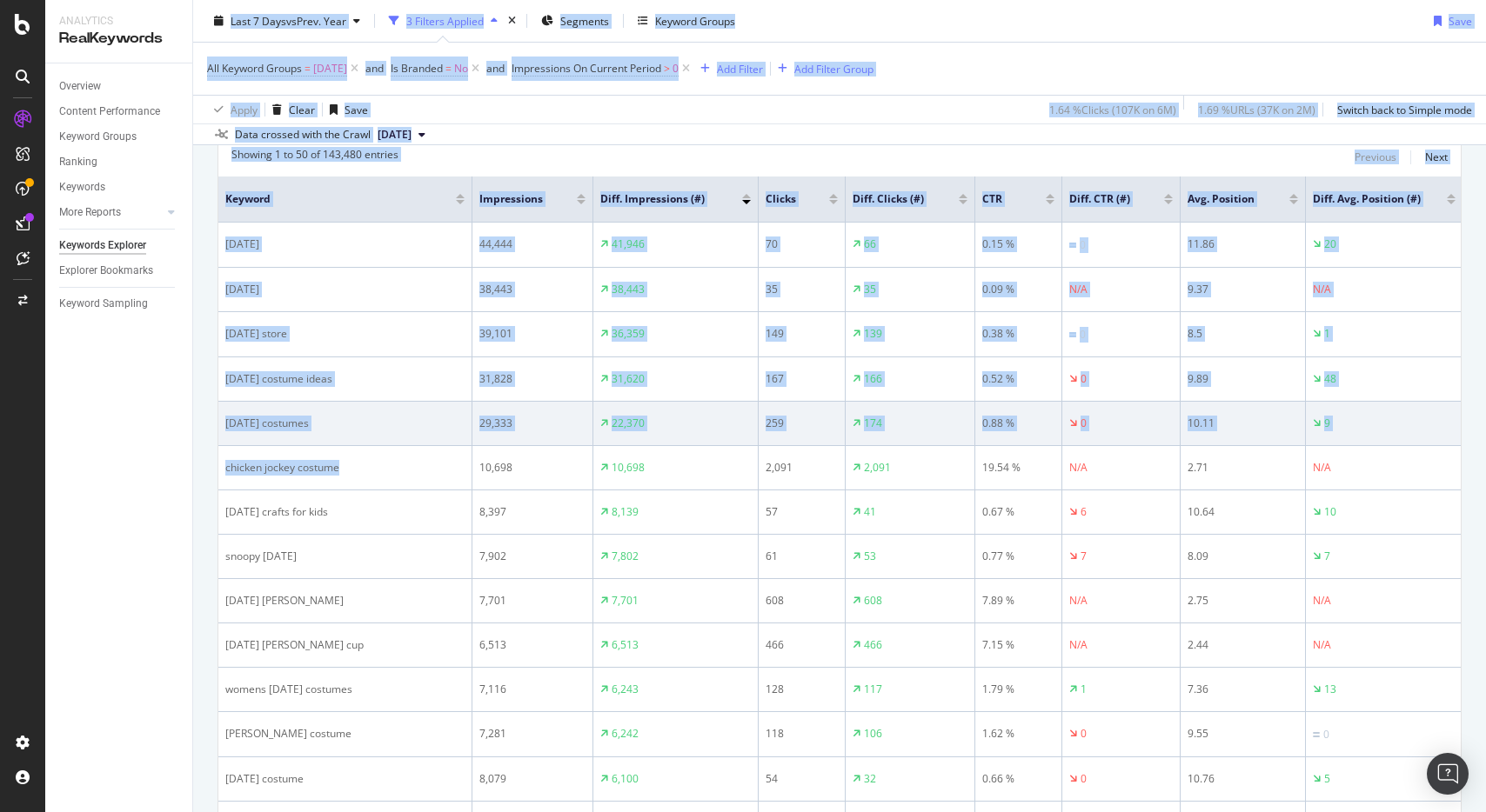
click at [290, 443] on td "halloween costumes" at bounding box center [345, 424] width 254 height 45
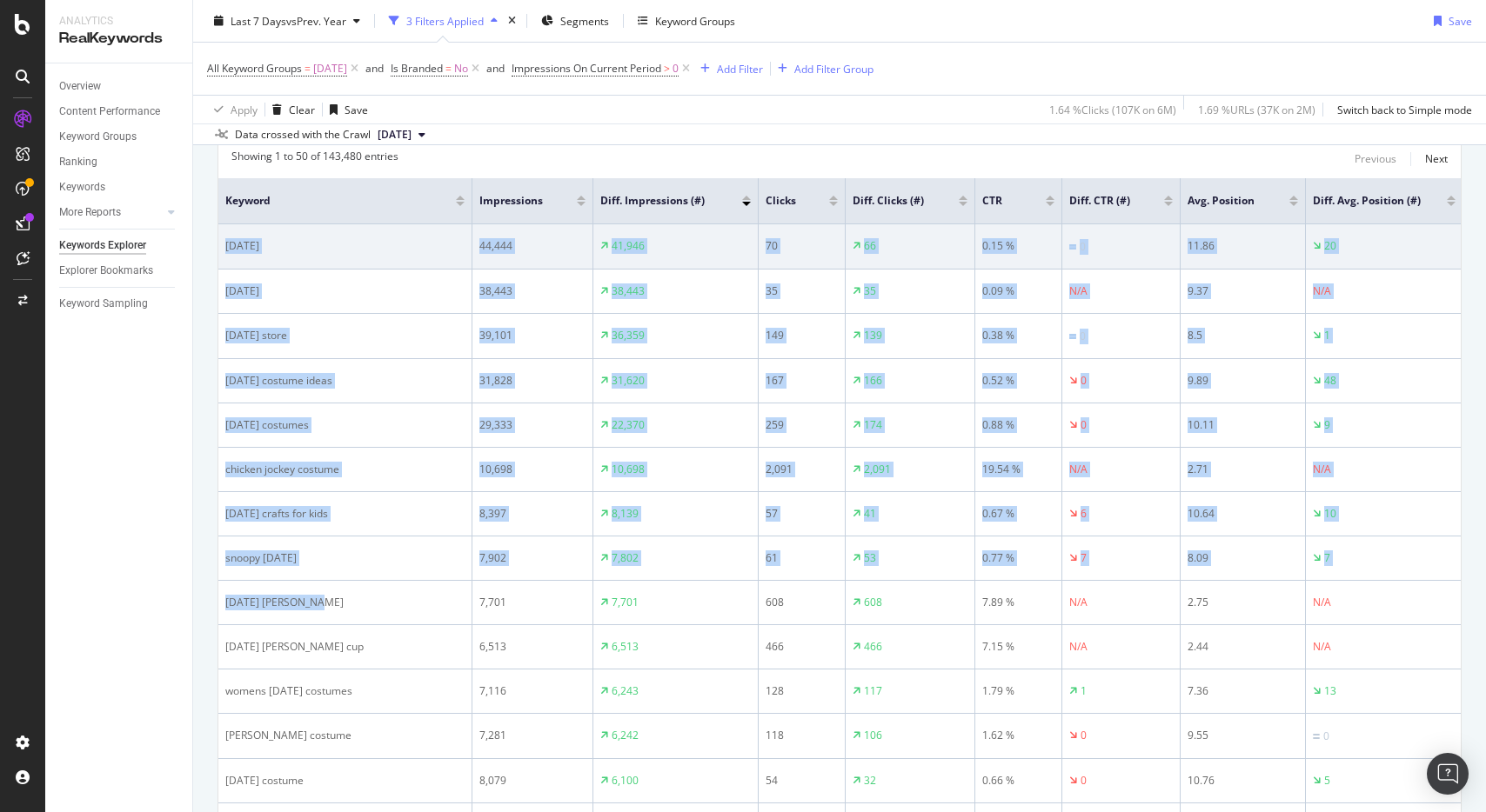
drag, startPoint x: 331, startPoint y: 608, endPoint x: 238, endPoint y: 234, distance: 385.4
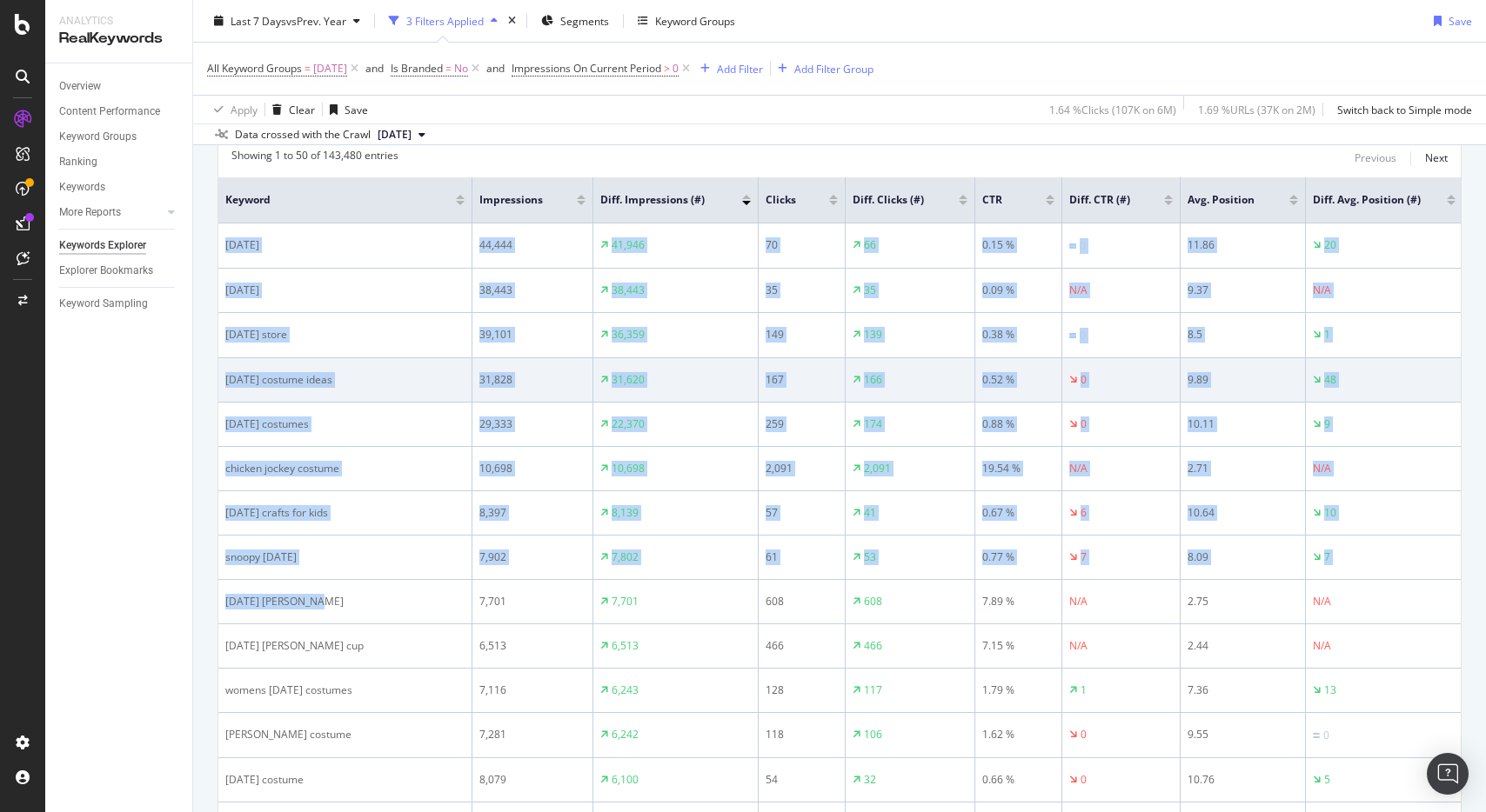
click at [320, 394] on td "halloween costume ideas" at bounding box center [345, 380] width 254 height 45
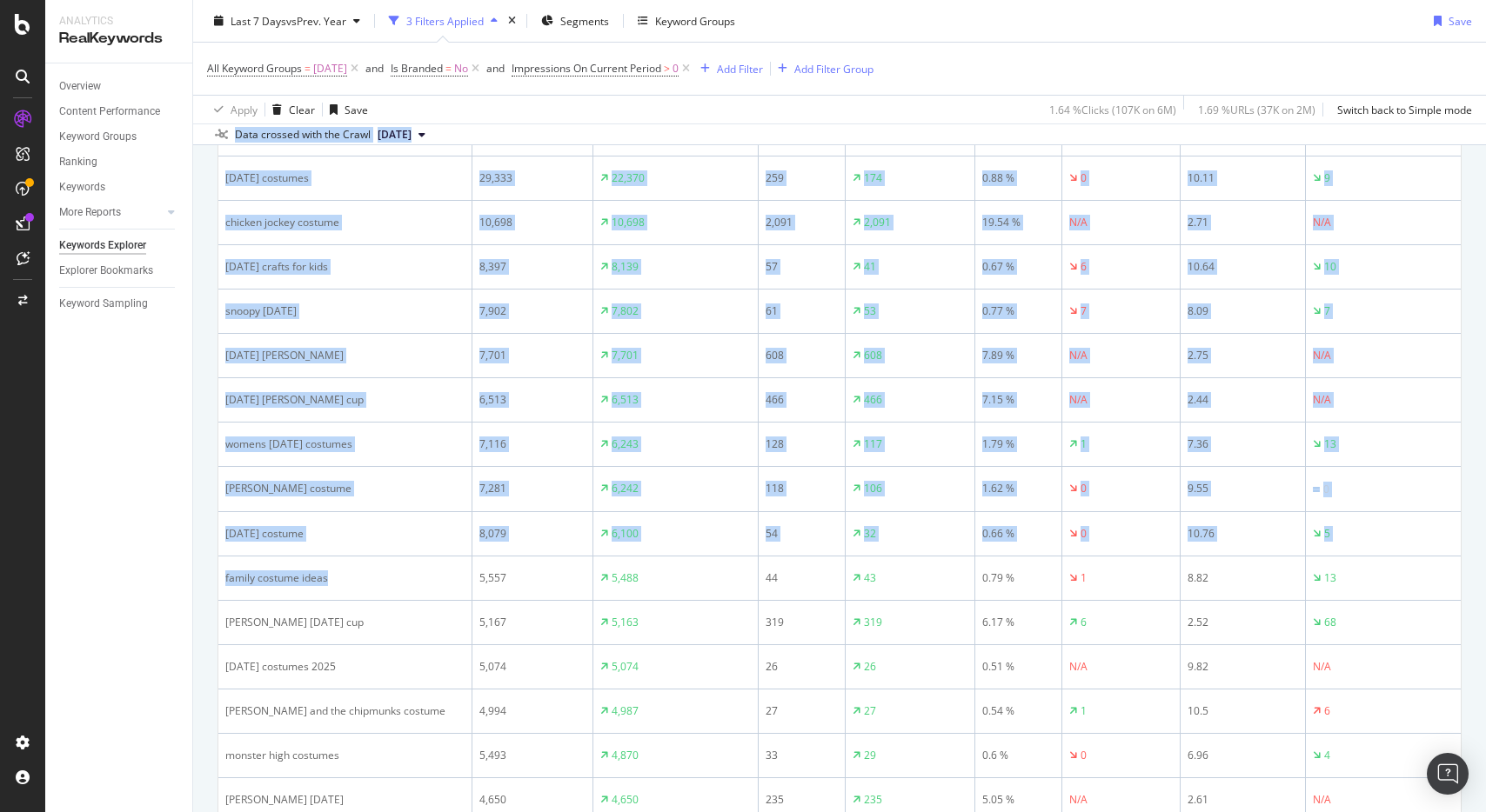
scroll to position [508, 0]
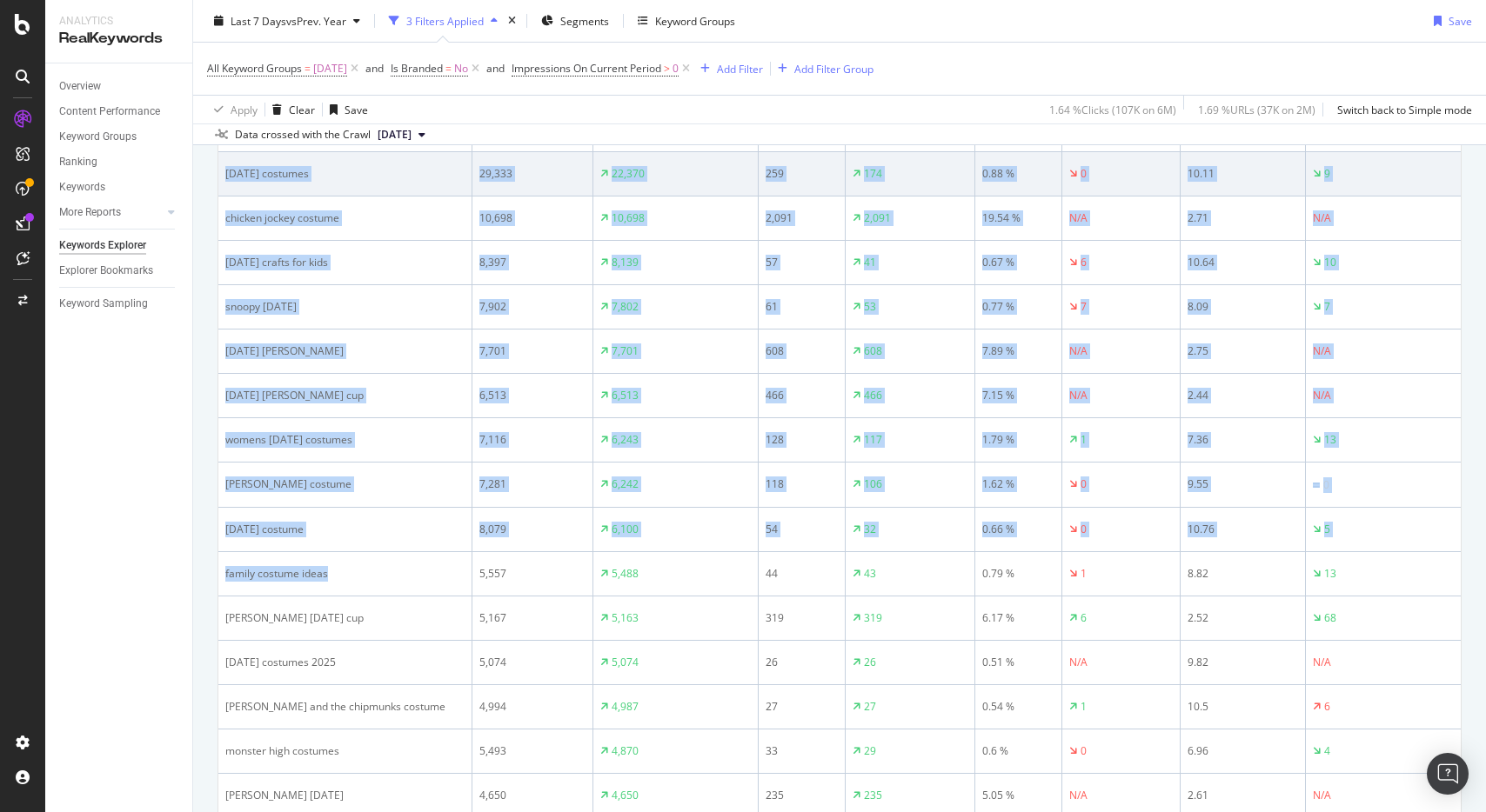
drag, startPoint x: 408, startPoint y: 581, endPoint x: 222, endPoint y: 166, distance: 454.8
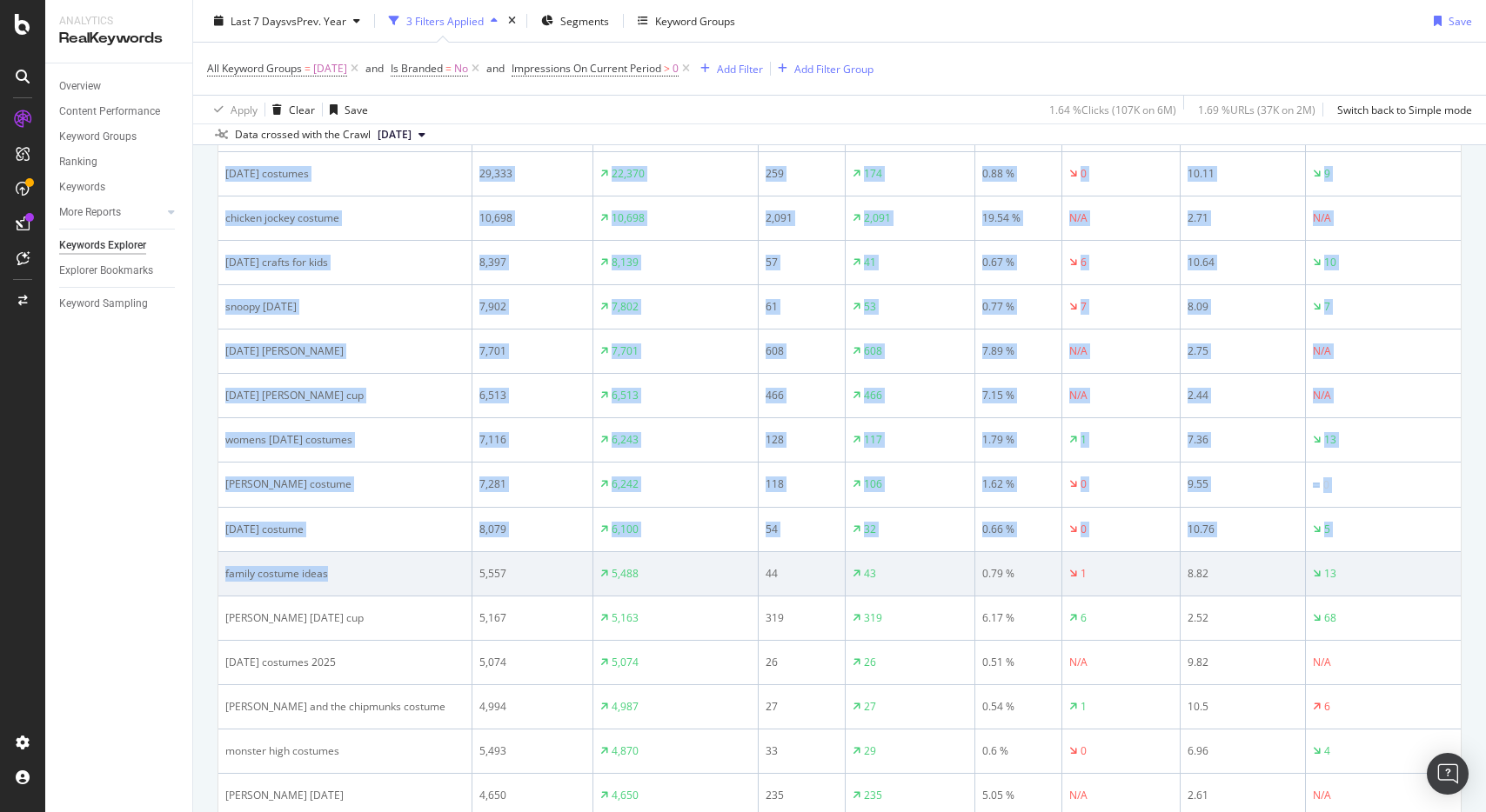
scroll to position [509, 0]
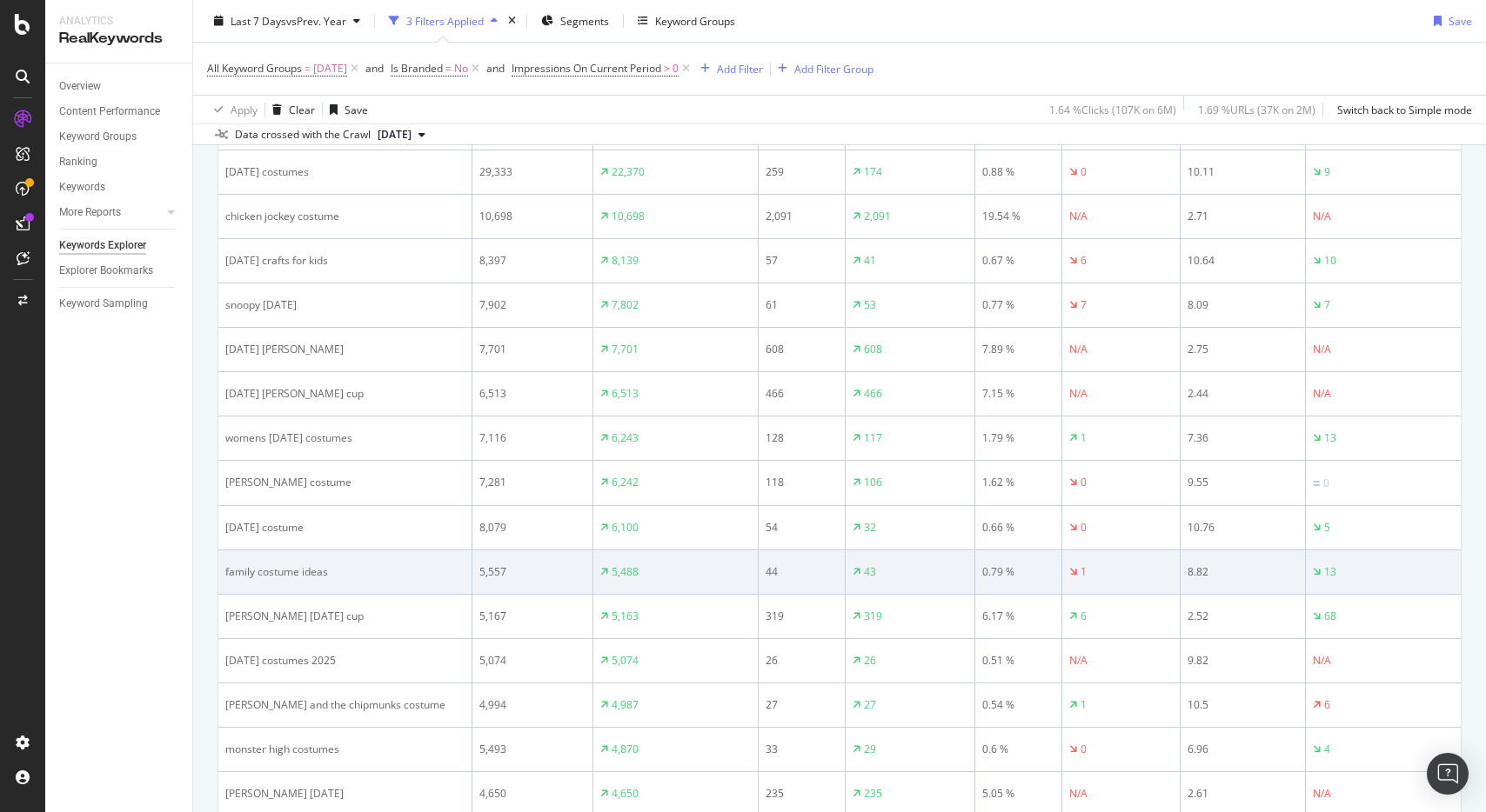
click at [423, 577] on div "family costume ideas" at bounding box center [345, 572] width 240 height 16
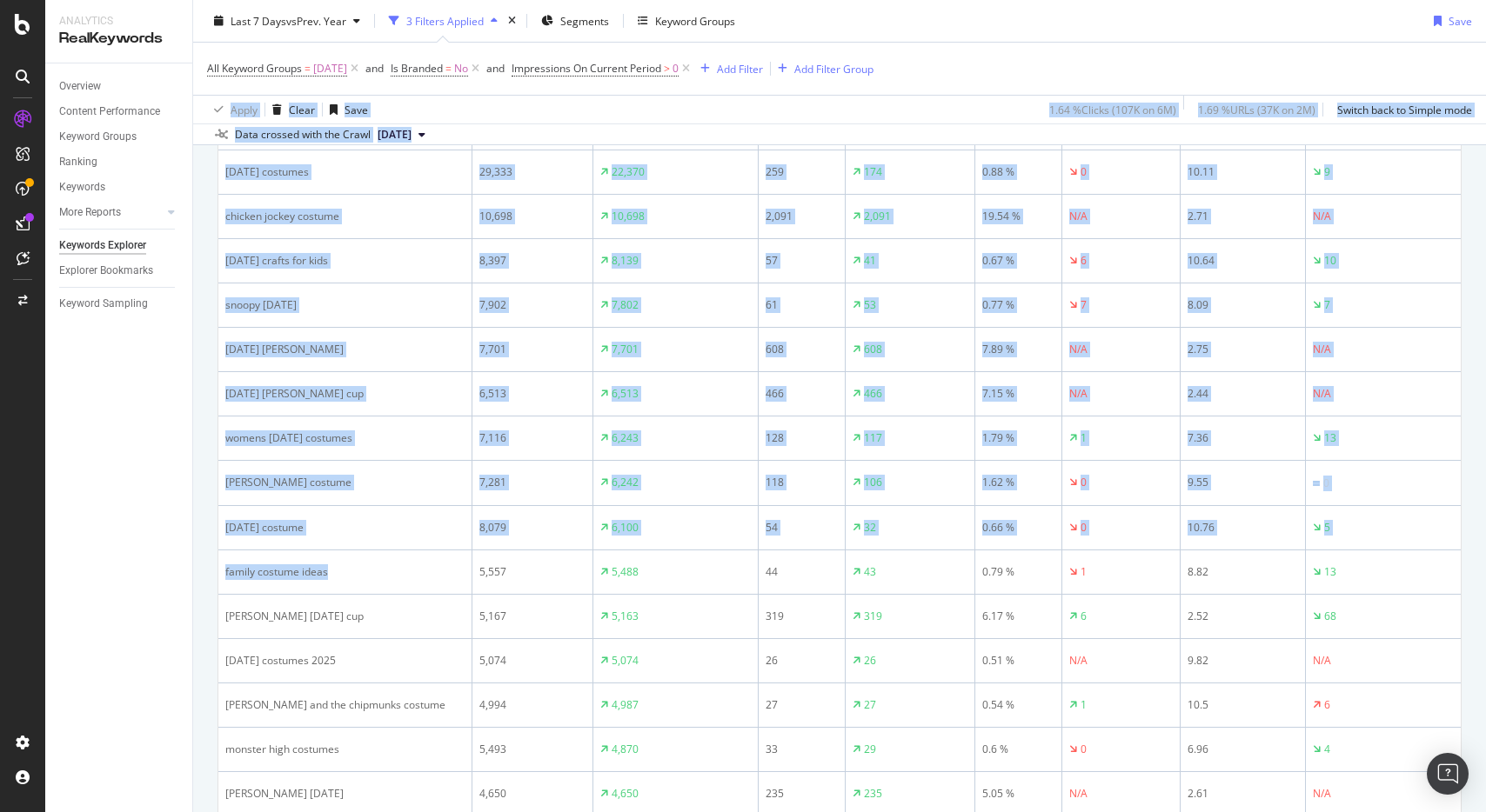
click at [210, 119] on div "Keywords Explorer target.com master crawl Last 7 Days vs Prev. Year 3 Filters A…" at bounding box center [840, 406] width 1293 height 812
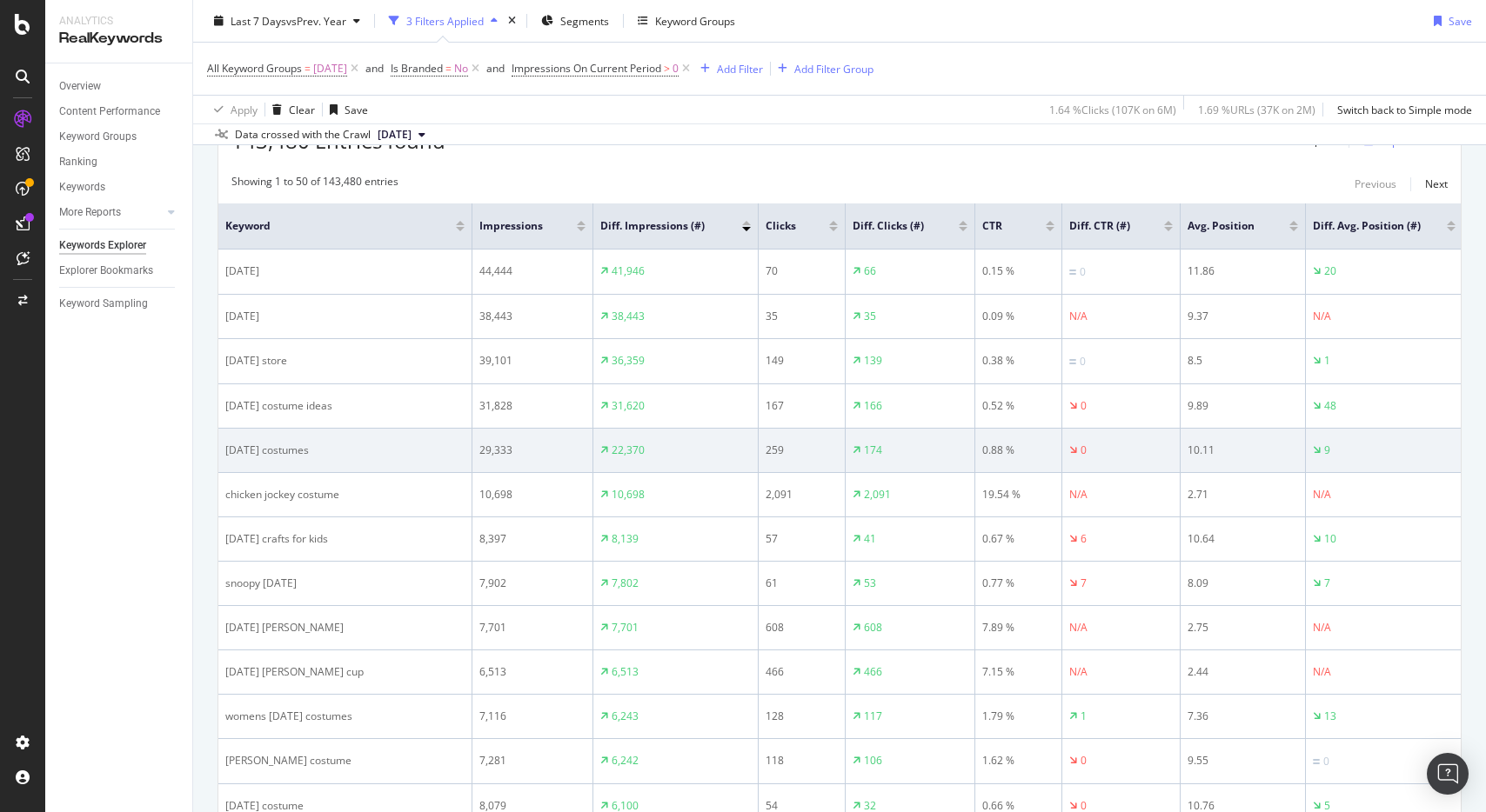
scroll to position [237, 0]
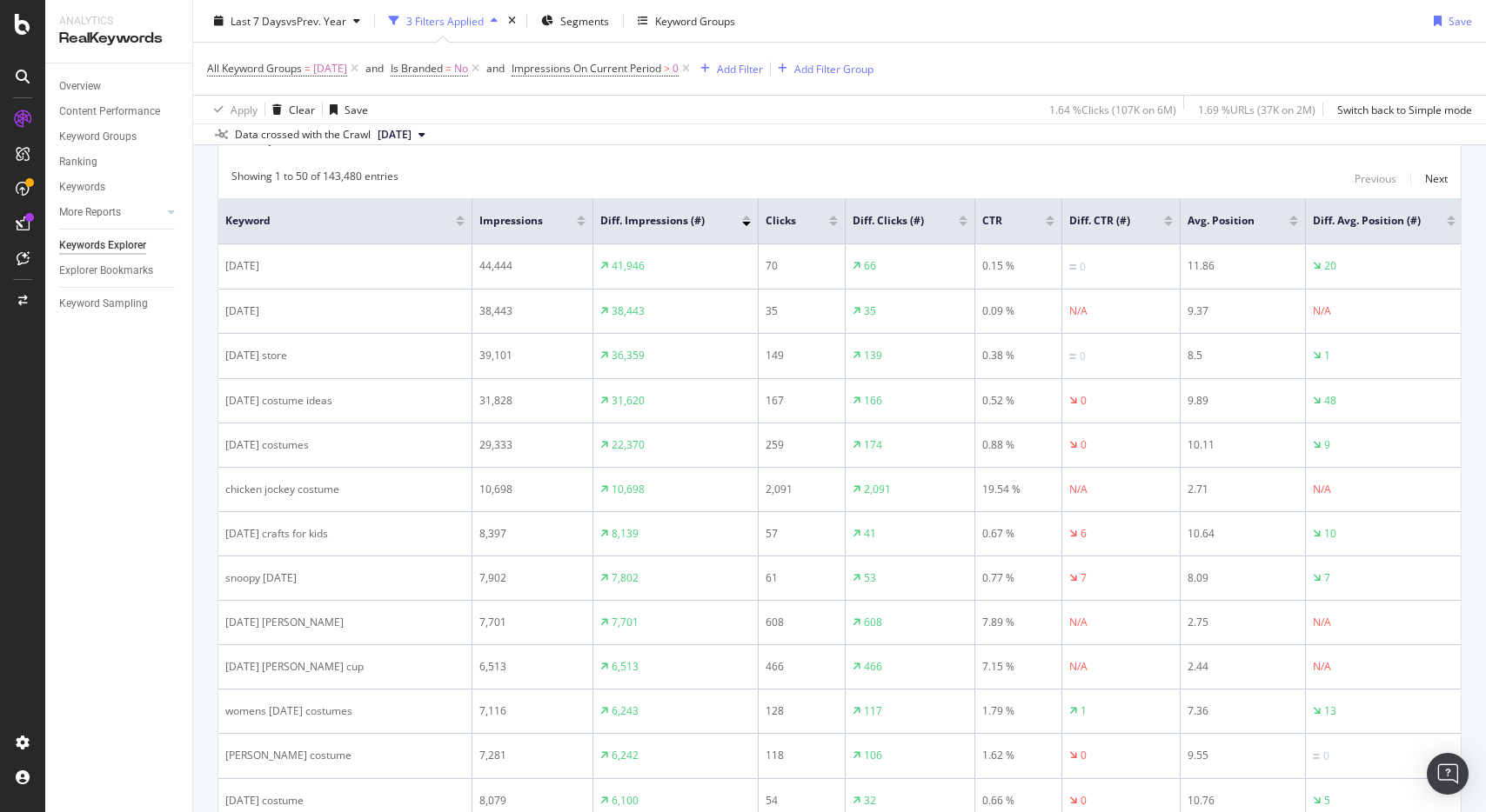
click at [962, 224] on div at bounding box center [963, 223] width 9 height 4
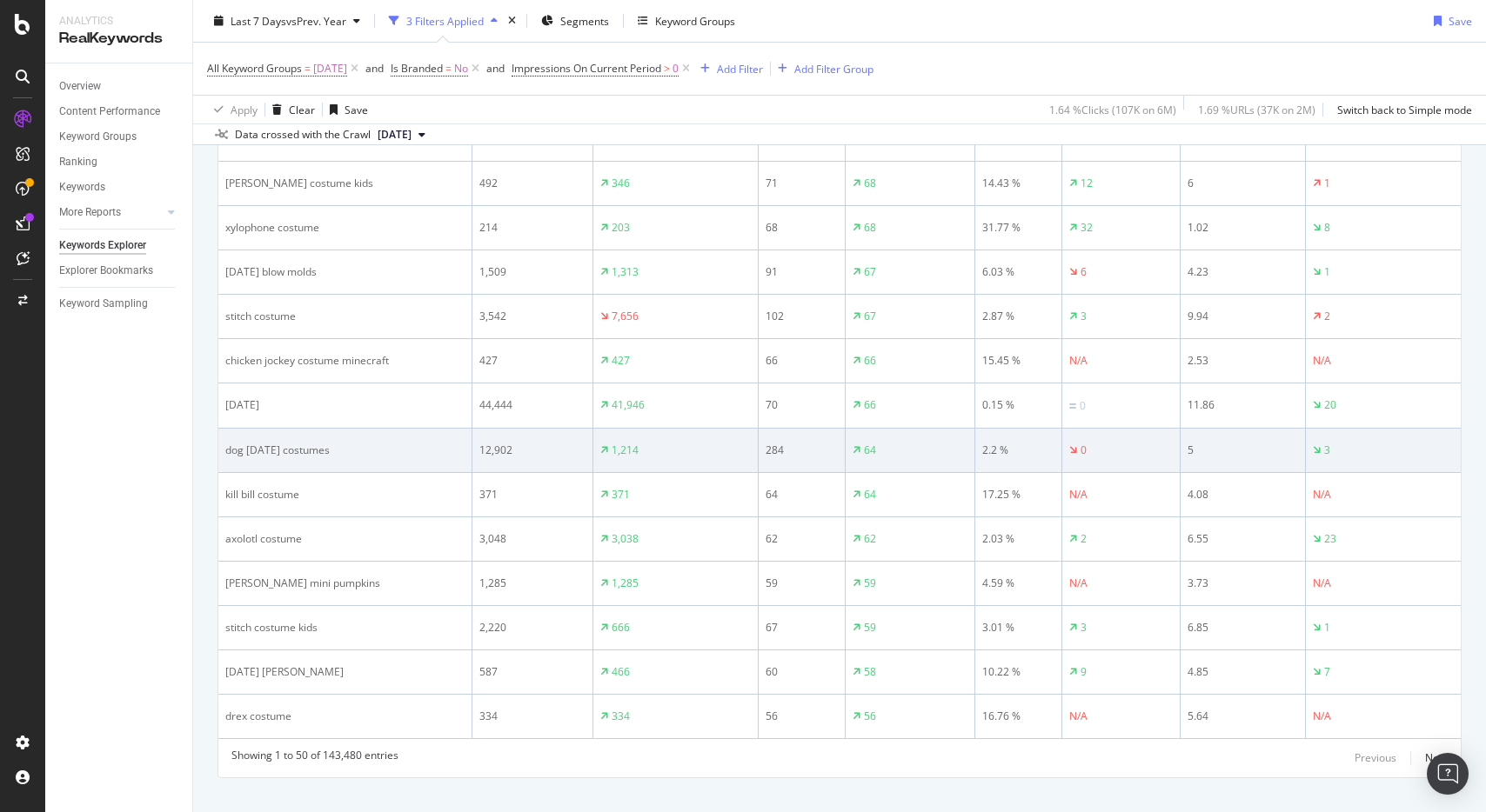
scroll to position [1994, 0]
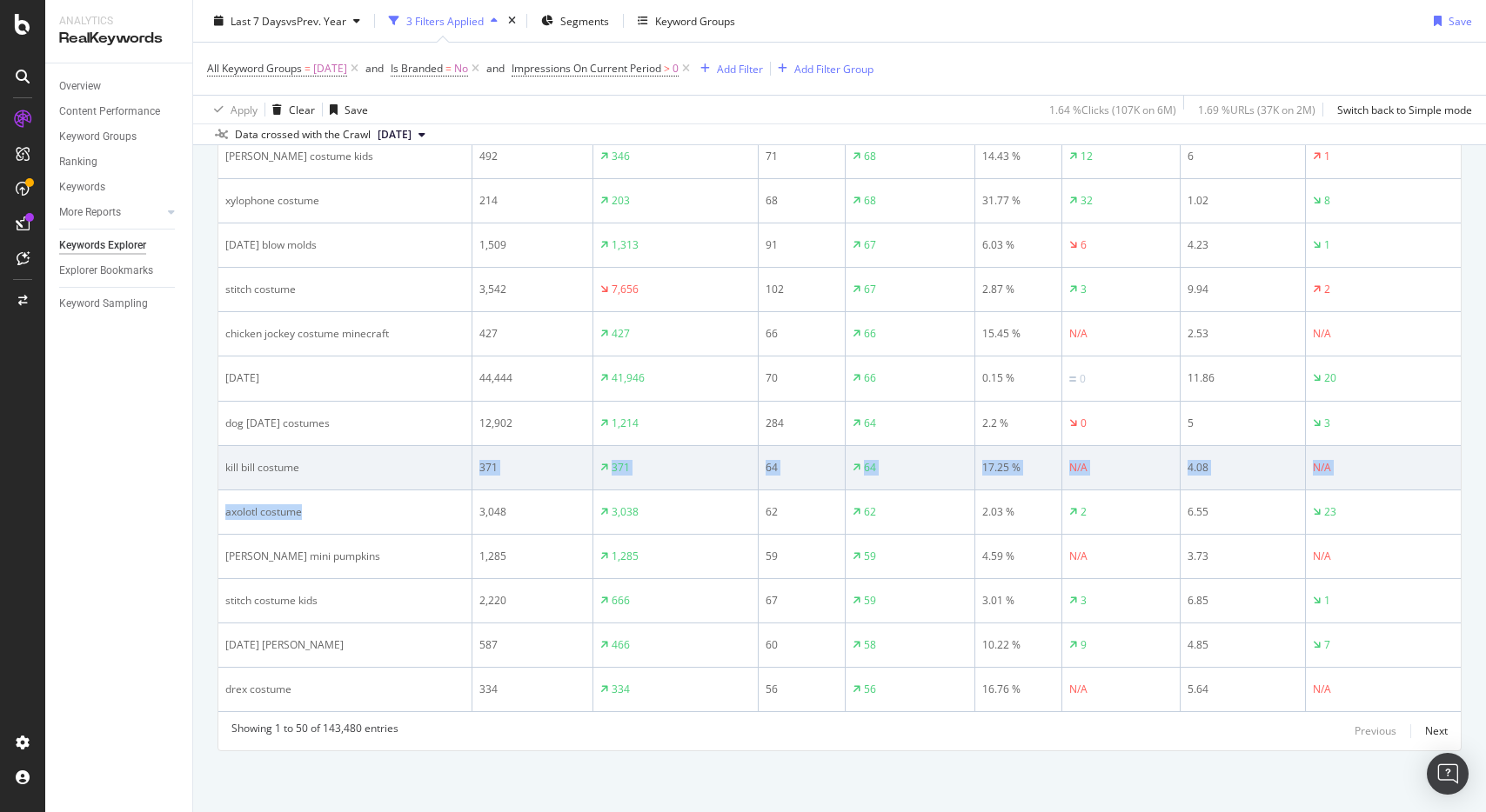
drag, startPoint x: 291, startPoint y: 511, endPoint x: 247, endPoint y: 464, distance: 64.4
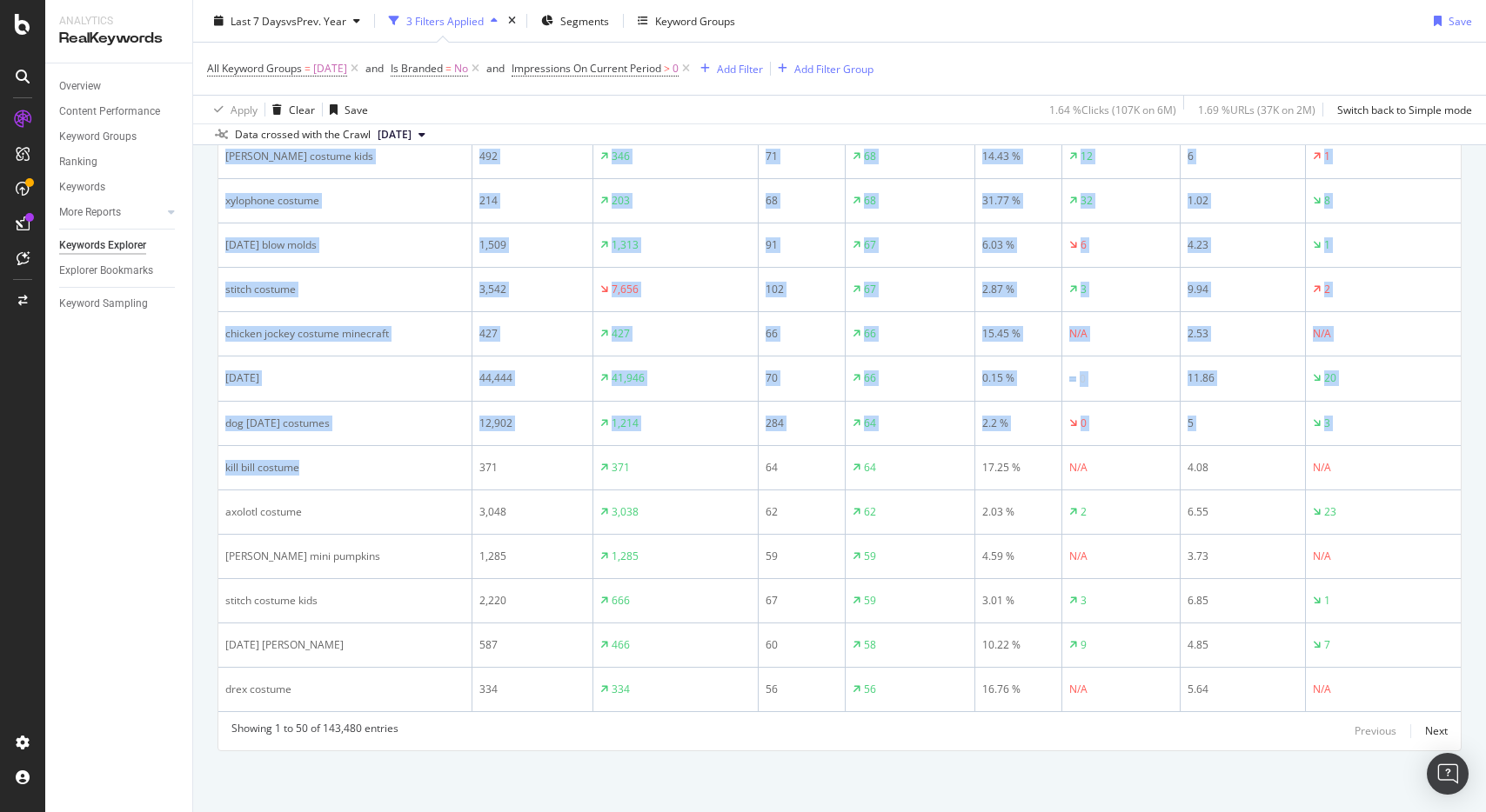
drag, startPoint x: 309, startPoint y: 464, endPoint x: 208, endPoint y: 460, distance: 101.1
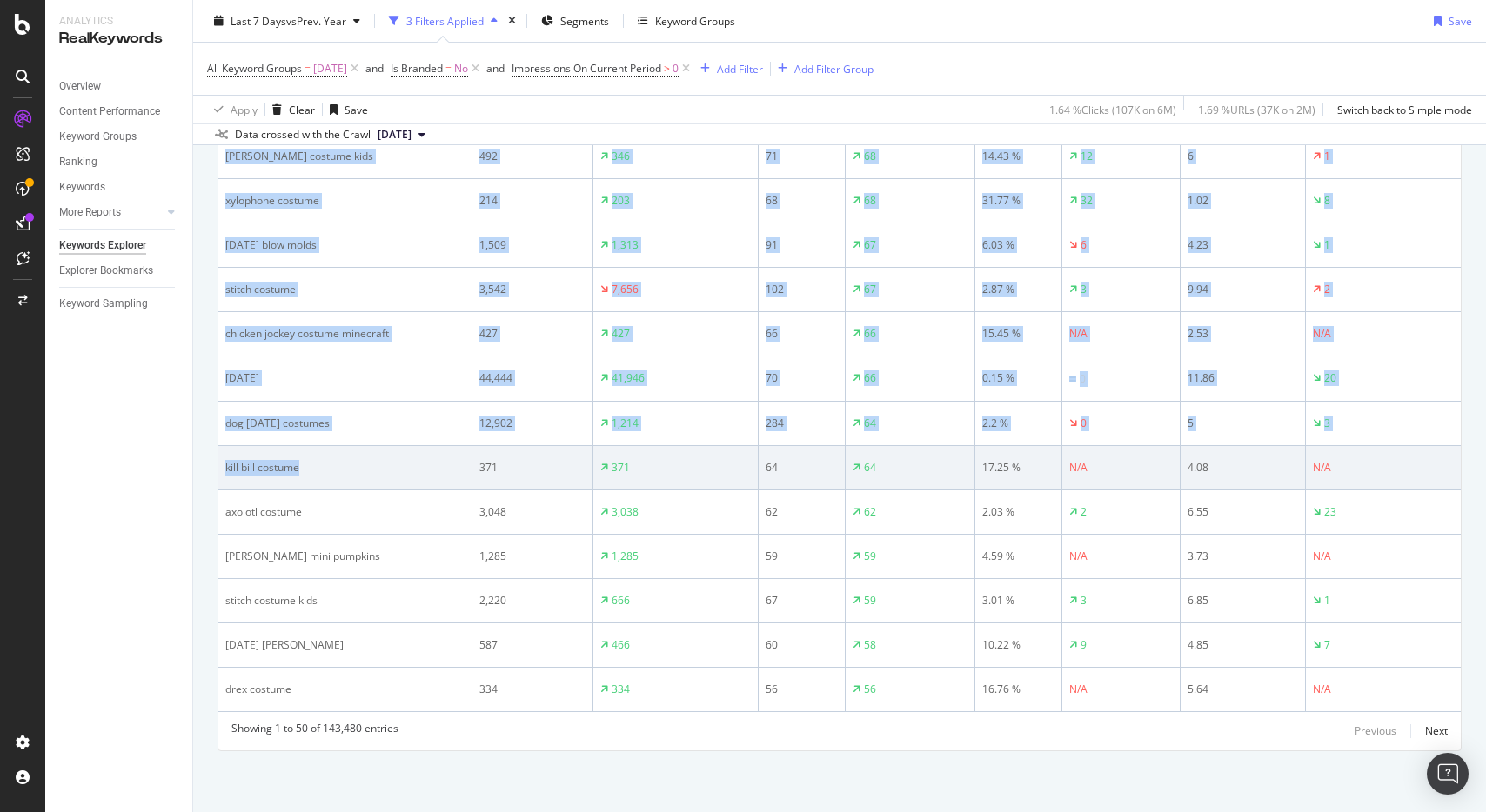
click at [303, 461] on div "kill bill costume" at bounding box center [345, 468] width 240 height 16
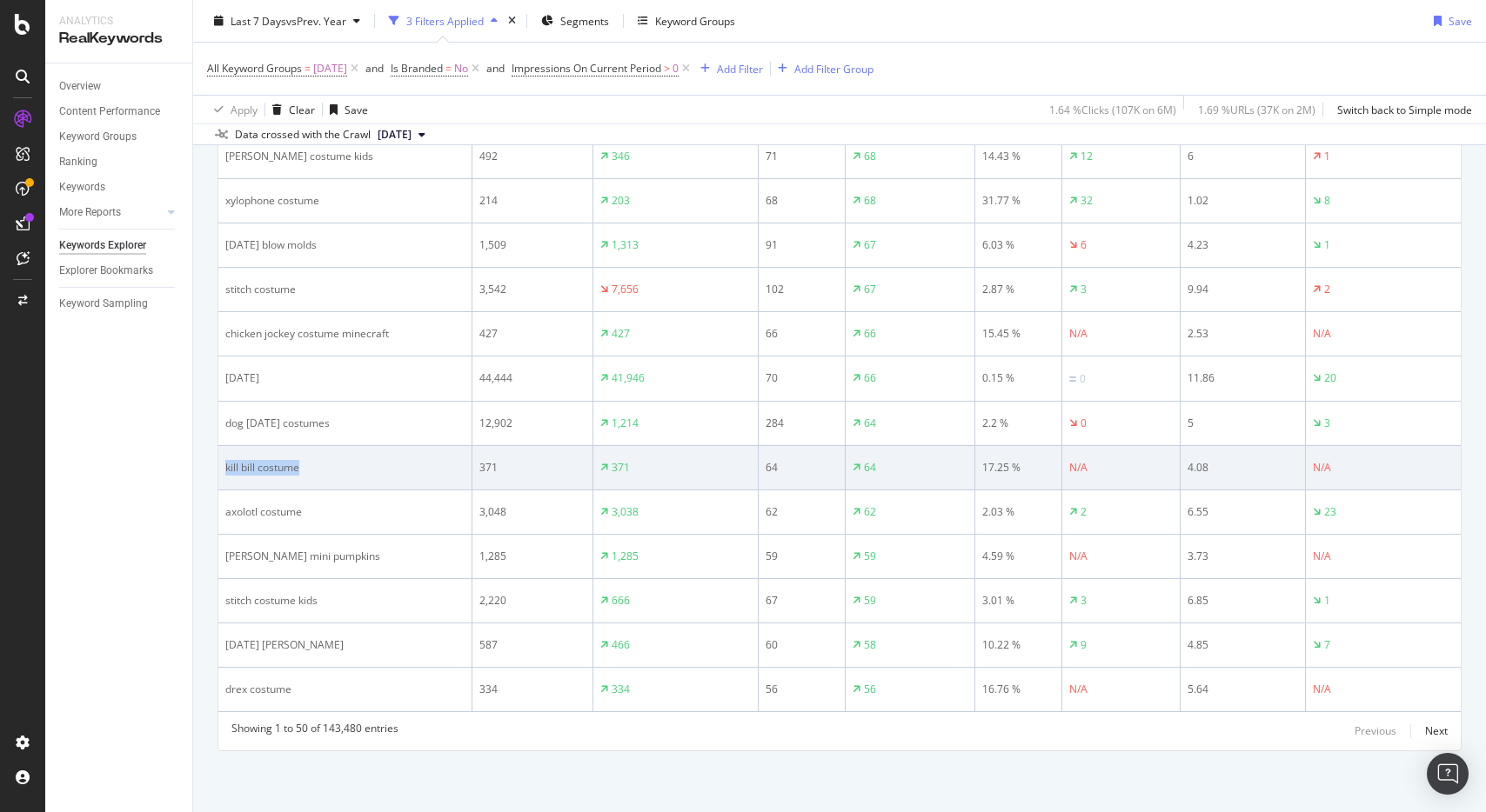
drag, startPoint x: 305, startPoint y: 468, endPoint x: 222, endPoint y: 464, distance: 83.1
click at [222, 464] on td "kill bill costume" at bounding box center [345, 468] width 254 height 45
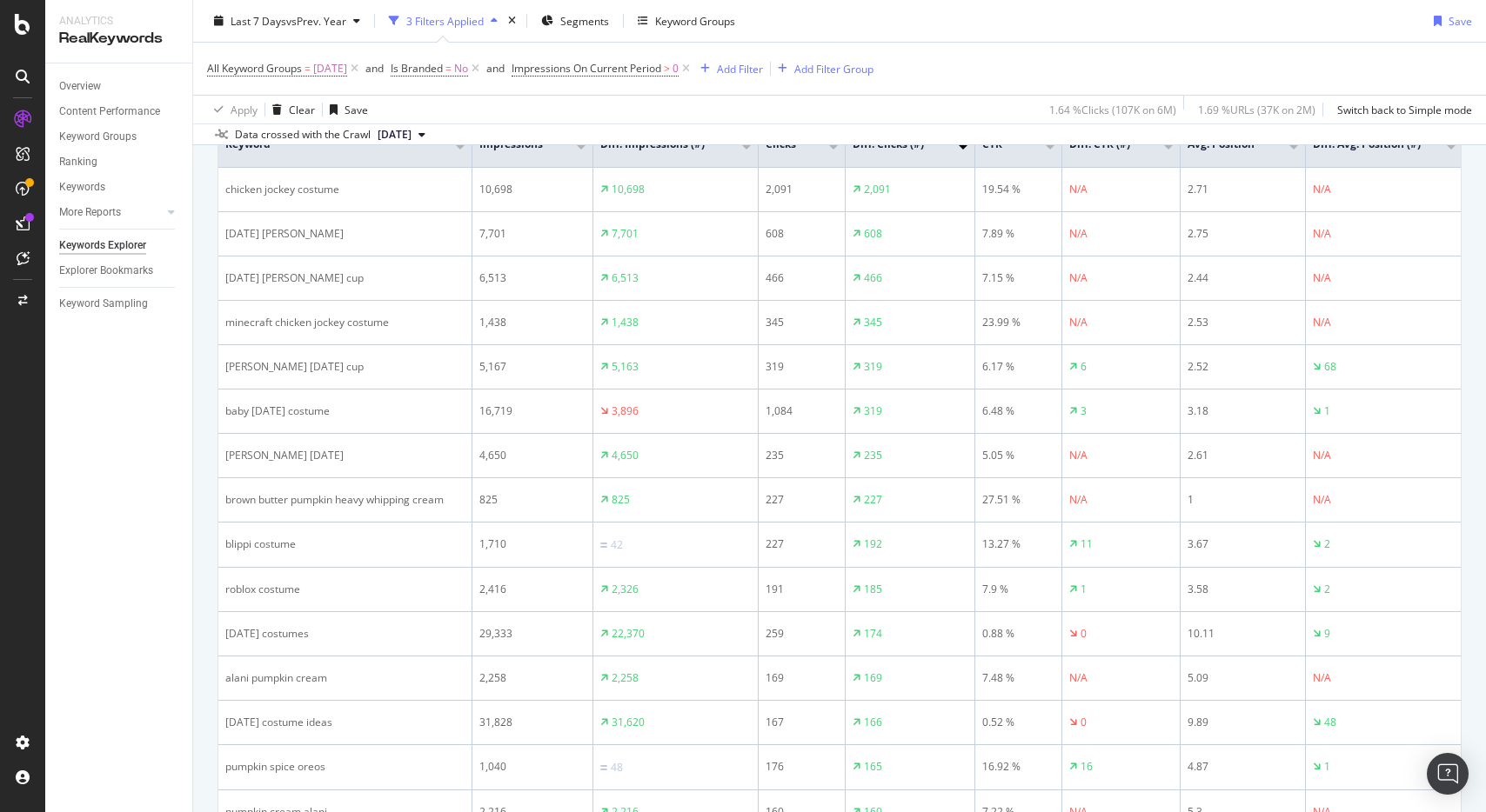
scroll to position [0, 0]
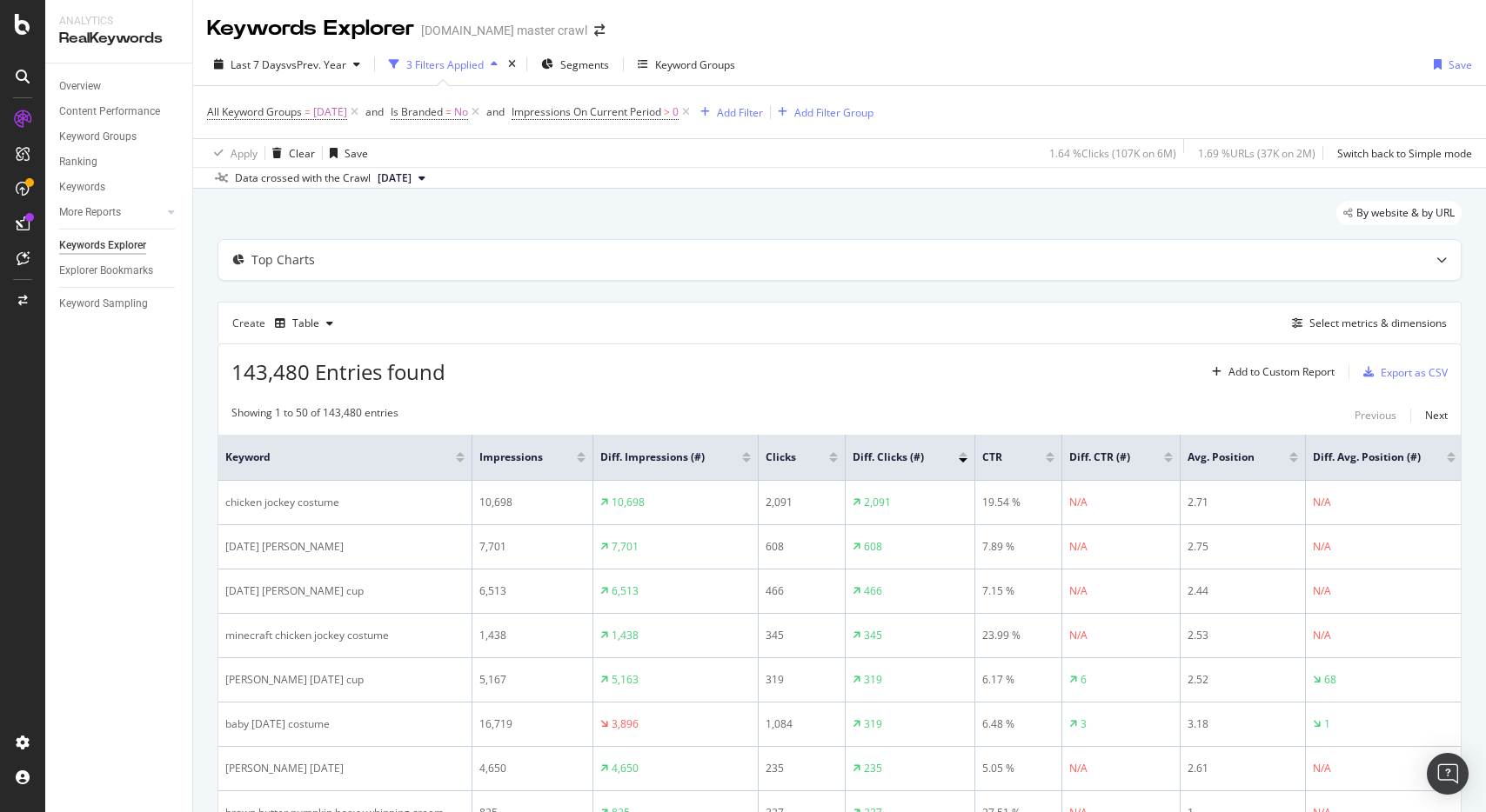
click at [747, 462] on div at bounding box center [746, 460] width 9 height 4
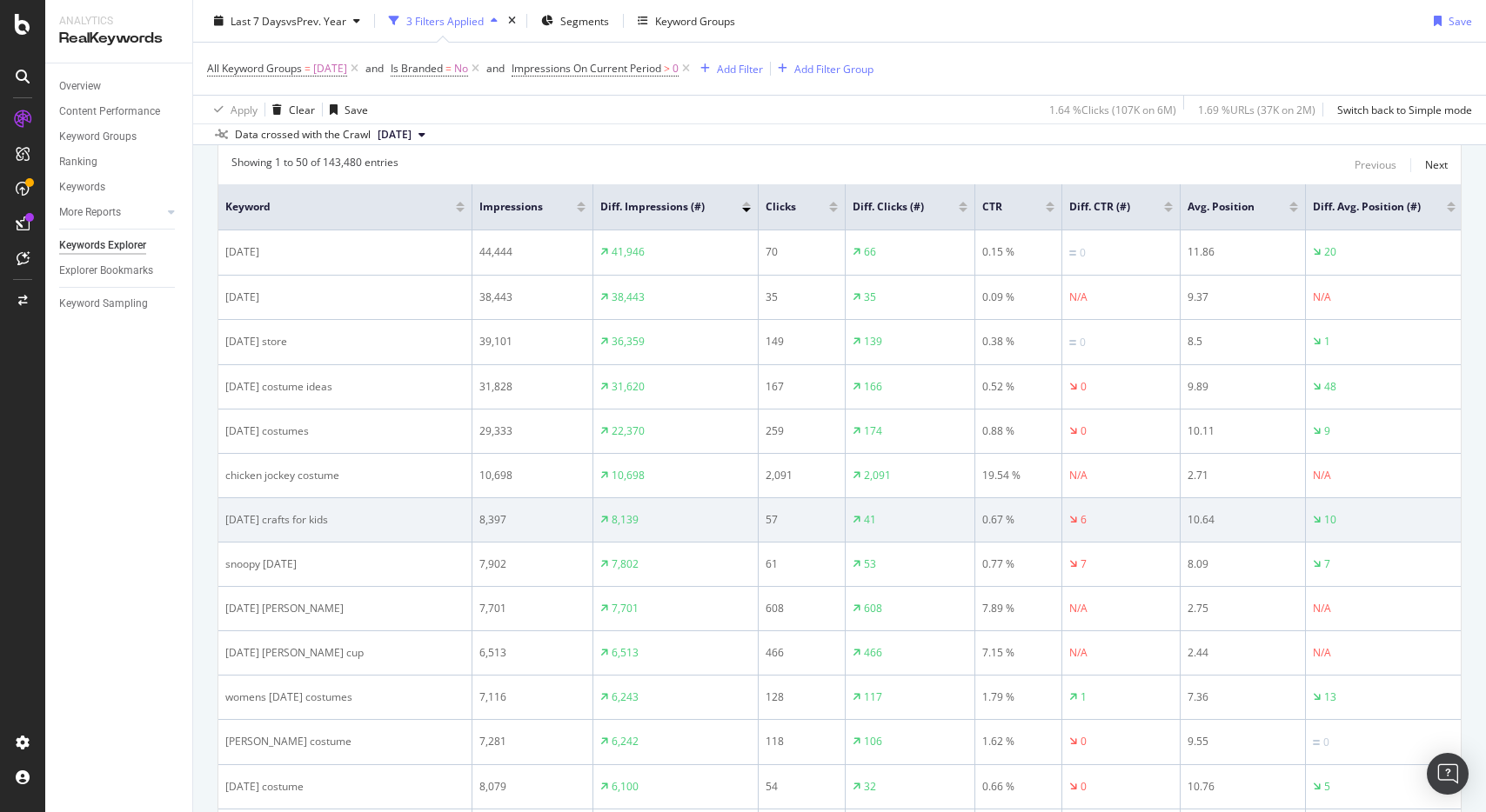
scroll to position [255, 0]
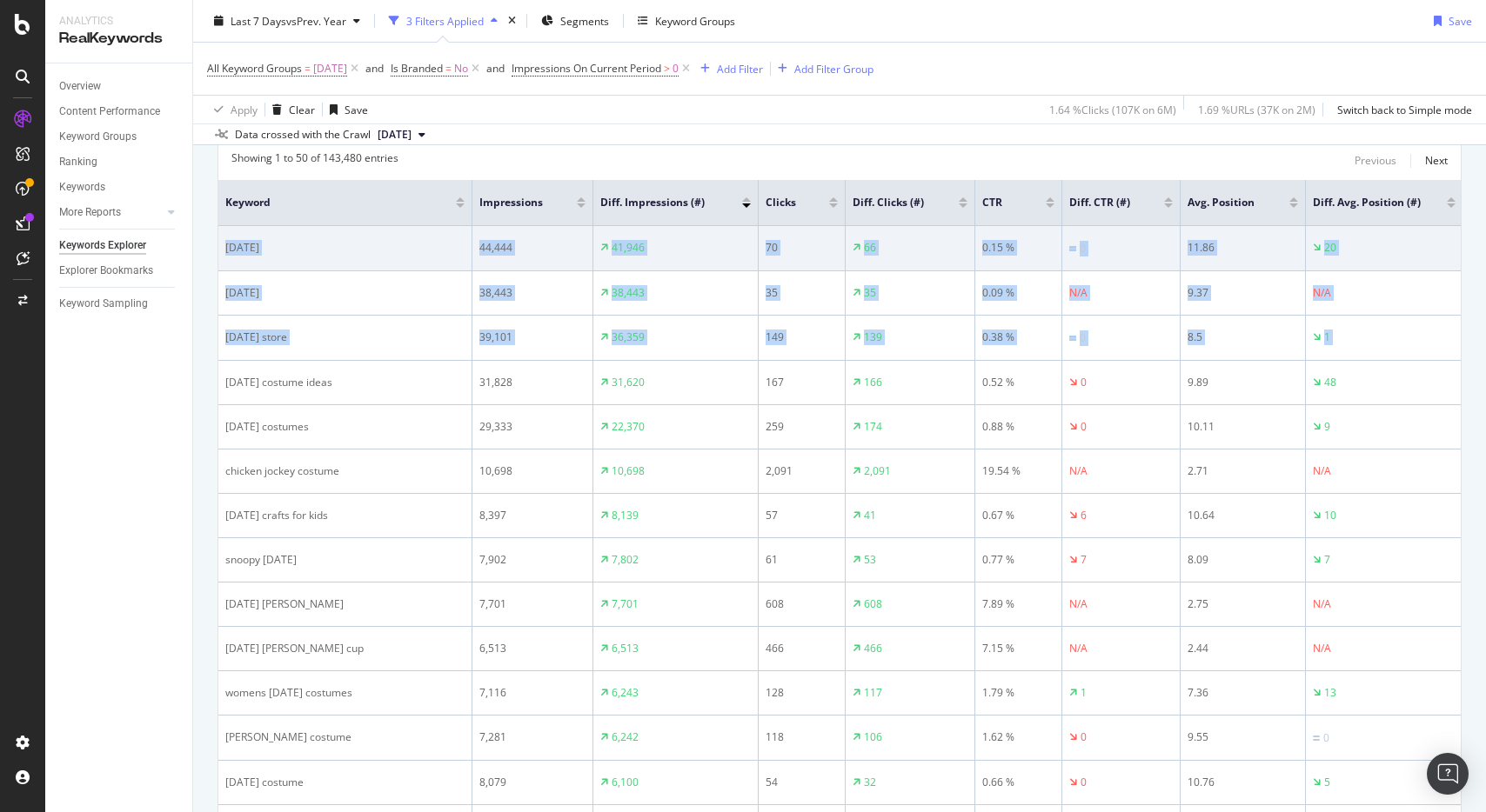
drag, startPoint x: 230, startPoint y: 382, endPoint x: 261, endPoint y: 244, distance: 141.4
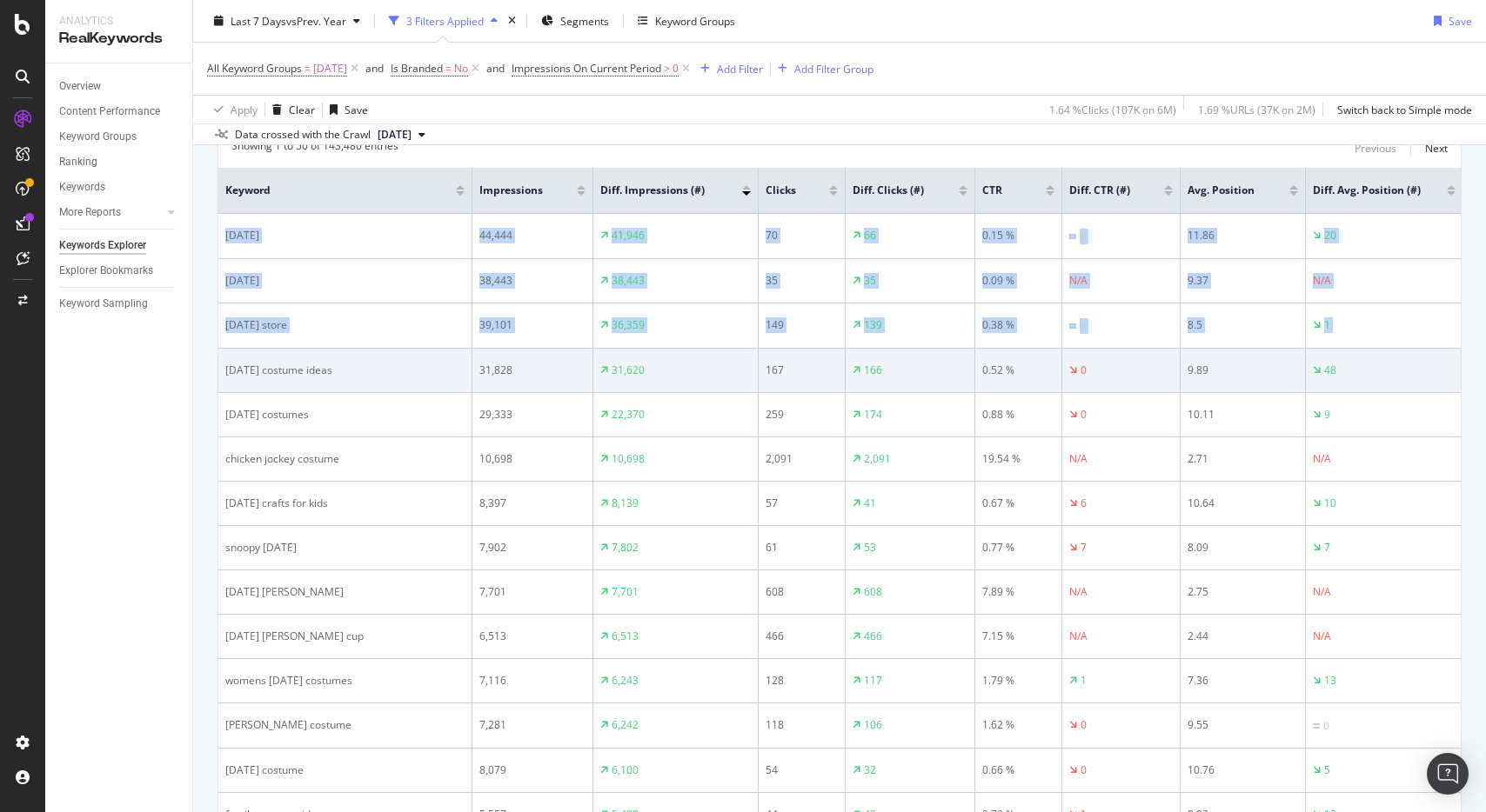
scroll to position [264, 0]
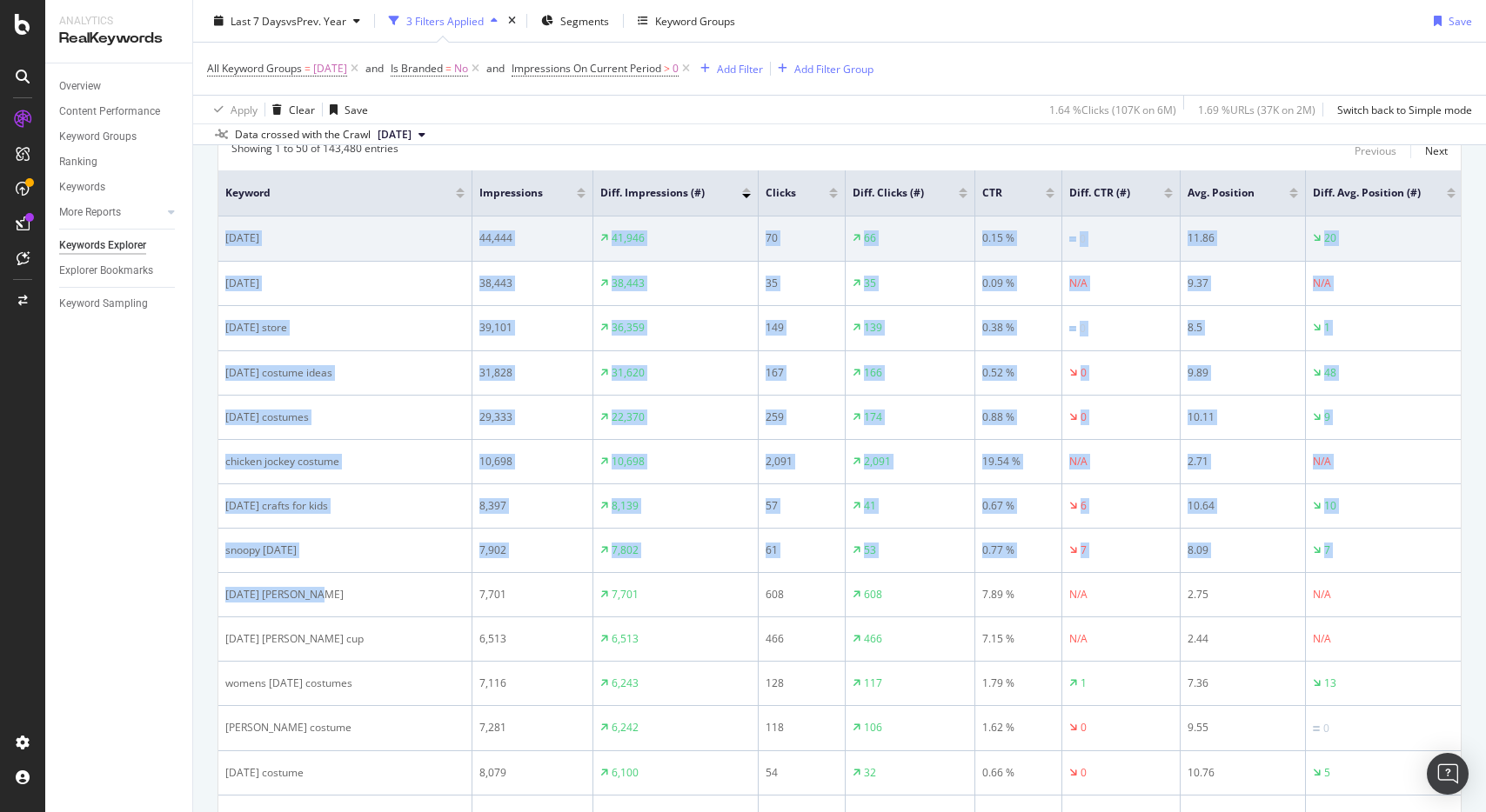
drag, startPoint x: 392, startPoint y: 607, endPoint x: 227, endPoint y: 230, distance: 411.5
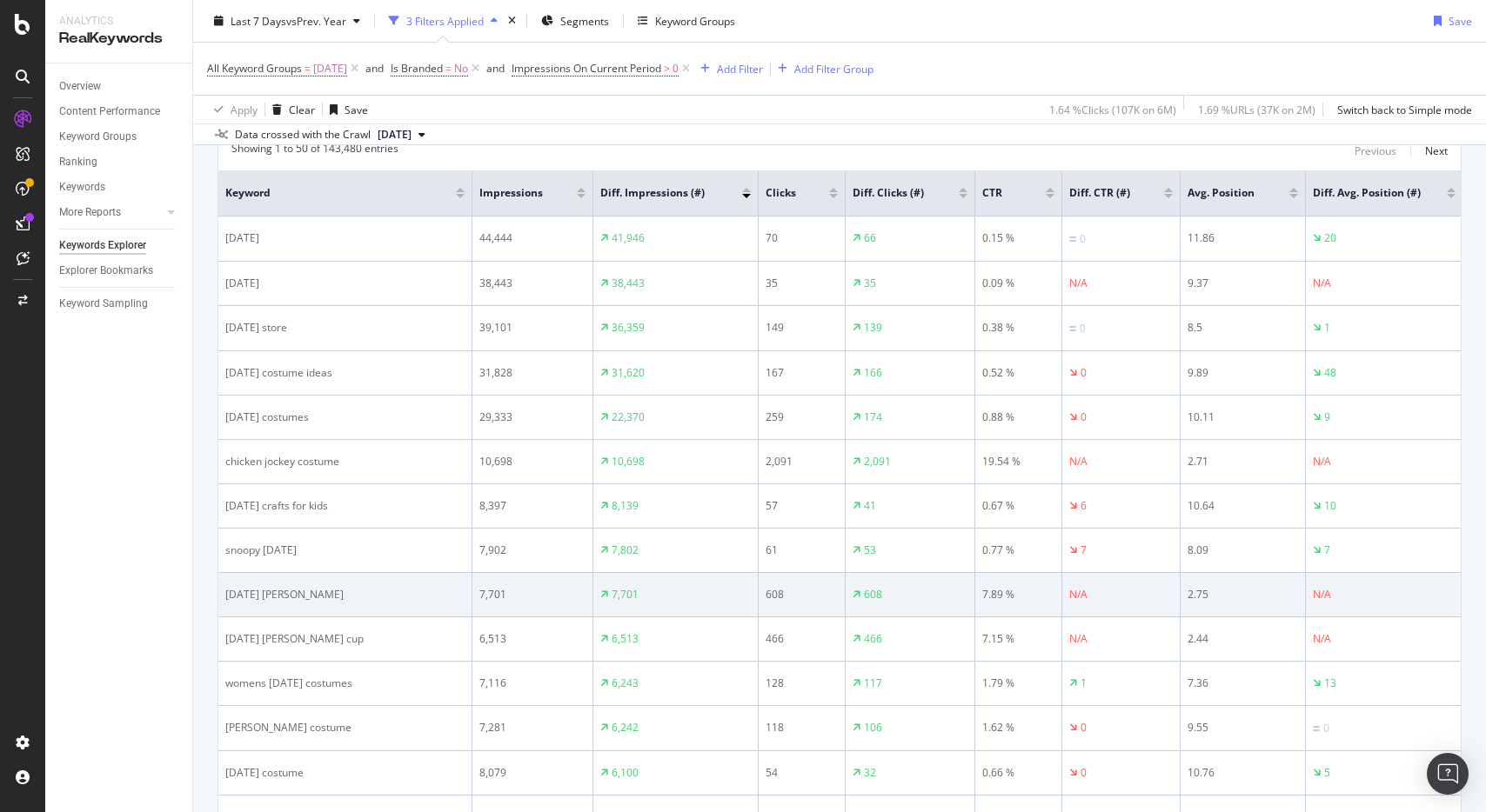
click at [387, 606] on td "halloween stanley" at bounding box center [345, 596] width 254 height 45
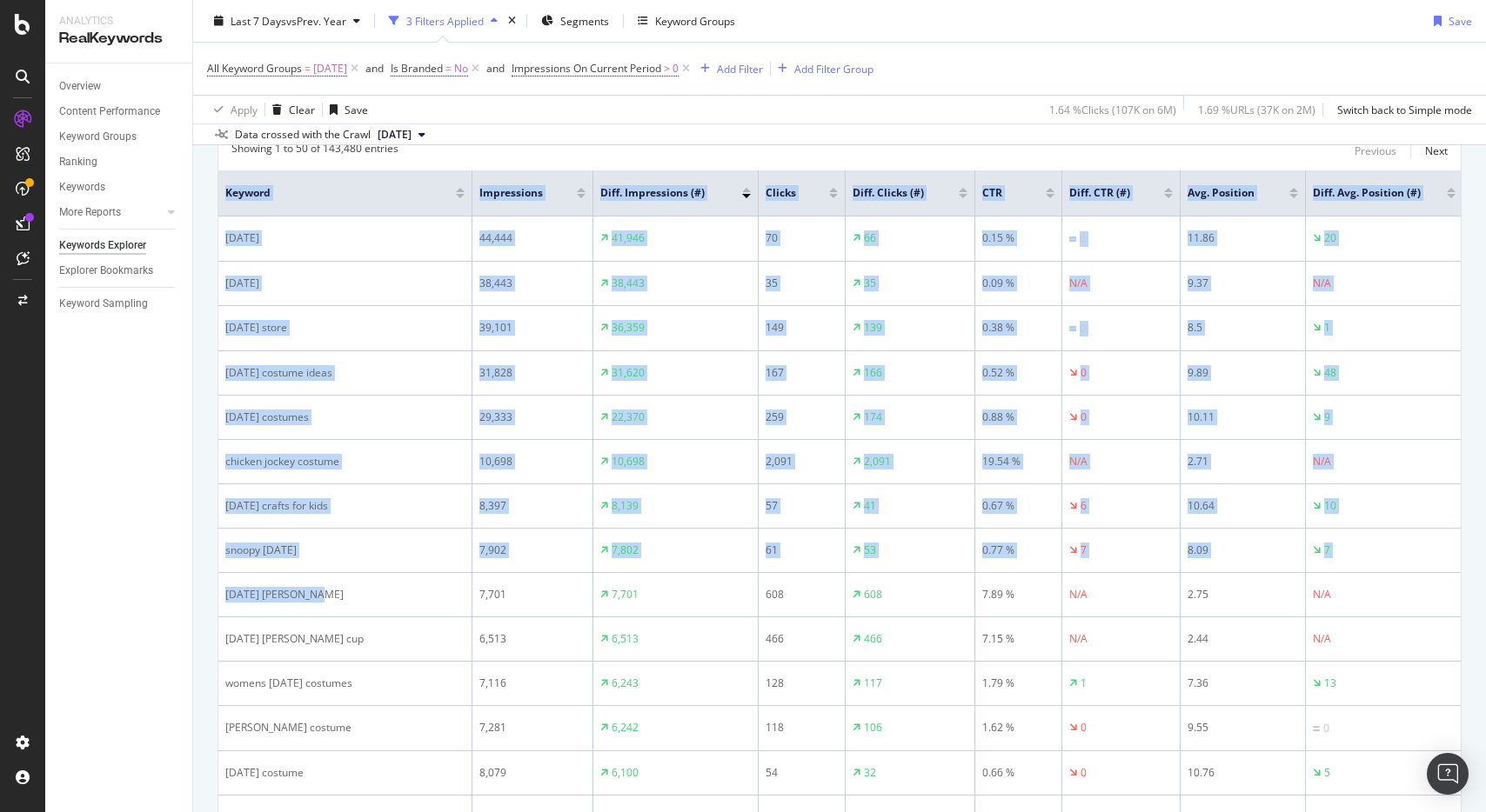
drag, startPoint x: 413, startPoint y: 599, endPoint x: 210, endPoint y: 212, distance: 437.0
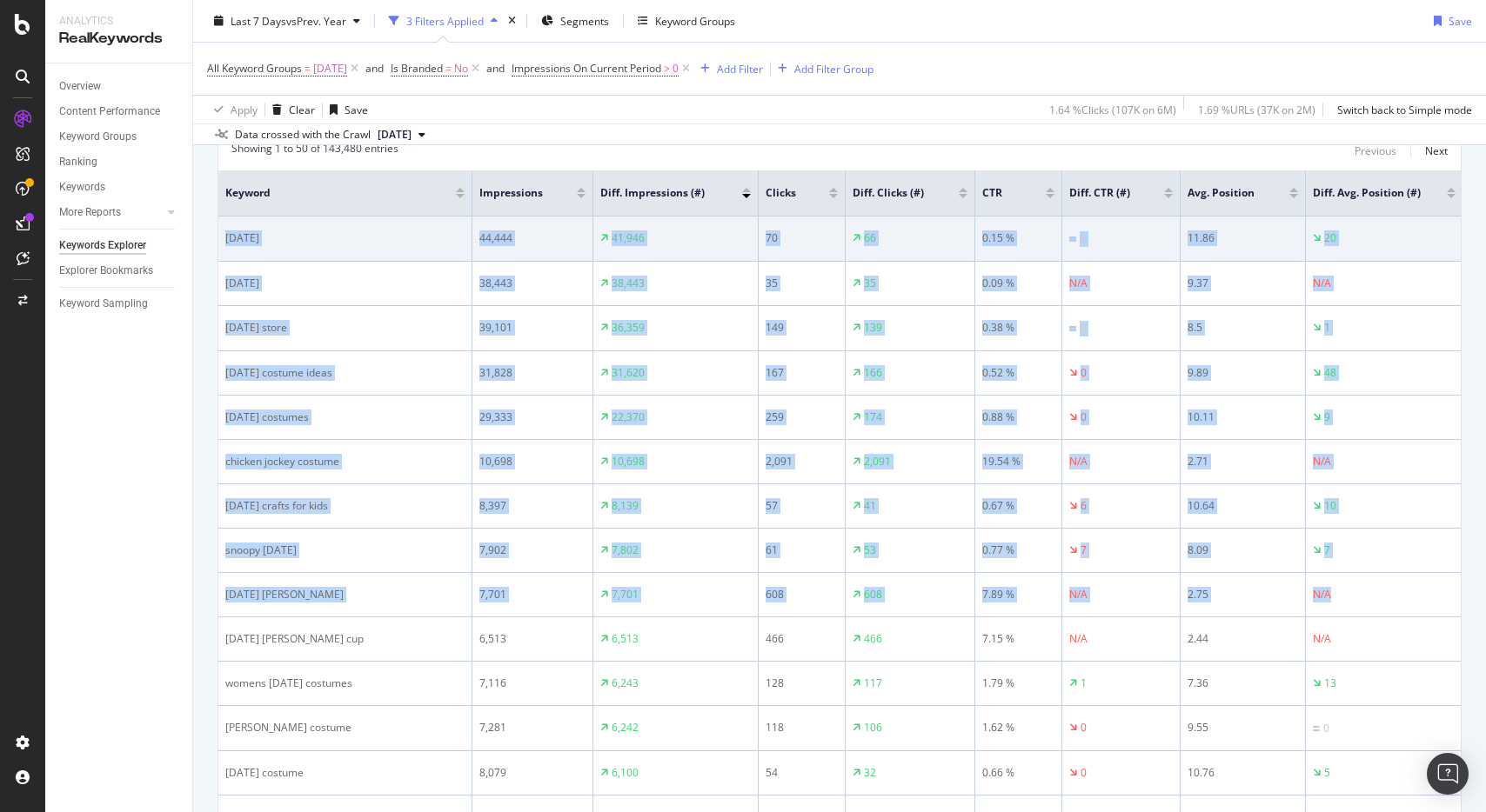
drag, startPoint x: 1367, startPoint y: 590, endPoint x: 221, endPoint y: 232, distance: 1200.6
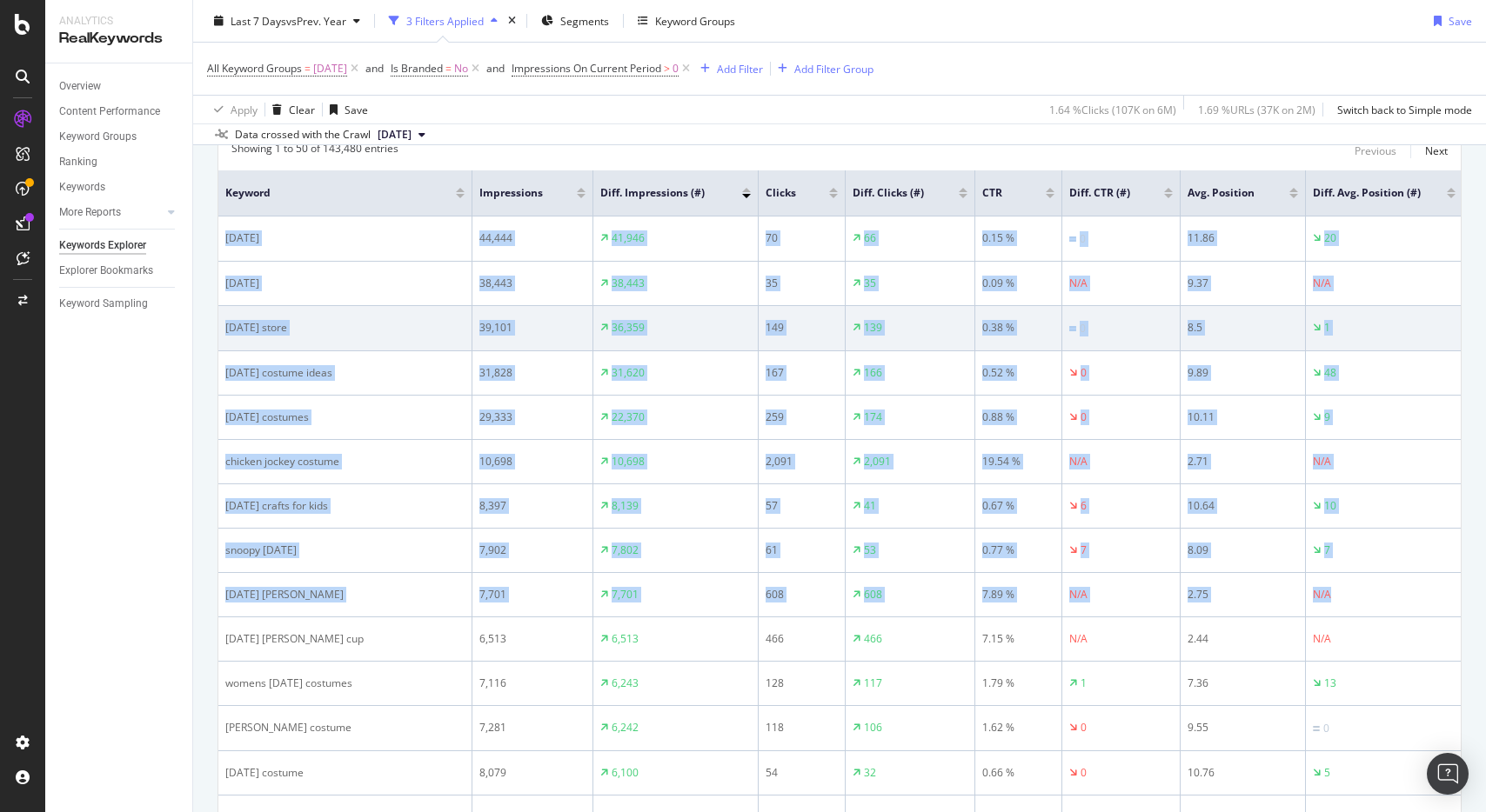
scroll to position [0, 1]
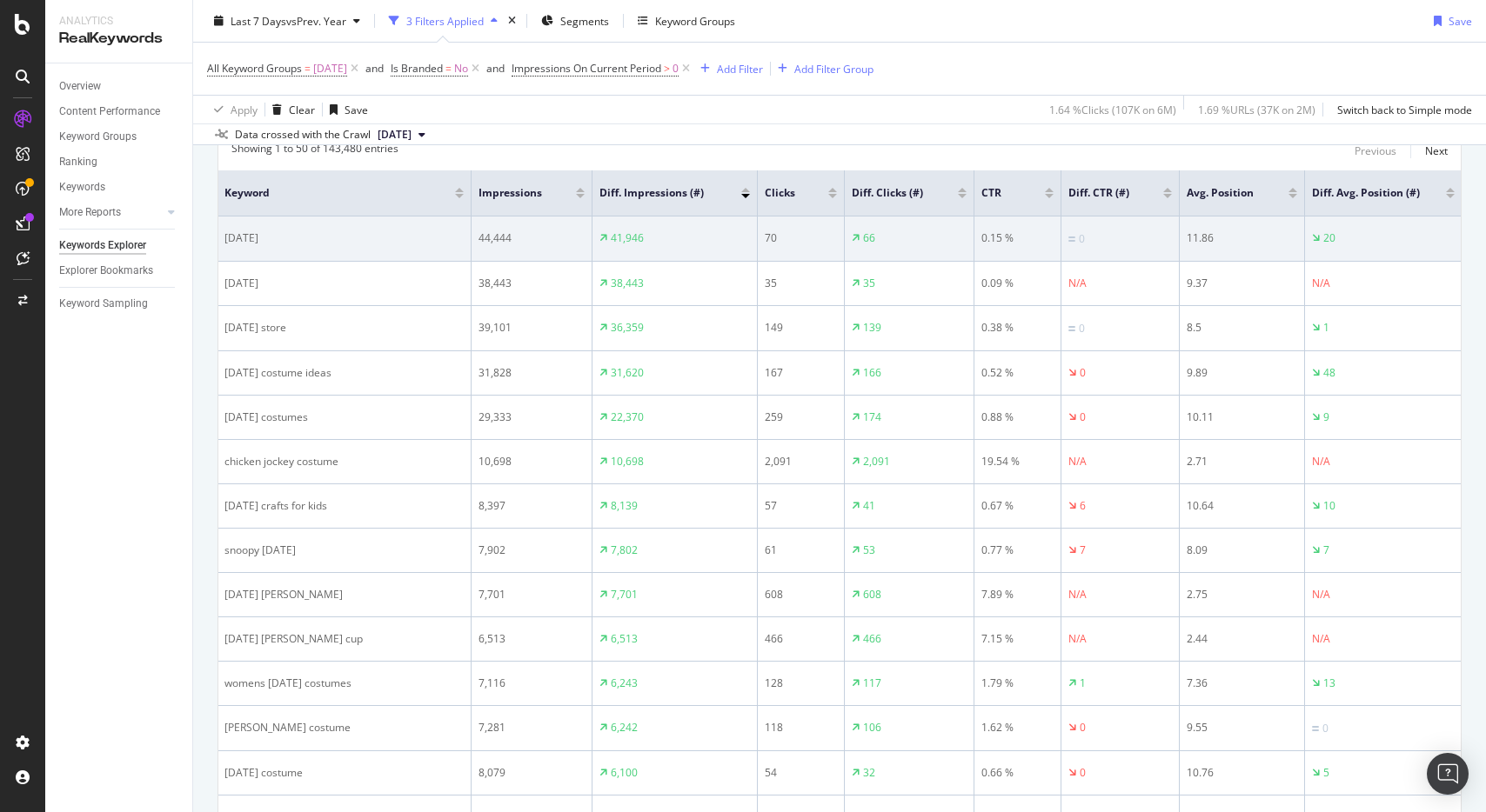
click at [334, 237] on div "halloween" at bounding box center [344, 239] width 240 height 16
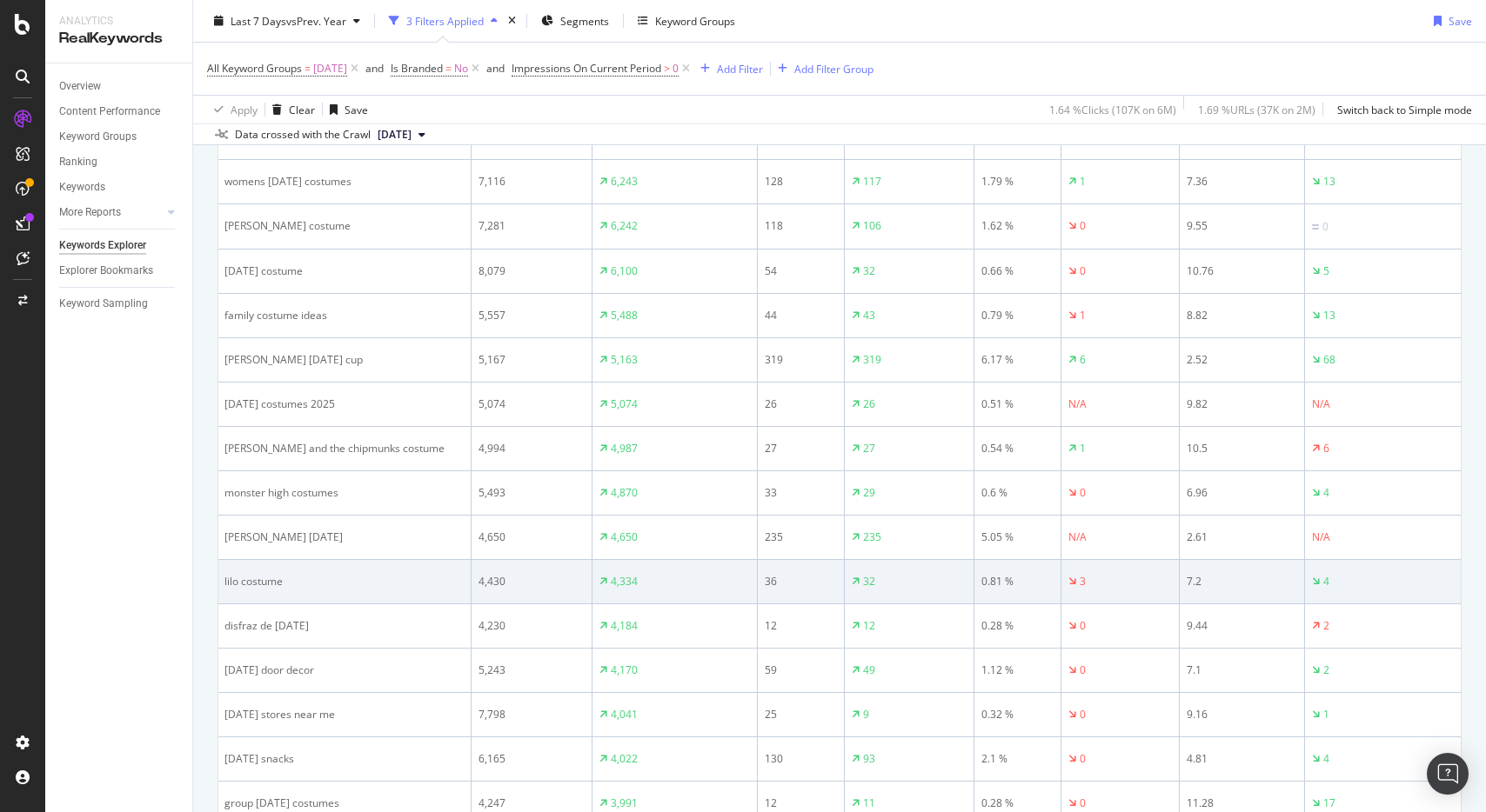
scroll to position [764, 0]
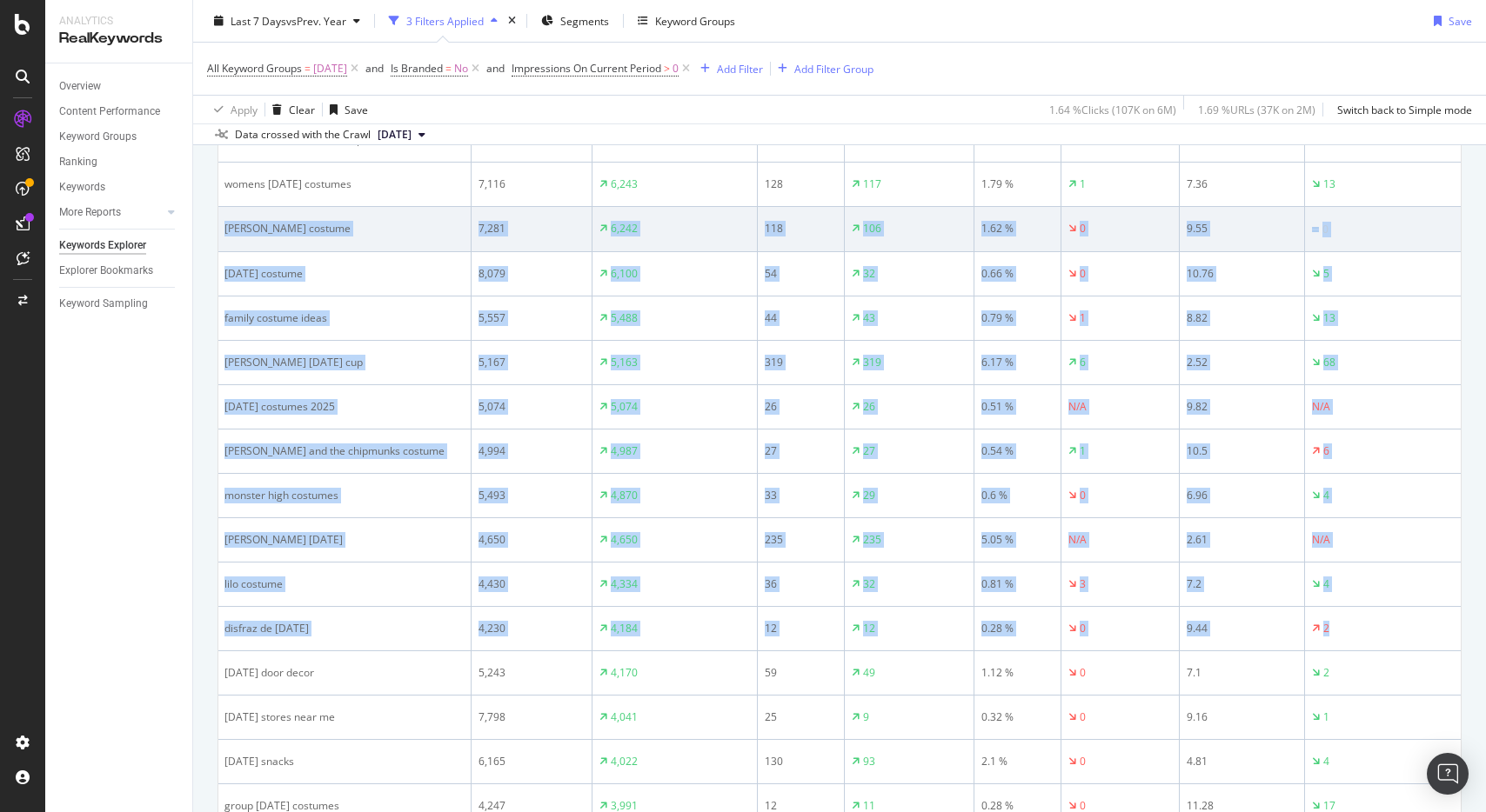
drag, startPoint x: 1275, startPoint y: 614, endPoint x: 338, endPoint y: 208, distance: 1021.2
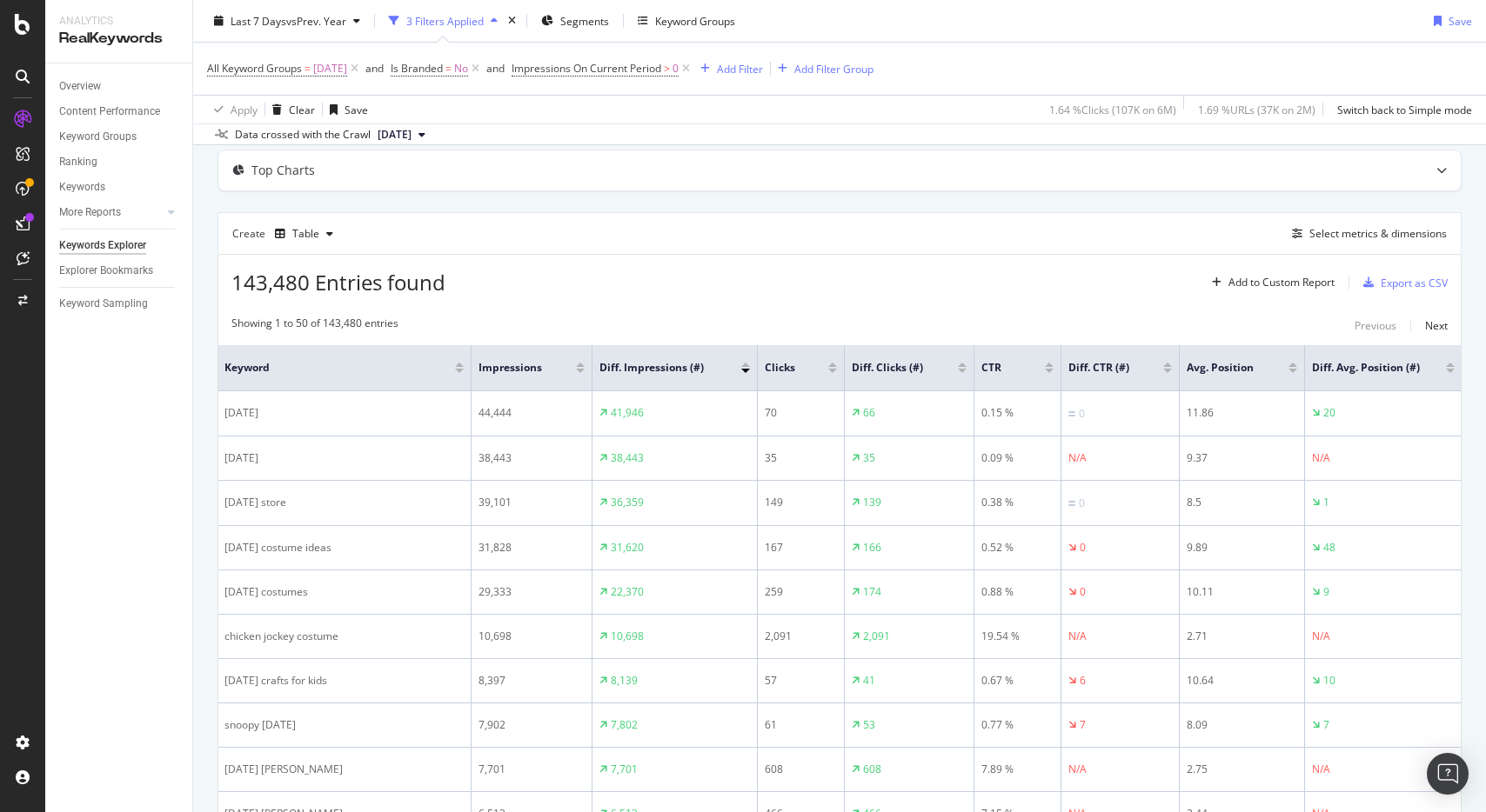
scroll to position [66, 0]
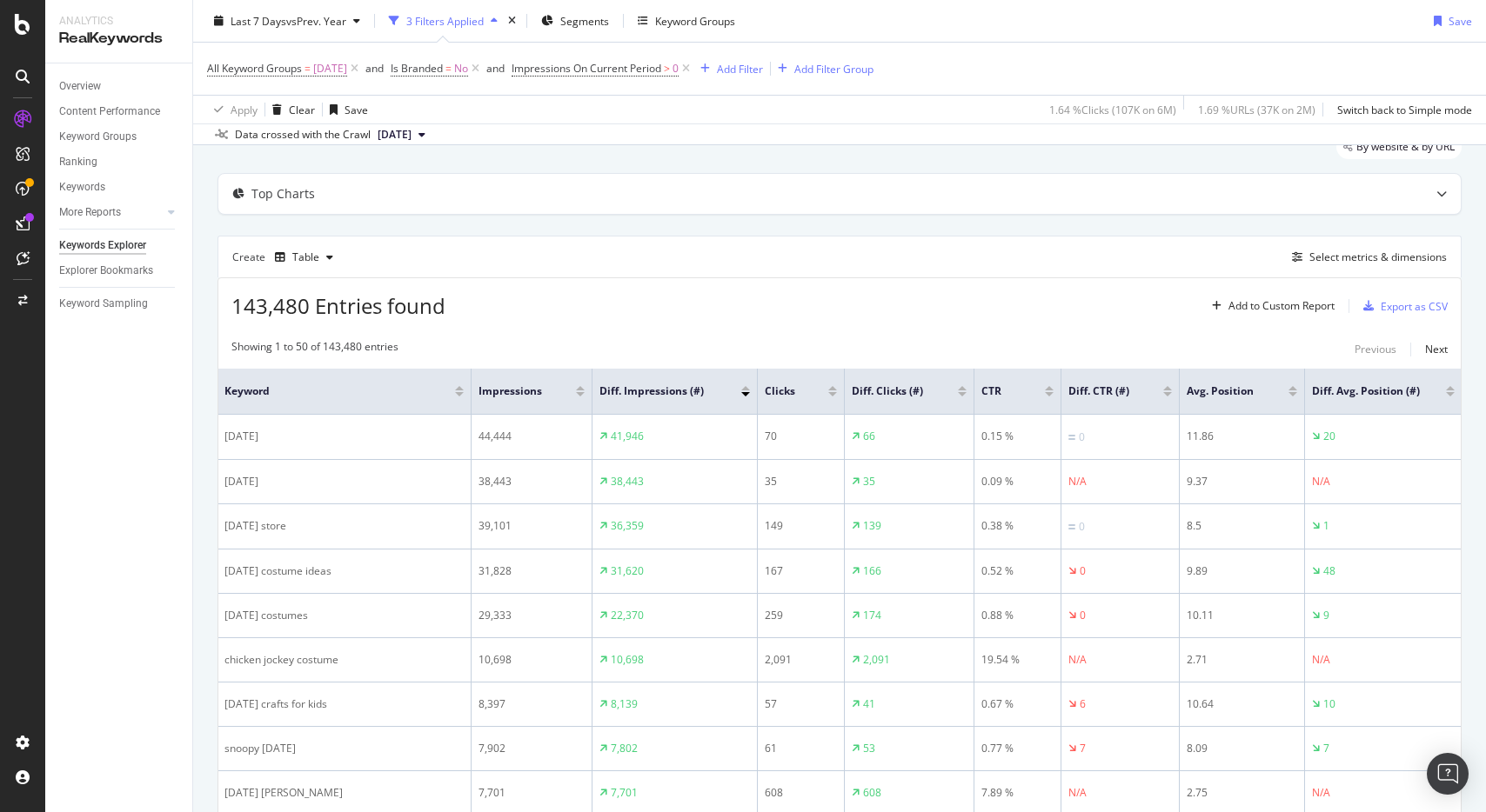
click at [744, 353] on div "Showing 1 to 50 of 143,480 entries Previous Next" at bounding box center [839, 349] width 1242 height 20
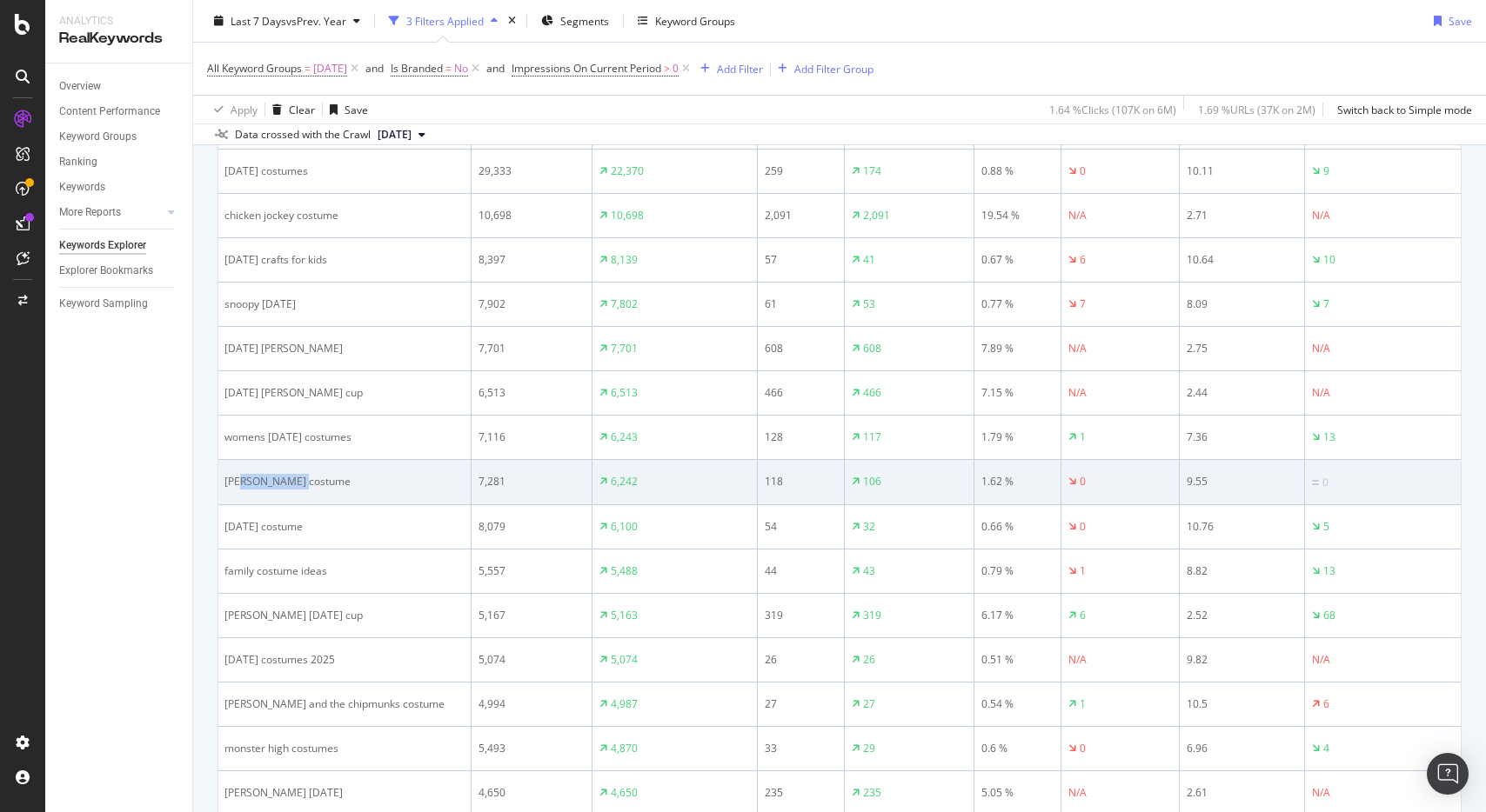
scroll to position [0, 0]
drag, startPoint x: 309, startPoint y: 479, endPoint x: 218, endPoint y: 476, distance: 91.0
click at [218, 476] on td "glinda costume" at bounding box center [345, 483] width 254 height 45
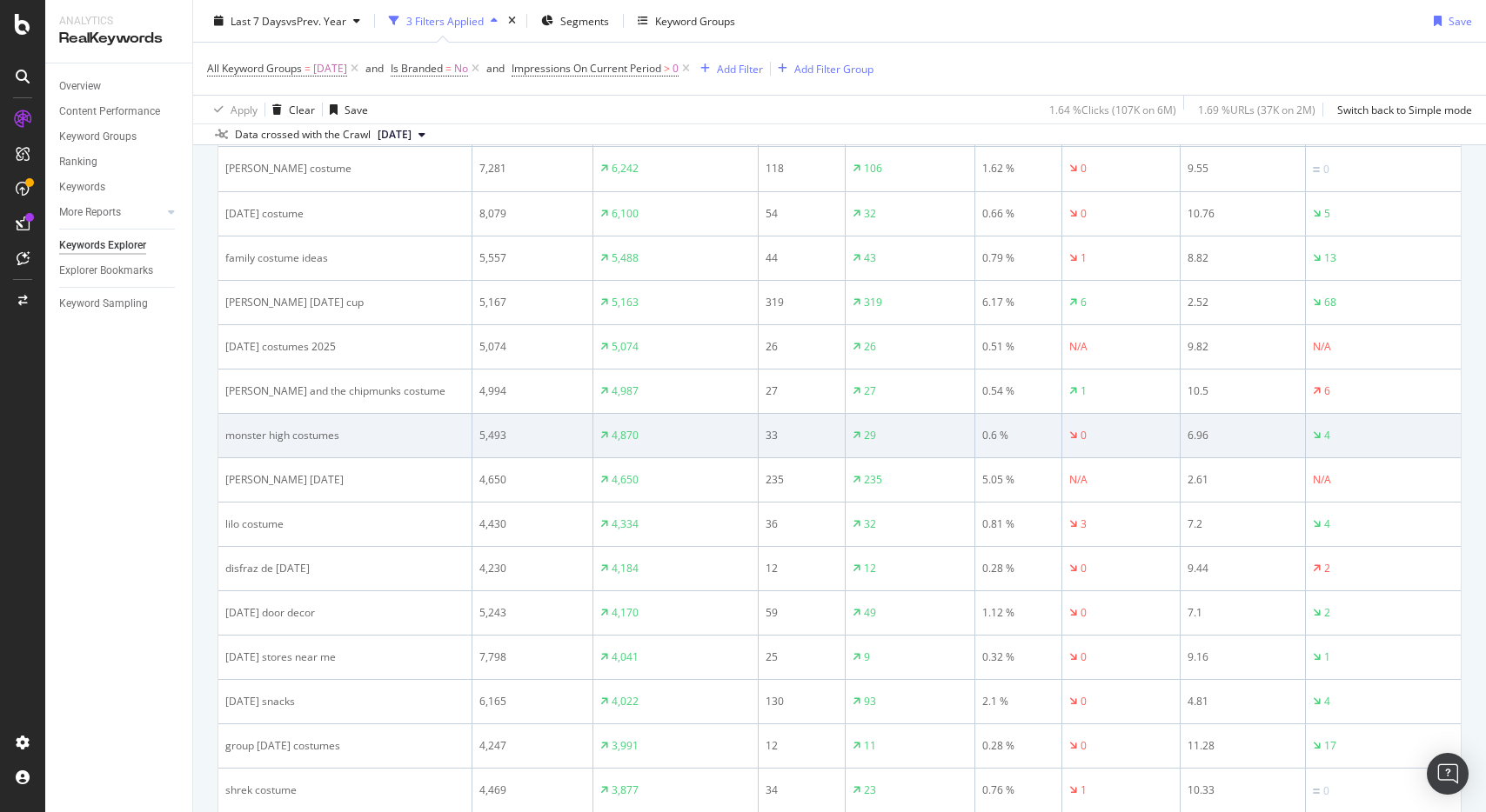
scroll to position [833, 0]
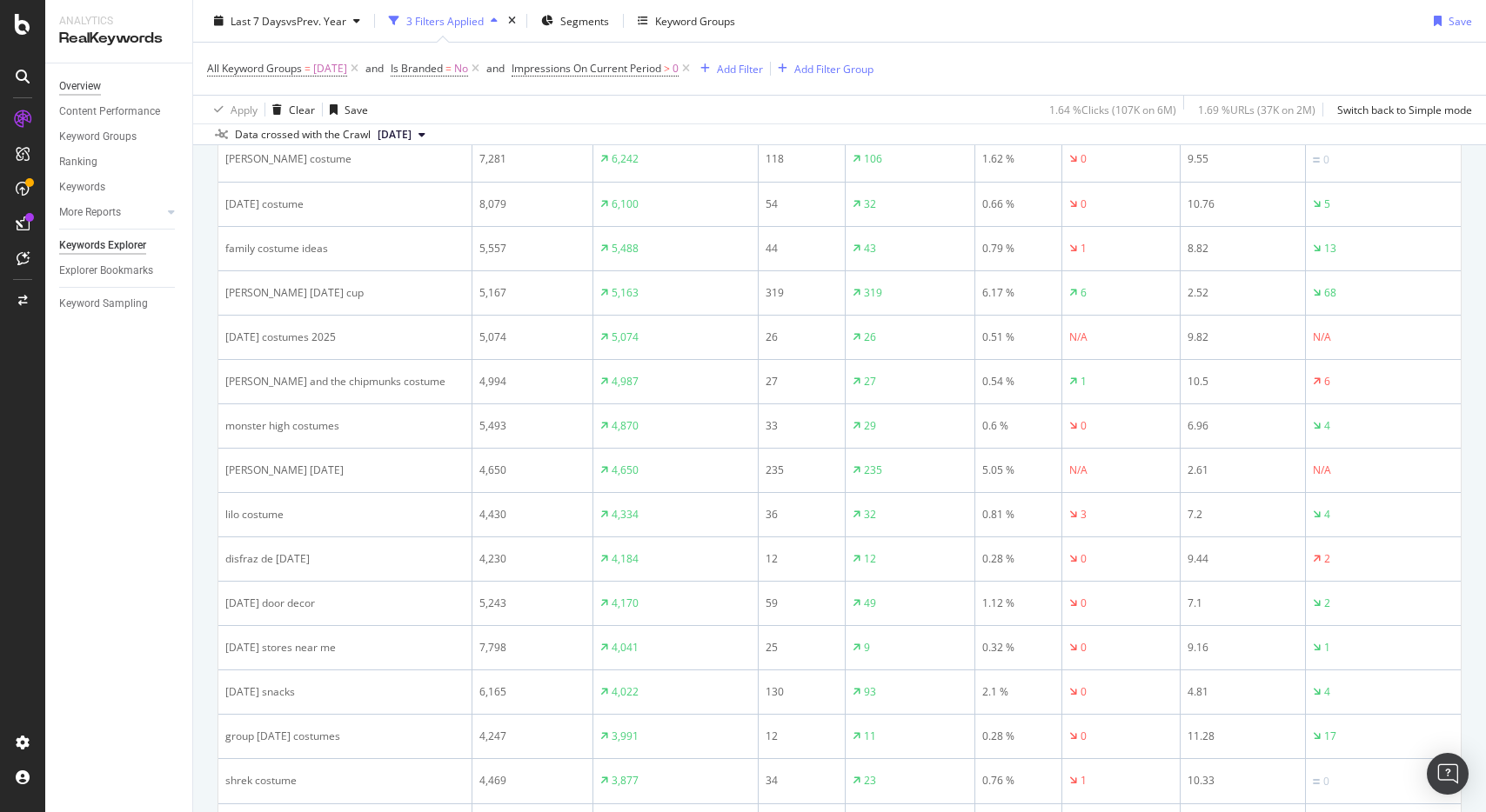
click at [77, 92] on div "Overview" at bounding box center [79, 86] width 42 height 19
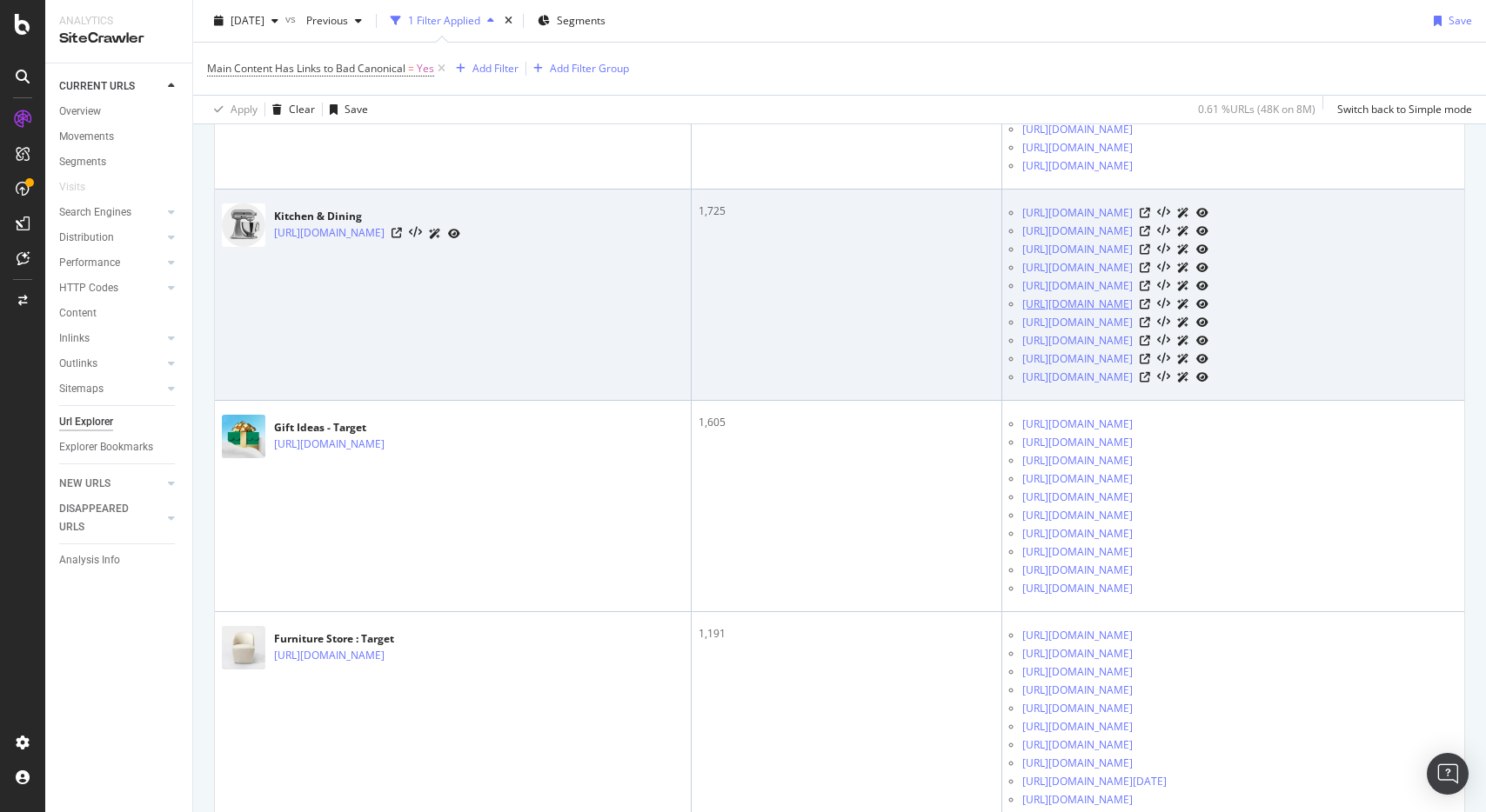
scroll to position [808, 0]
click at [1150, 270] on icon at bounding box center [1145, 264] width 11 height 11
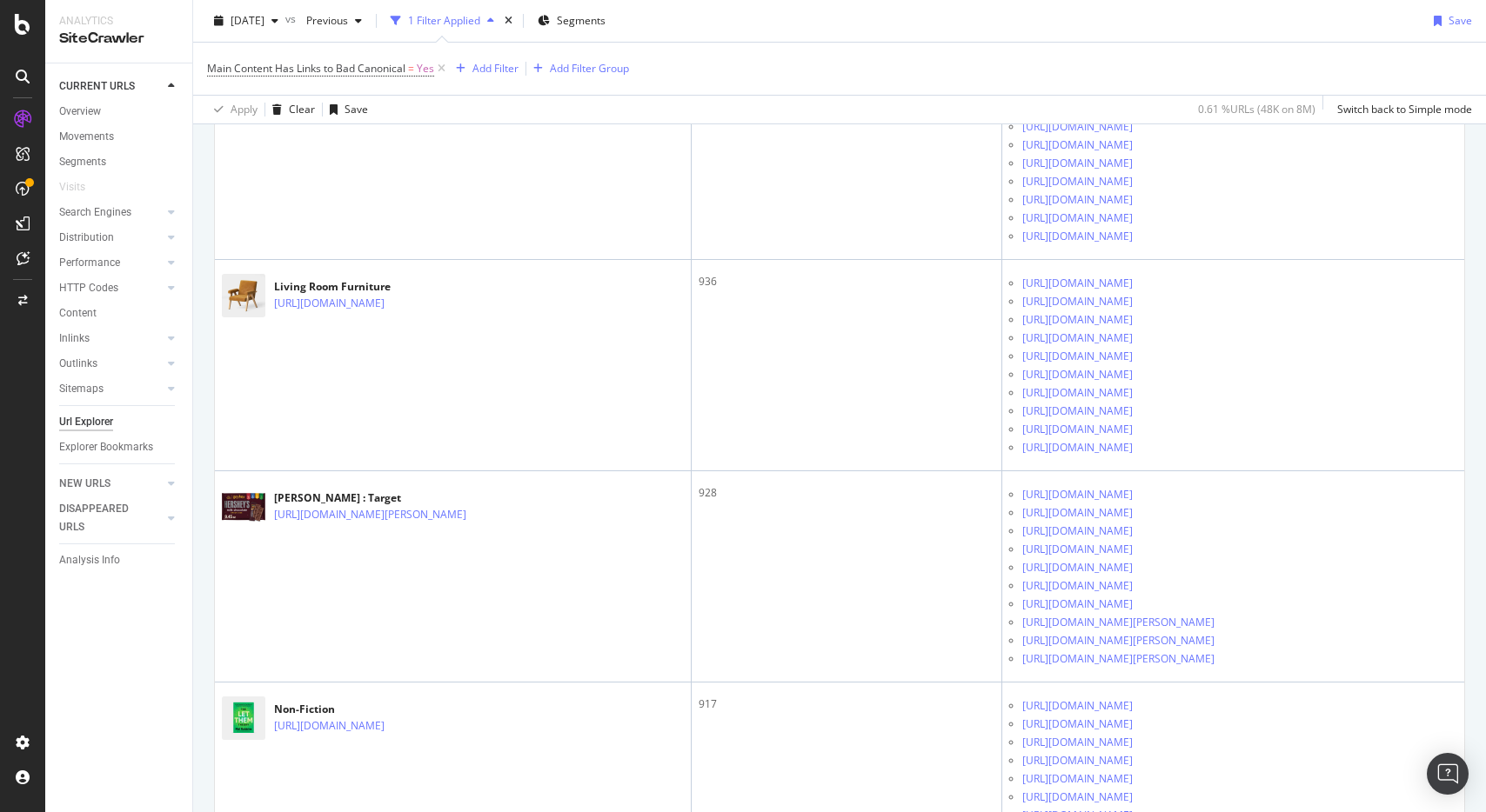
scroll to position [3063, 0]
